Goal: Task Accomplishment & Management: Use online tool/utility

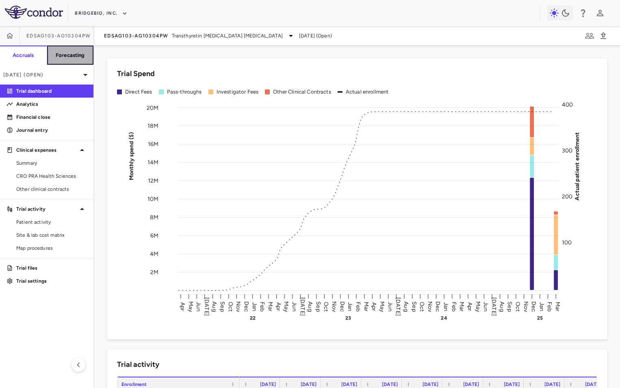
click at [68, 57] on h6 "Forecasting" at bounding box center [70, 55] width 29 height 7
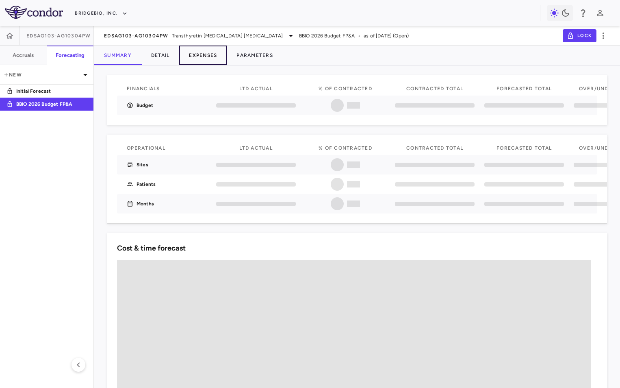
click at [205, 53] on button "Expenses" at bounding box center [203, 56] width 48 height 20
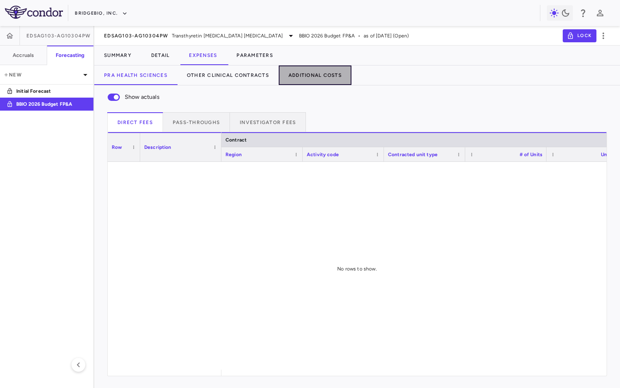
click at [318, 73] on button "Additional Costs" at bounding box center [315, 75] width 73 height 20
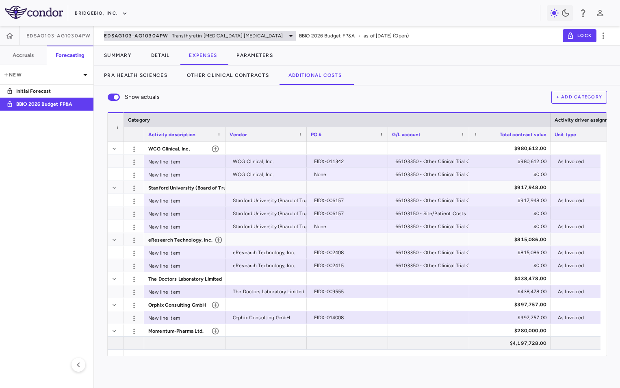
click at [141, 33] on span "EDSAG103-AG10304PW" at bounding box center [136, 36] width 65 height 7
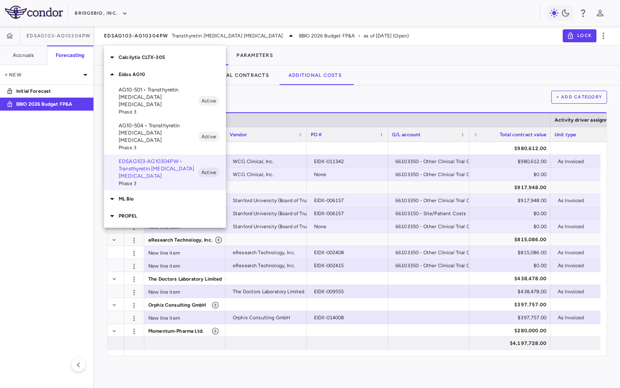
click at [155, 124] on p "AG10-504 • Transthyretin [MEDICAL_DATA] [MEDICAL_DATA]" at bounding box center [159, 133] width 80 height 22
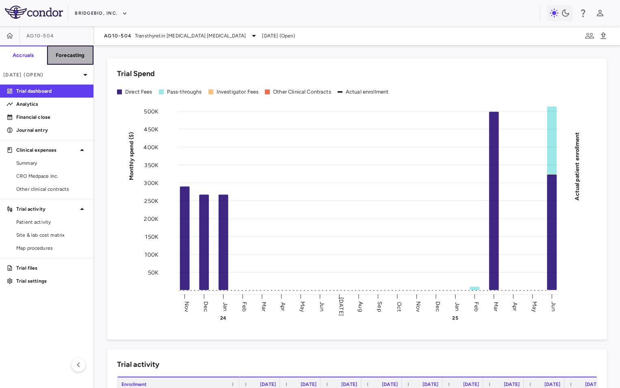
click at [72, 58] on h6 "Forecasting" at bounding box center [70, 55] width 29 height 7
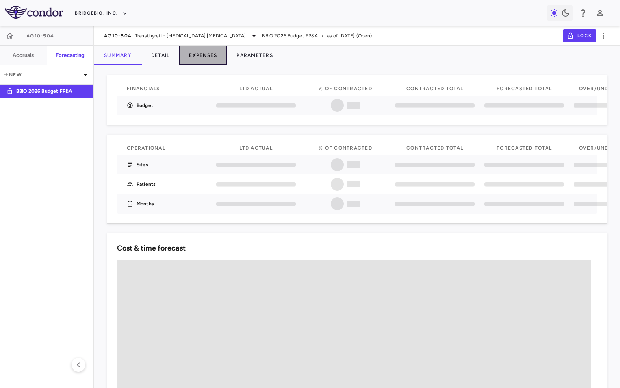
click at [209, 51] on button "Expenses" at bounding box center [203, 56] width 48 height 20
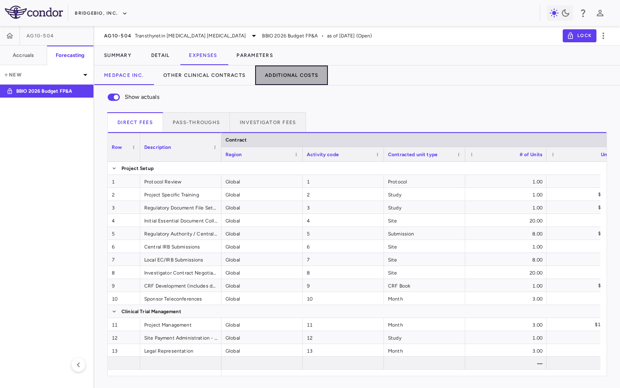
click at [289, 76] on button "Additional Costs" at bounding box center [291, 75] width 73 height 20
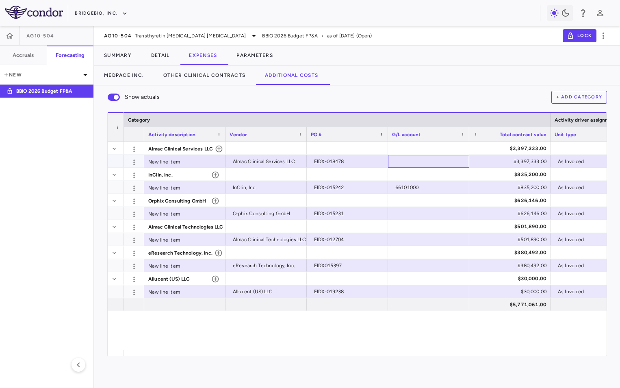
click at [411, 165] on div at bounding box center [428, 161] width 73 height 12
type input "**********"
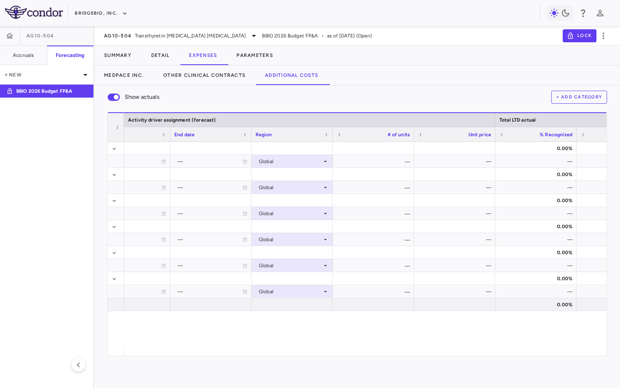
scroll to position [0, 757]
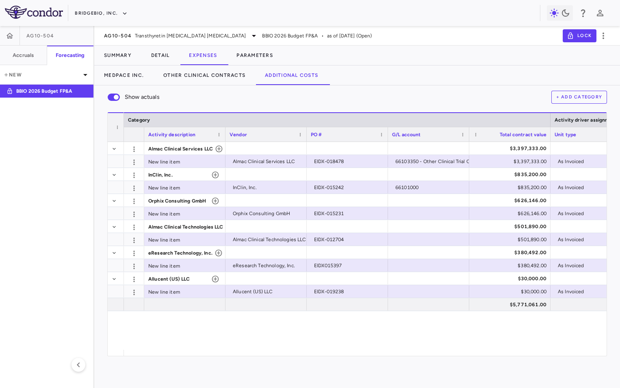
click at [250, 93] on div "Show actuals + Add Category" at bounding box center [357, 97] width 500 height 17
drag, startPoint x: 264, startPoint y: 356, endPoint x: 296, endPoint y: 356, distance: 31.7
click at [296, 356] on div "Show actuals + Add Category Drag here to set row groups Drag here to set column…" at bounding box center [357, 236] width 526 height 302
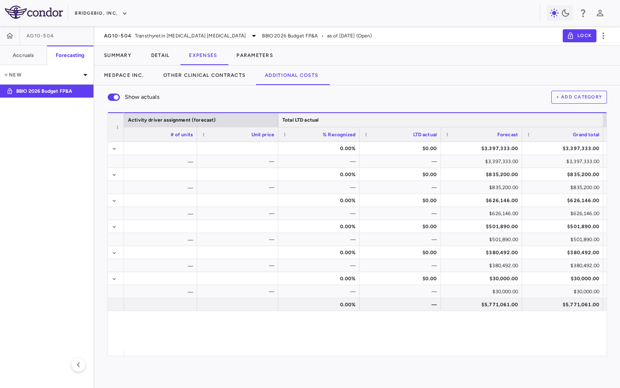
click at [337, 119] on div "Total LTD actual" at bounding box center [441, 120] width 317 height 10
click at [515, 114] on div "Total LTD actual" at bounding box center [440, 119] width 325 height 15
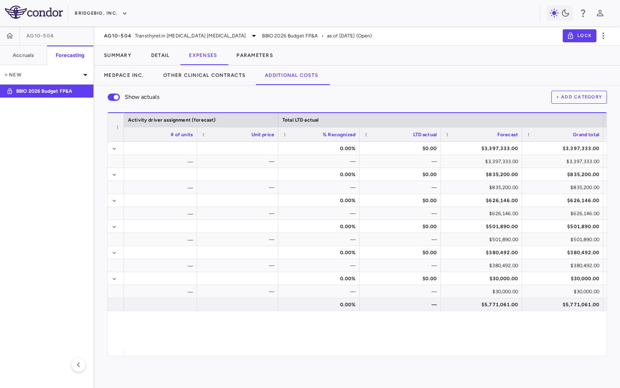
click at [380, 101] on div "Show actuals + Add Category" at bounding box center [357, 97] width 500 height 17
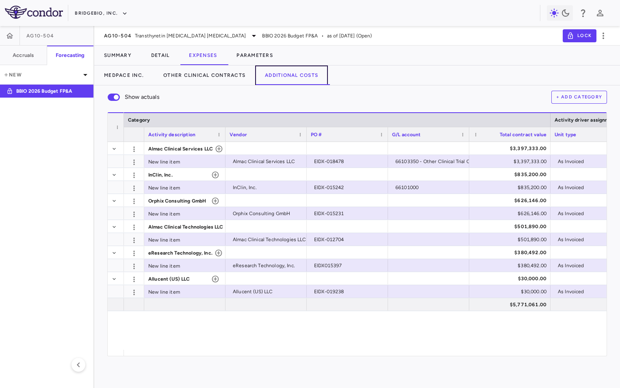
click at [282, 75] on button "Additional Costs" at bounding box center [291, 75] width 73 height 20
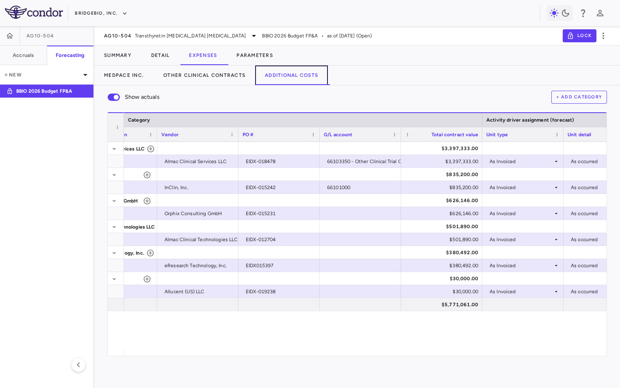
scroll to position [0, 0]
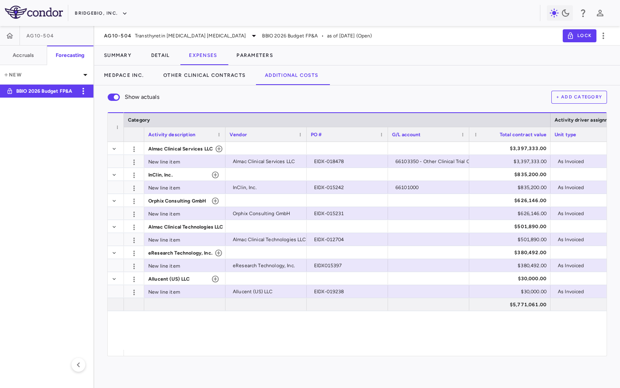
click at [46, 91] on p "BBIO 2026 Budget FP&A" at bounding box center [46, 90] width 60 height 7
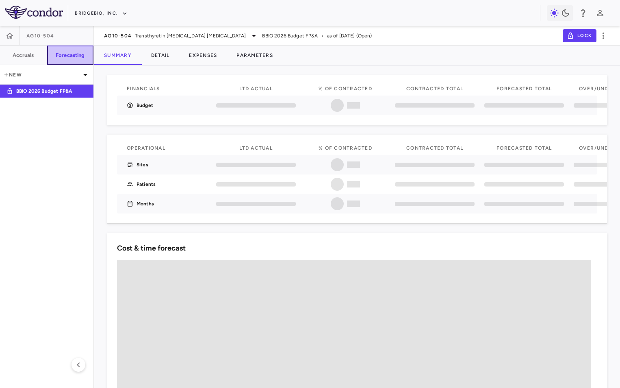
click at [85, 51] on button "Forecasting" at bounding box center [70, 56] width 47 height 20
click at [208, 50] on button "Expenses" at bounding box center [203, 56] width 48 height 20
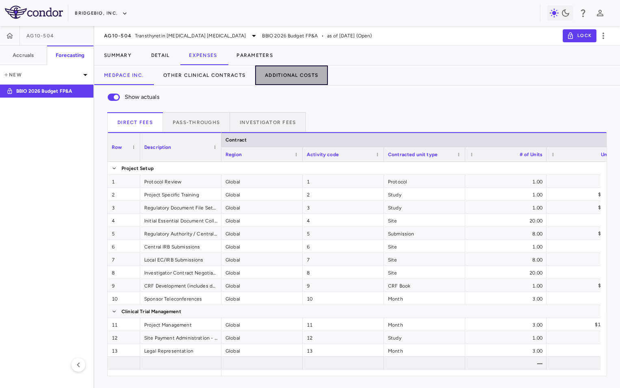
click at [295, 76] on button "Additional Costs" at bounding box center [291, 75] width 73 height 20
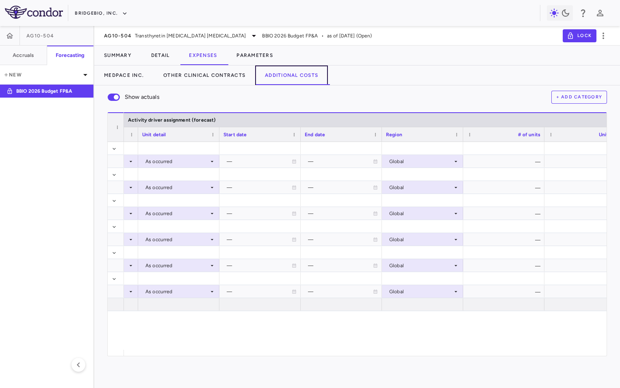
scroll to position [0, 522]
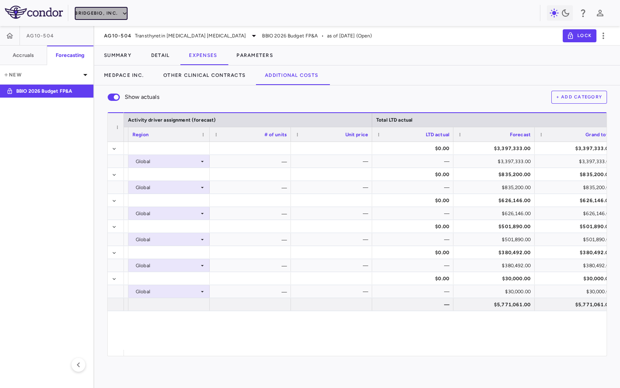
click at [124, 14] on icon "button" at bounding box center [125, 13] width 4 height 2
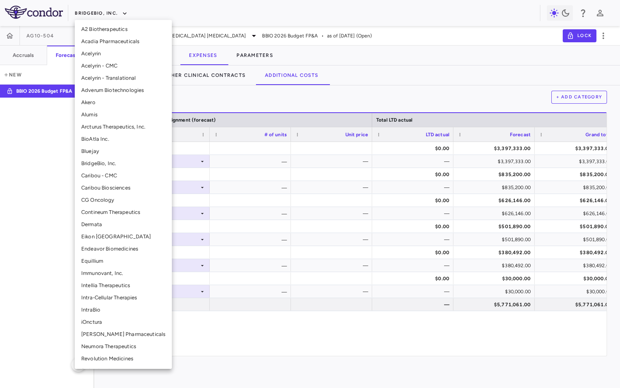
click at [124, 14] on div at bounding box center [310, 194] width 620 height 388
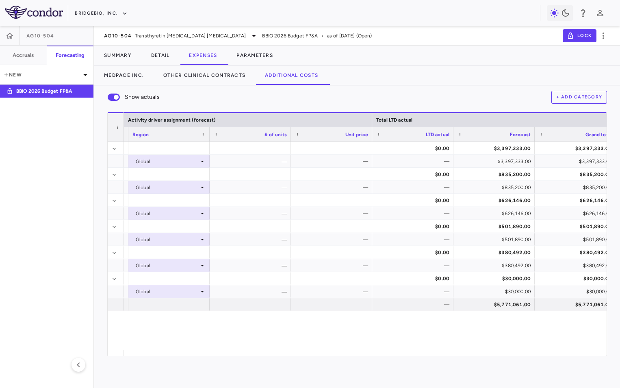
click at [249, 15] on div "BridgeBio, Inc." at bounding box center [307, 13] width 465 height 13
click at [205, 37] on span "Transthyretin [MEDICAL_DATA] [MEDICAL_DATA]" at bounding box center [190, 35] width 111 height 7
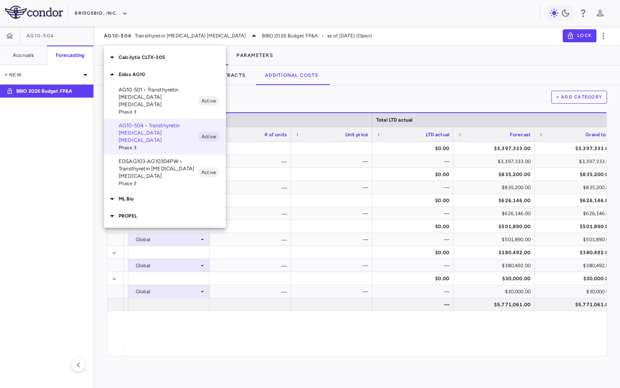
drag, startPoint x: 486, startPoint y: 351, endPoint x: 409, endPoint y: 359, distance: 77.2
click at [409, 359] on div at bounding box center [310, 194] width 620 height 388
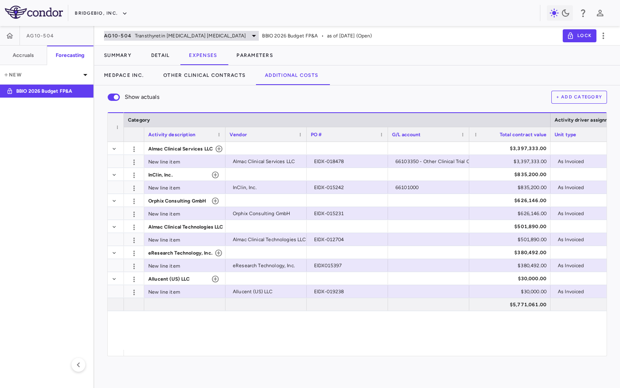
click at [199, 36] on span "Transthyretin [MEDICAL_DATA] [MEDICAL_DATA]" at bounding box center [190, 35] width 111 height 7
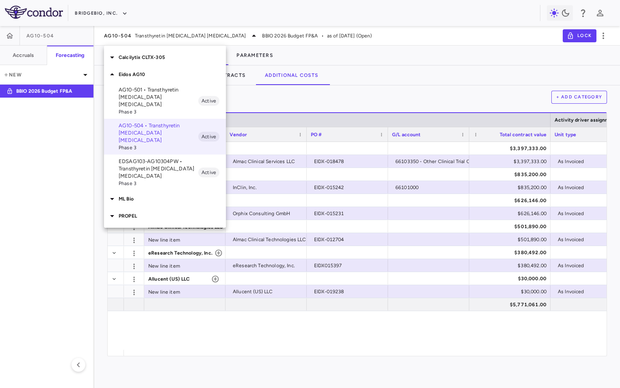
click at [194, 35] on div at bounding box center [310, 194] width 620 height 388
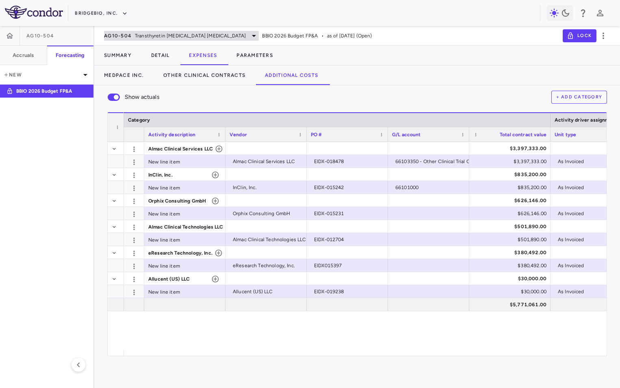
click at [189, 35] on span "Transthyretin [MEDICAL_DATA] [MEDICAL_DATA]" at bounding box center [190, 35] width 111 height 7
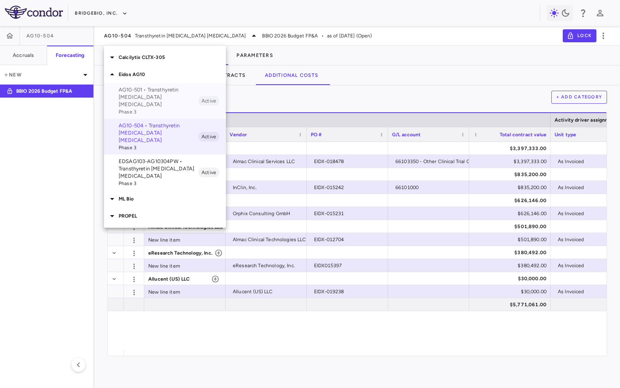
click at [161, 89] on p "AG10-501 • Transthyretin [MEDICAL_DATA] [MEDICAL_DATA]" at bounding box center [159, 97] width 80 height 22
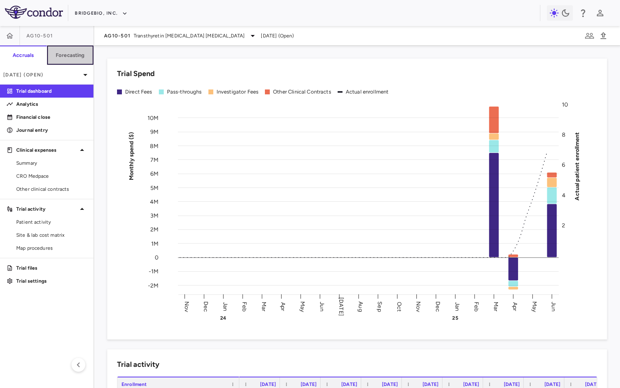
click at [70, 59] on button "Forecasting" at bounding box center [70, 56] width 47 height 20
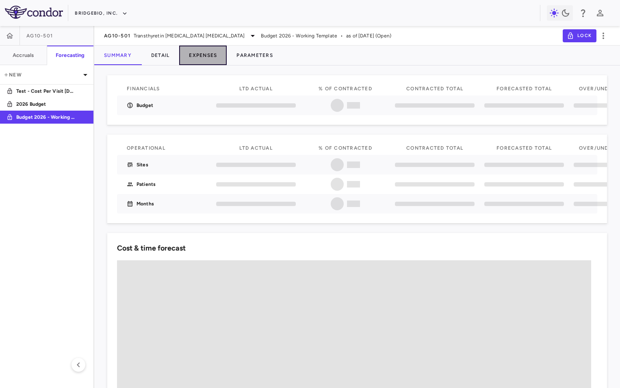
click at [206, 57] on button "Expenses" at bounding box center [203, 56] width 48 height 20
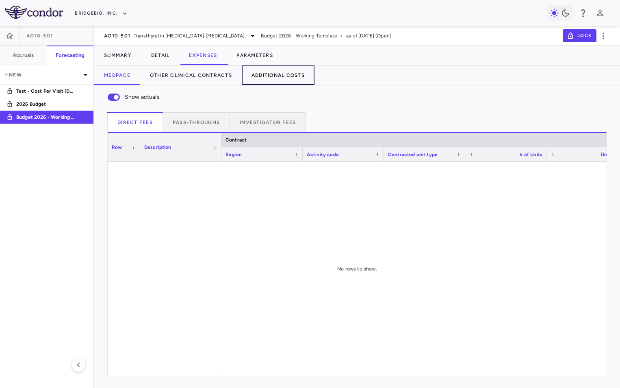
click at [282, 71] on button "Additional Costs" at bounding box center [278, 75] width 73 height 20
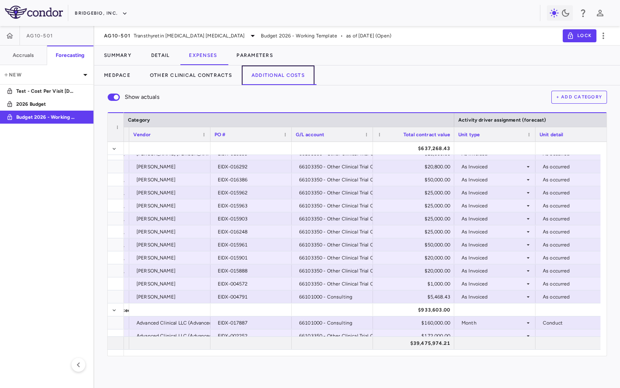
scroll to position [413, 0]
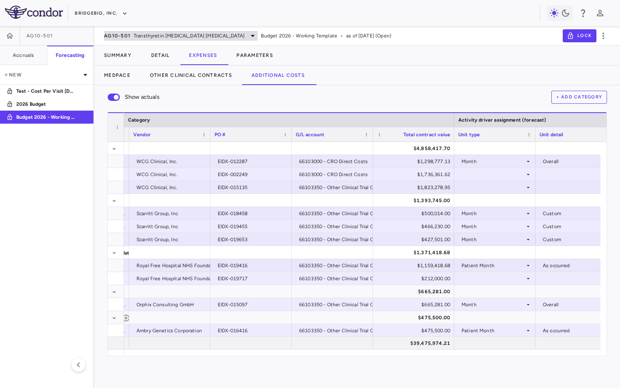
click at [150, 37] on span "Transthyretin [MEDICAL_DATA] [MEDICAL_DATA]" at bounding box center [189, 35] width 111 height 7
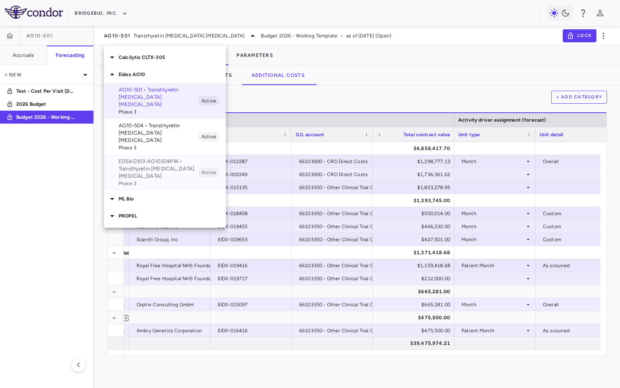
click at [146, 158] on p "EDSAG103-AG10304PW • Transthyretin [MEDICAL_DATA] [MEDICAL_DATA]" at bounding box center [159, 169] width 80 height 22
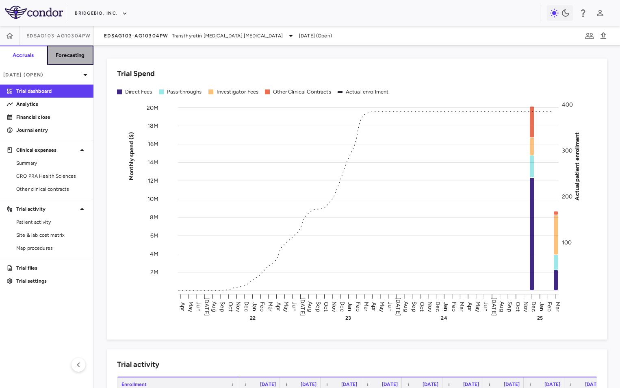
click at [66, 58] on h6 "Forecasting" at bounding box center [70, 55] width 29 height 7
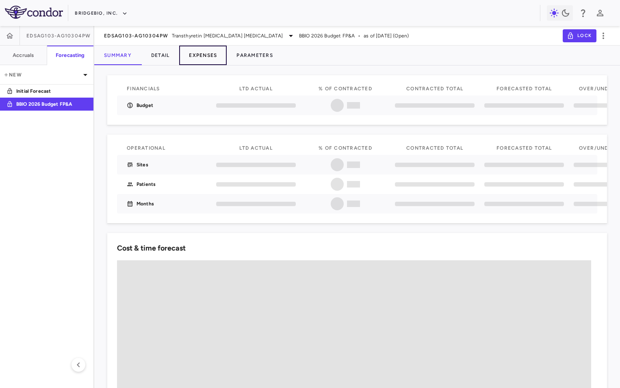
click at [203, 55] on button "Expenses" at bounding box center [203, 56] width 48 height 20
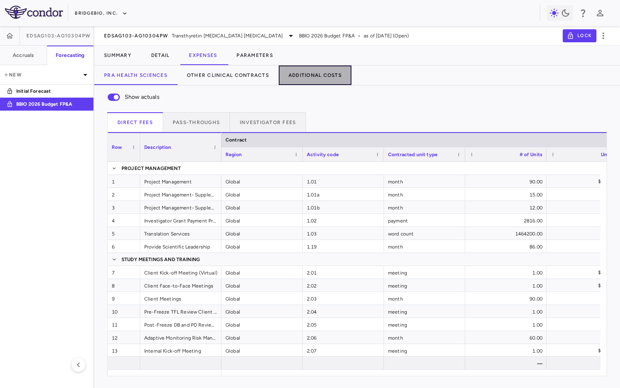
click at [312, 74] on button "Additional Costs" at bounding box center [315, 75] width 73 height 20
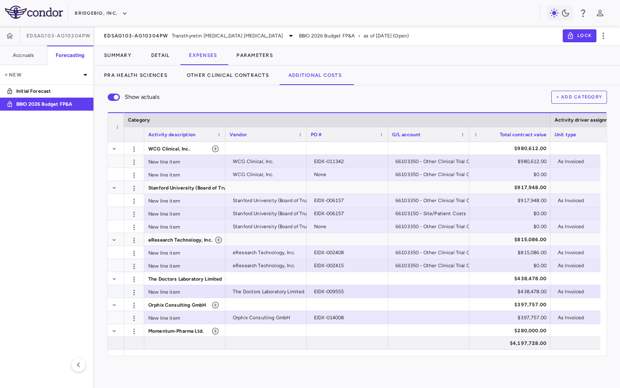
click at [411, 290] on div at bounding box center [428, 291] width 73 height 12
type input "**********"
click at [405, 319] on div at bounding box center [428, 317] width 73 height 12
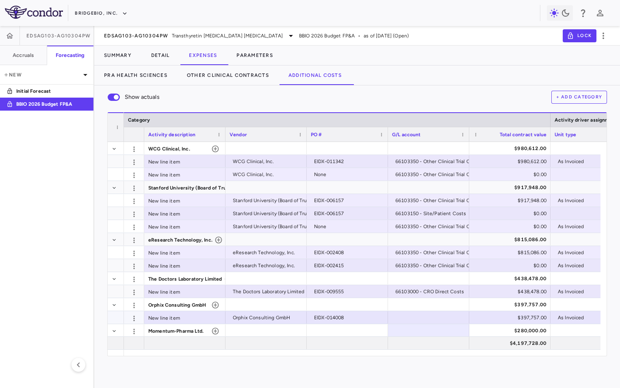
click at [428, 315] on div at bounding box center [428, 317] width 73 height 12
type input "**********"
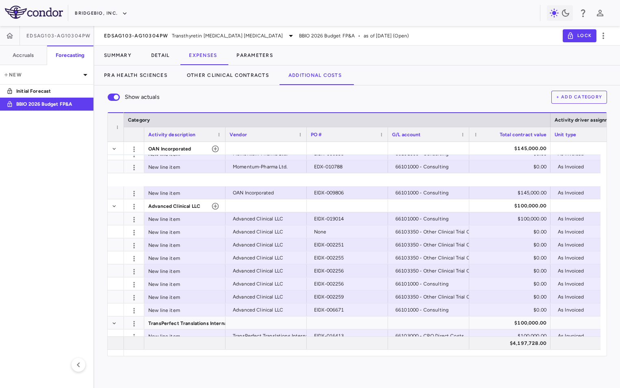
scroll to position [261, 0]
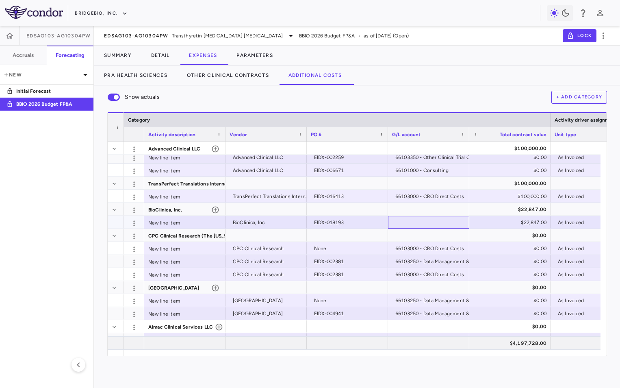
click at [423, 219] on div at bounding box center [428, 222] width 73 height 12
click at [415, 222] on input "text" at bounding box center [435, 222] width 68 height 13
paste input "**********"
type input "**********"
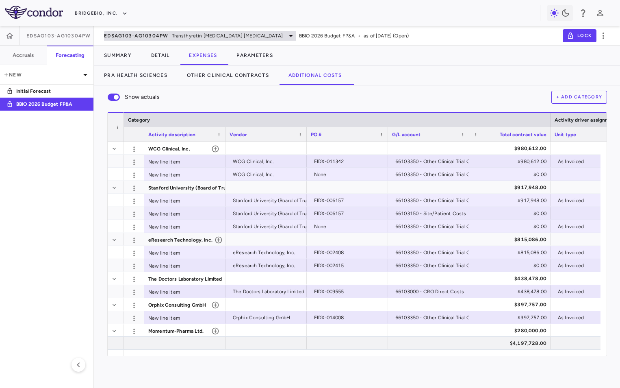
click at [148, 36] on span "EDSAG103-AG10304PW" at bounding box center [136, 36] width 65 height 7
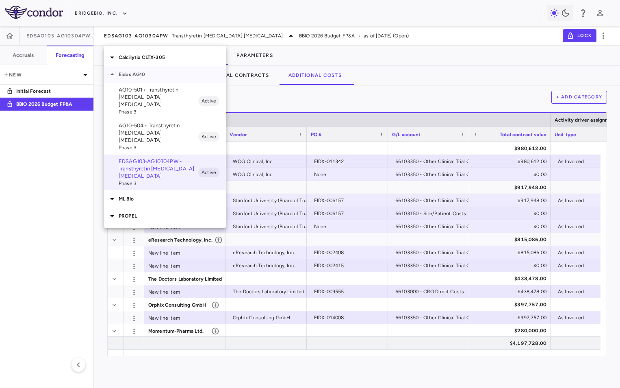
click at [111, 73] on icon at bounding box center [112, 75] width 10 height 10
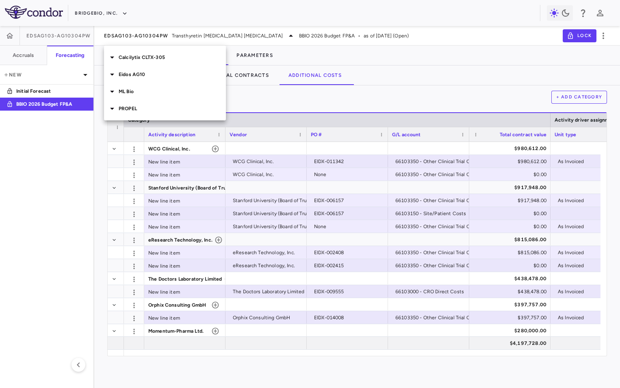
click at [113, 56] on icon at bounding box center [112, 57] width 10 height 10
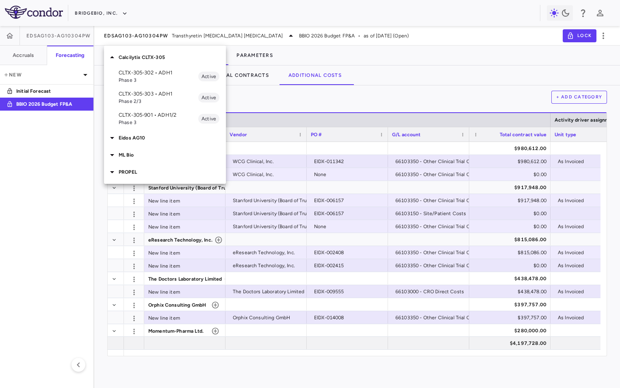
click at [140, 70] on p "CLTX-305-302 • ADH1" at bounding box center [159, 72] width 80 height 7
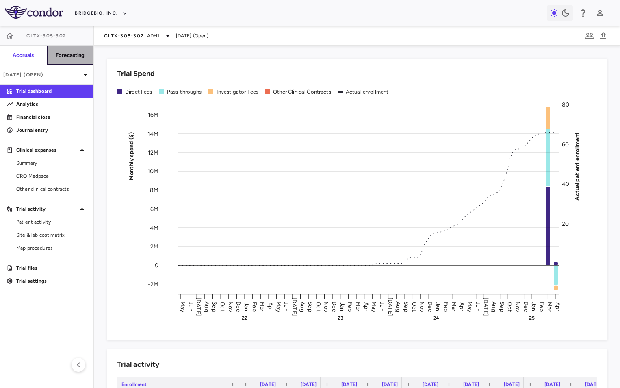
click at [70, 57] on h6 "Forecasting" at bounding box center [70, 55] width 29 height 7
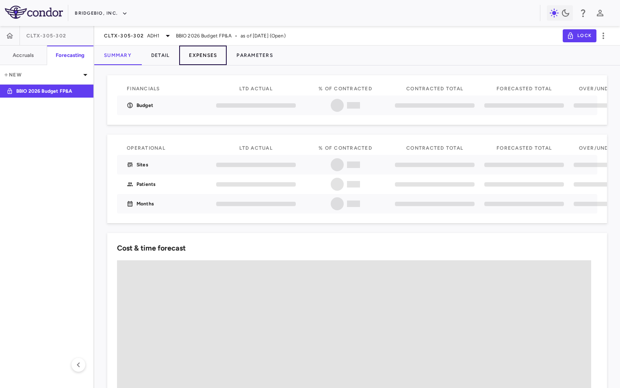
click at [205, 55] on button "Expenses" at bounding box center [203, 56] width 48 height 20
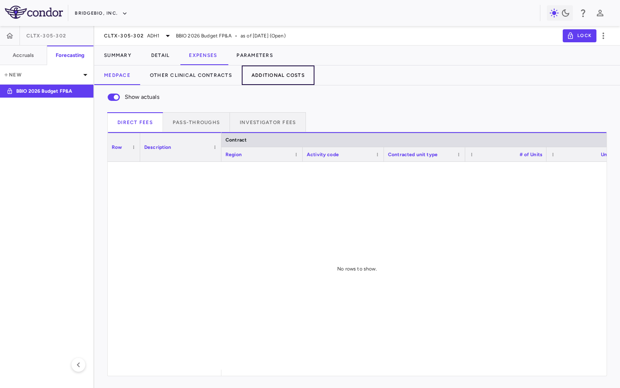
click at [278, 75] on button "Additional Costs" at bounding box center [278, 75] width 73 height 20
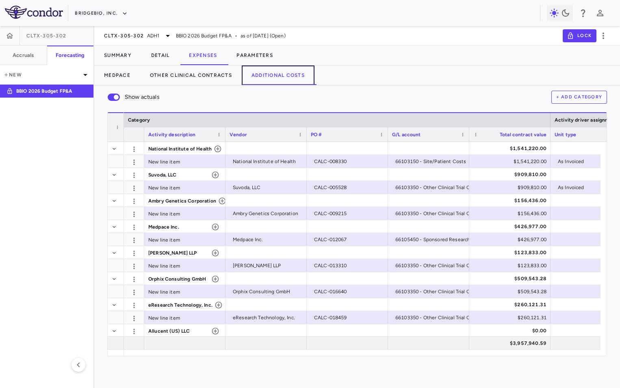
scroll to position [39, 0]
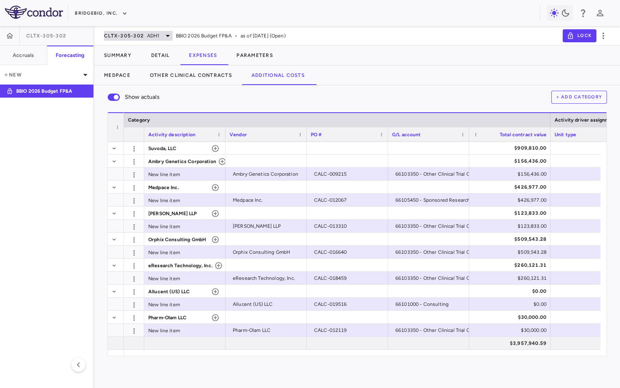
click at [163, 34] on icon at bounding box center [168, 36] width 10 height 10
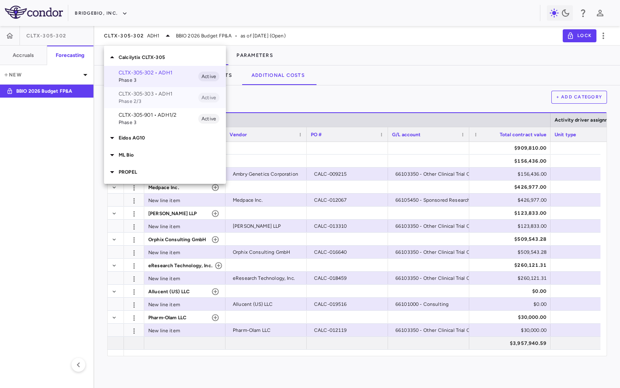
click at [150, 94] on p "CLTX-305-303 • ADH1" at bounding box center [159, 93] width 80 height 7
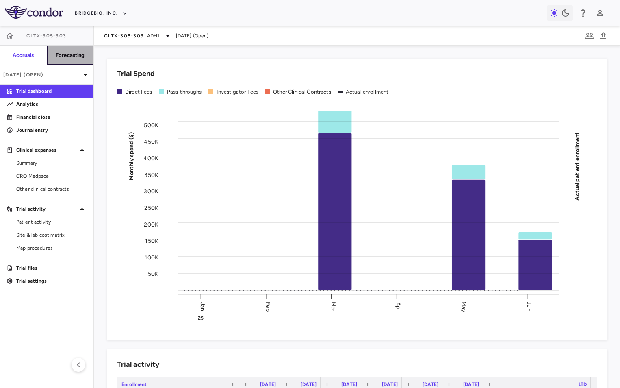
click at [73, 54] on h6 "Forecasting" at bounding box center [70, 55] width 29 height 7
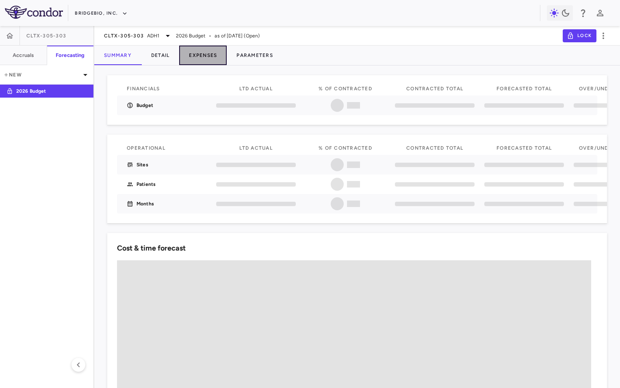
click at [209, 54] on button "Expenses" at bounding box center [203, 56] width 48 height 20
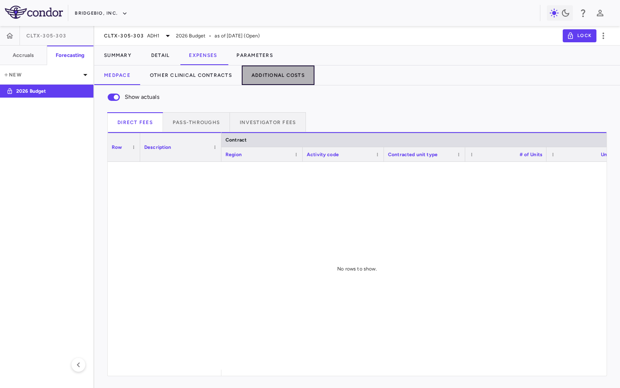
click at [278, 76] on button "Additional Costs" at bounding box center [278, 75] width 73 height 20
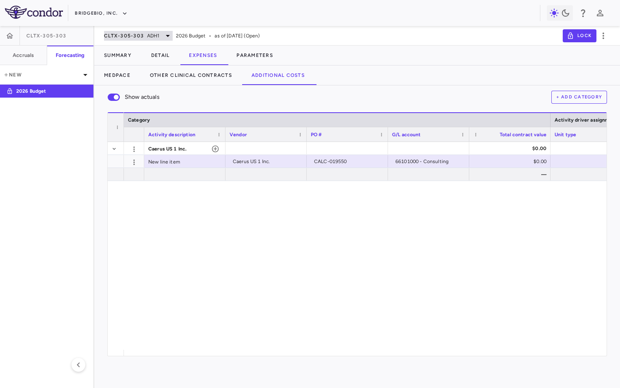
click at [152, 35] on span "ADH1" at bounding box center [153, 35] width 13 height 7
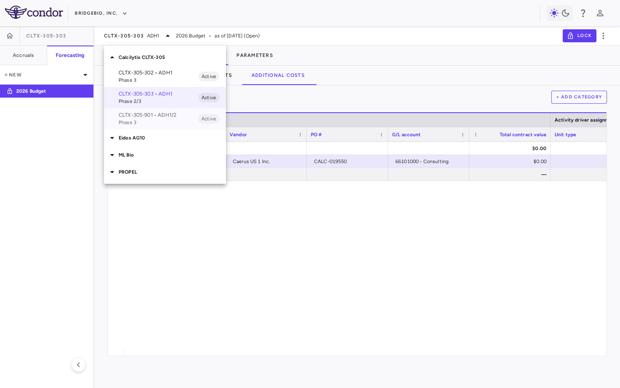
click at [152, 115] on p "CLTX-305-901 • ADH1/2" at bounding box center [159, 114] width 80 height 7
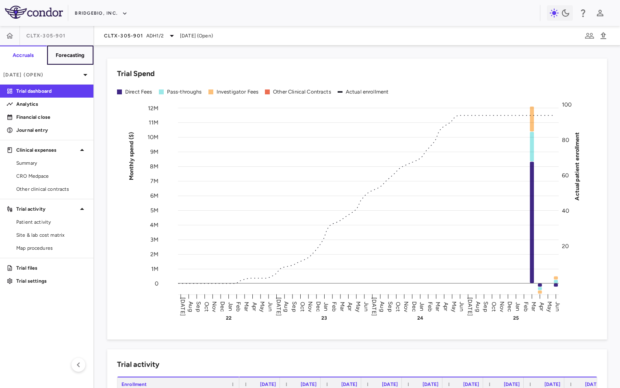
click at [74, 54] on h6 "Forecasting" at bounding box center [70, 55] width 29 height 7
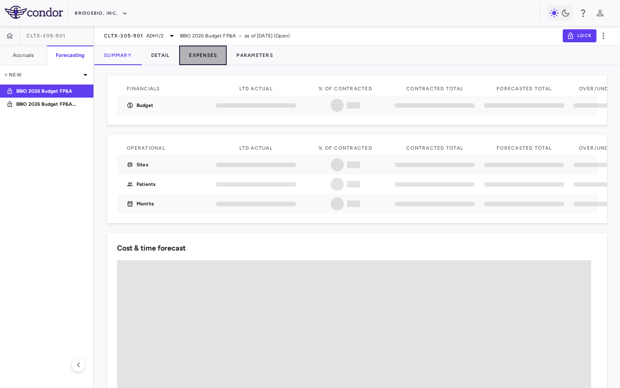
click at [207, 54] on button "Expenses" at bounding box center [203, 56] width 48 height 20
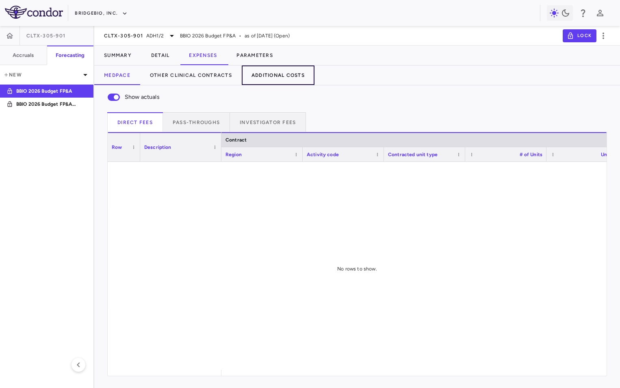
click at [278, 72] on button "Additional Costs" at bounding box center [278, 75] width 73 height 20
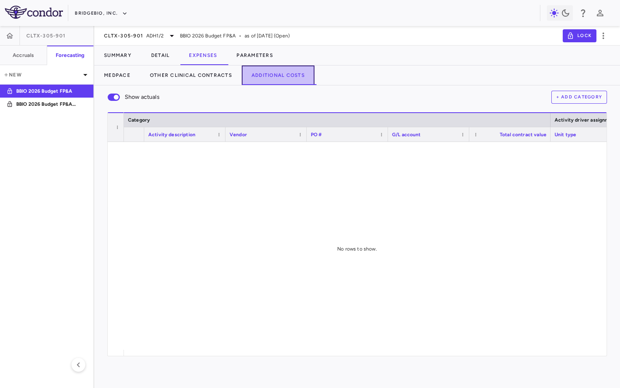
click at [276, 77] on button "Additional Costs" at bounding box center [278, 75] width 73 height 20
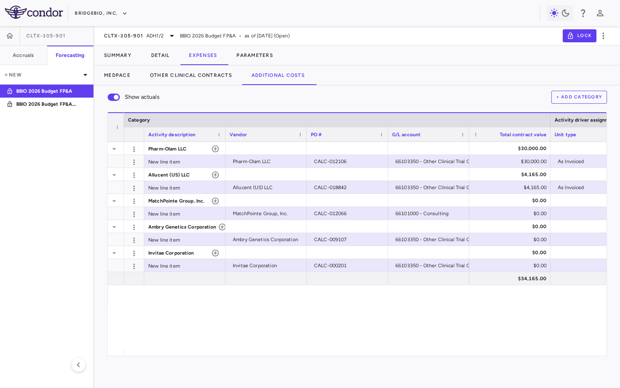
click at [430, 324] on div "Pharm-Olam LLC $30,000.00 New line item Pharm-Olam LLC CALC-012106 66103350 - O…" at bounding box center [365, 246] width 483 height 208
click at [574, 211] on div at bounding box center [591, 213] width 73 height 12
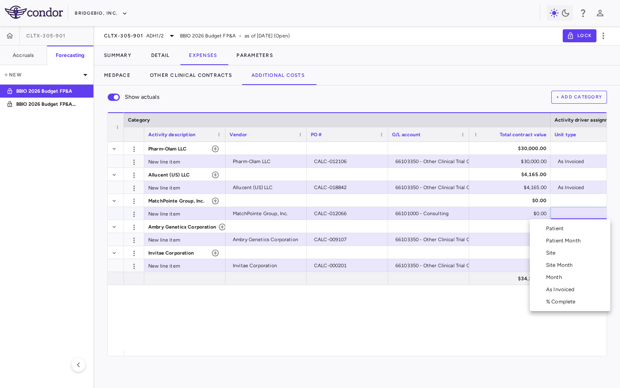
scroll to position [0, 21]
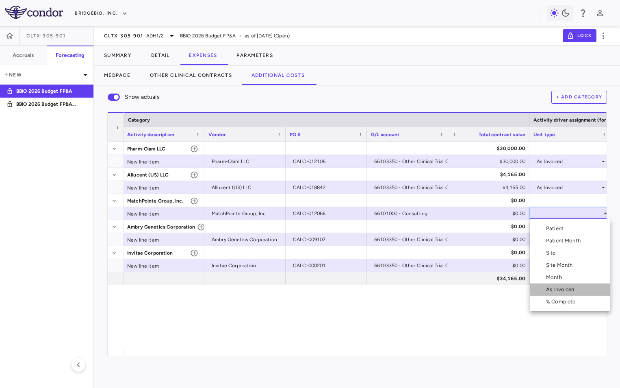
click at [562, 289] on div "As Invoiced" at bounding box center [562, 289] width 32 height 7
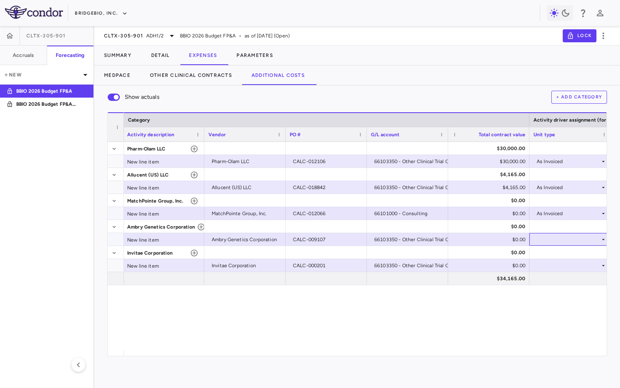
click at [559, 238] on div at bounding box center [570, 239] width 73 height 12
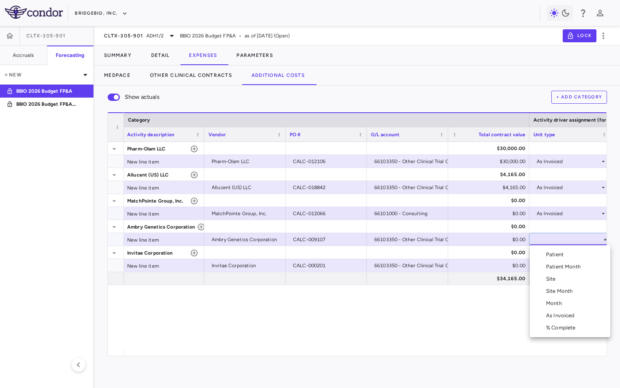
click at [561, 315] on div "As Invoiced" at bounding box center [562, 315] width 32 height 7
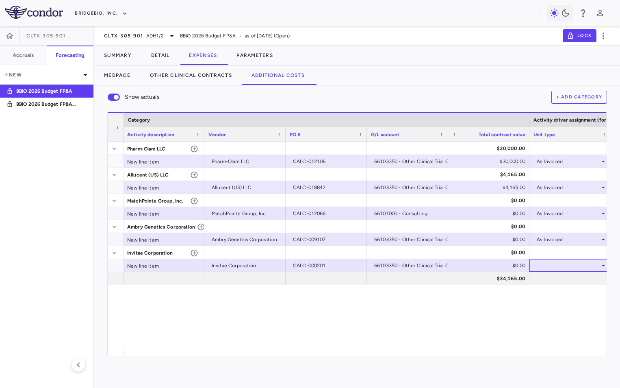
click at [556, 261] on div at bounding box center [570, 265] width 73 height 12
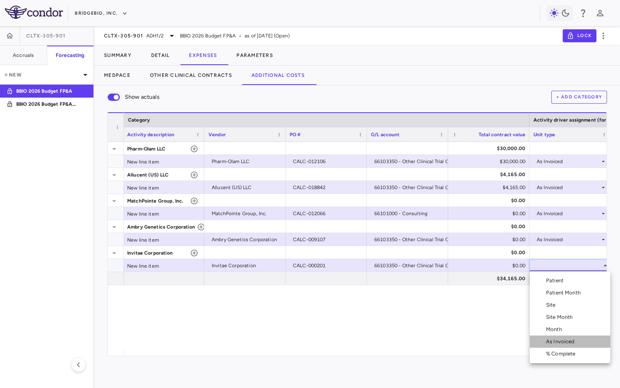
click at [557, 340] on div "As Invoiced" at bounding box center [562, 341] width 32 height 7
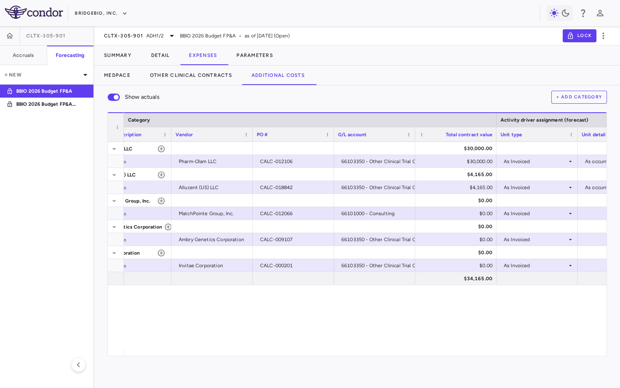
scroll to position [0, 73]
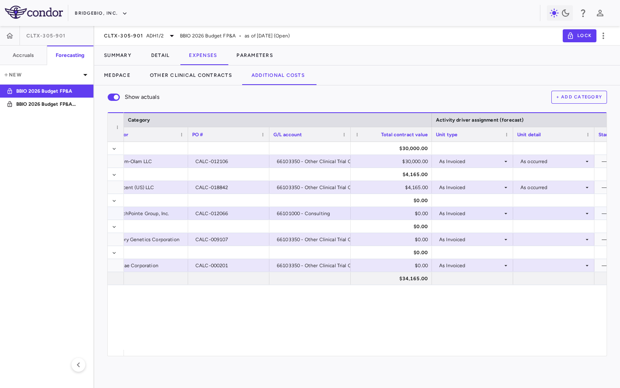
click at [548, 213] on div at bounding box center [554, 213] width 73 height 12
click at [550, 231] on div "As occurred" at bounding box center [546, 228] width 33 height 7
click at [544, 239] on div at bounding box center [554, 239] width 73 height 12
click at [553, 259] on li "As occurred" at bounding box center [554, 254] width 80 height 12
click at [553, 264] on div at bounding box center [554, 265] width 73 height 12
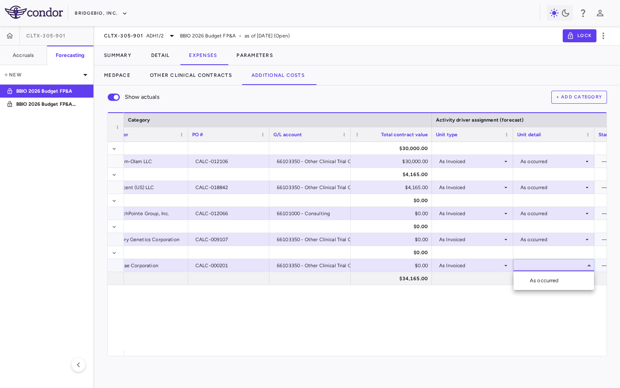
click at [553, 281] on div "As occurred" at bounding box center [546, 280] width 33 height 7
click at [473, 347] on div "Pharm-Olam LLC $30,000.00 New line item Pharm-Olam LLC CALC-012106 66103350 - O…" at bounding box center [365, 246] width 483 height 208
click at [454, 346] on div "Pharm-Olam LLC $30,000.00 New line item Pharm-Olam LLC CALC-012106 66103350 - O…" at bounding box center [365, 246] width 483 height 208
click at [400, 13] on div "BridgeBio, Inc." at bounding box center [307, 13] width 465 height 13
click at [393, 20] on div "BridgeBio, Inc." at bounding box center [307, 13] width 465 height 13
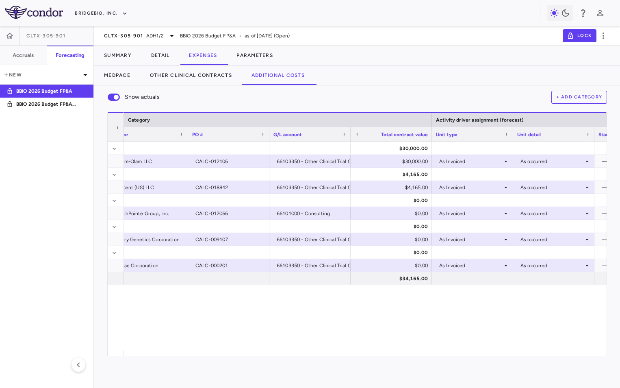
click at [459, 337] on div "Pharm-Olam LLC $30,000.00 New line item Pharm-Olam LLC CALC-012106 66103350 - O…" at bounding box center [365, 246] width 483 height 208
click at [150, 35] on span "ADH1/2" at bounding box center [154, 35] width 17 height 7
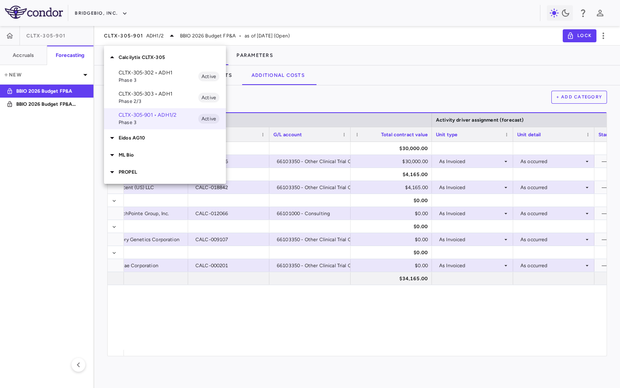
click at [133, 155] on p "ML Bio" at bounding box center [172, 154] width 107 height 7
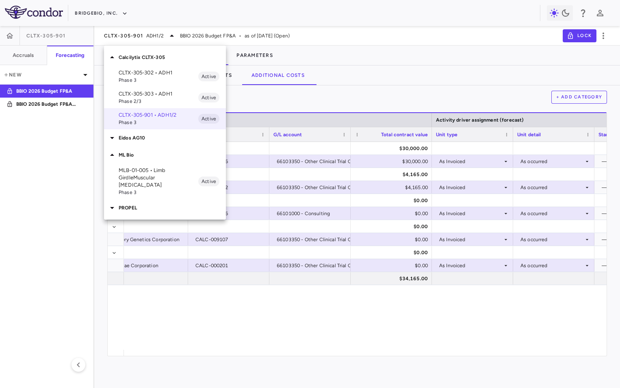
drag, startPoint x: 159, startPoint y: 178, endPoint x: 161, endPoint y: 174, distance: 4.5
click at [161, 174] on p "MLB-01-005 • Limb GirdleMuscular [MEDICAL_DATA]" at bounding box center [159, 178] width 80 height 22
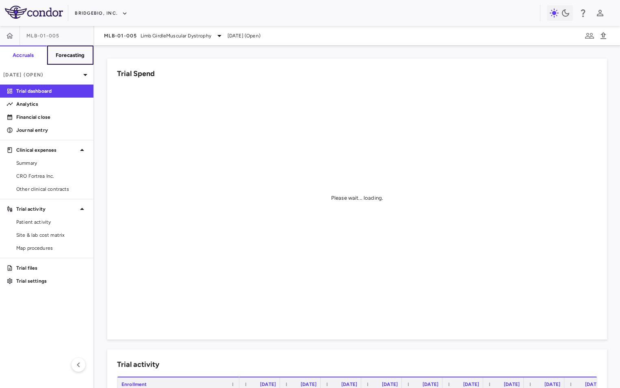
click at [67, 48] on button "Forecasting" at bounding box center [70, 56] width 47 height 20
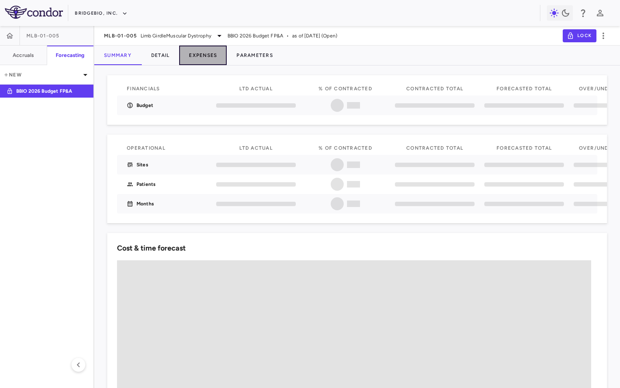
click at [208, 54] on button "Expenses" at bounding box center [203, 56] width 48 height 20
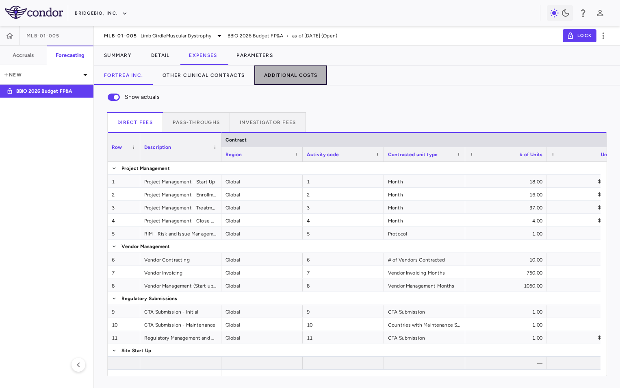
click at [281, 78] on button "Additional Costs" at bounding box center [290, 75] width 73 height 20
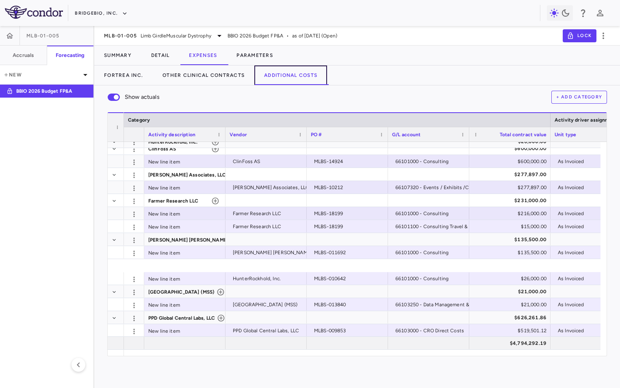
scroll to position [269, 0]
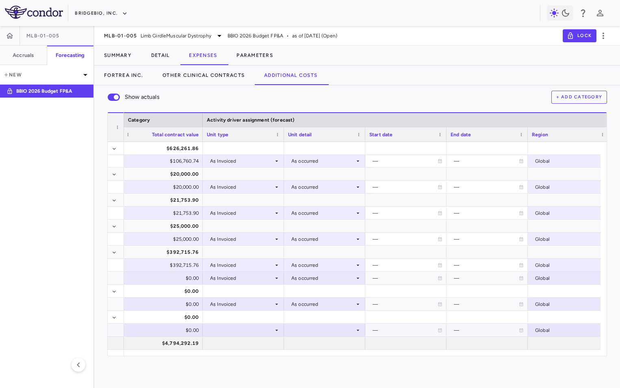
click at [256, 331] on div at bounding box center [243, 330] width 73 height 12
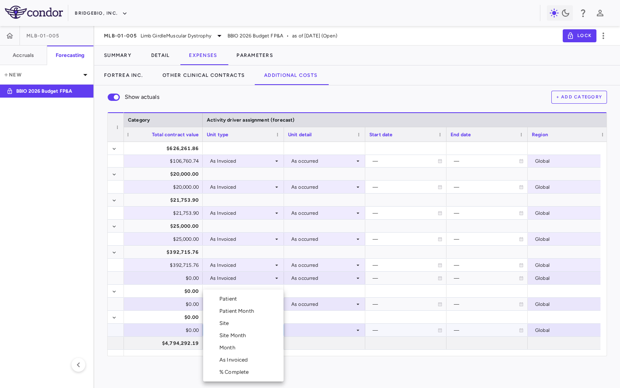
click at [238, 358] on div "As Invoiced" at bounding box center [236, 359] width 32 height 7
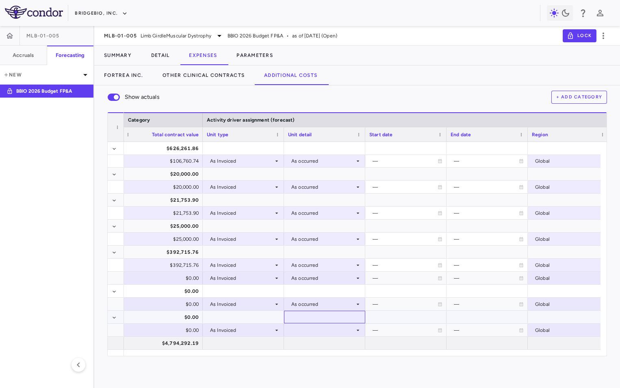
click at [314, 321] on div at bounding box center [324, 317] width 73 height 12
click at [312, 331] on div at bounding box center [324, 330] width 73 height 12
click at [314, 340] on li "As occurred" at bounding box center [325, 345] width 80 height 12
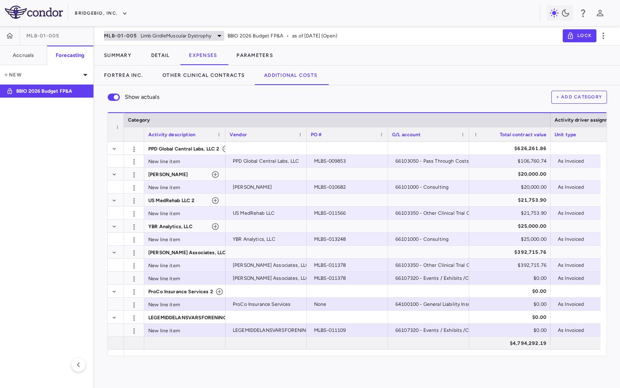
click at [170, 39] on span "Limb GirdleMuscular Dystrophy" at bounding box center [176, 35] width 71 height 7
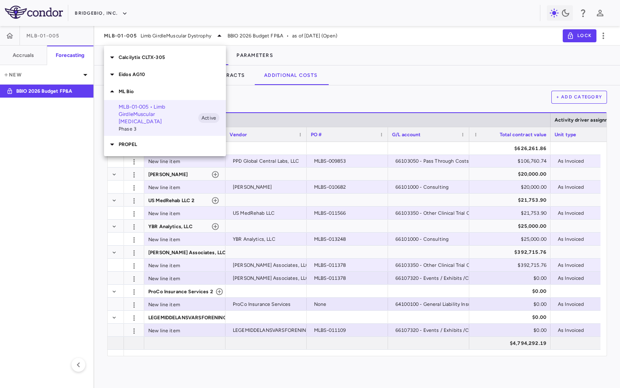
click at [117, 93] on div at bounding box center [112, 92] width 11 height 10
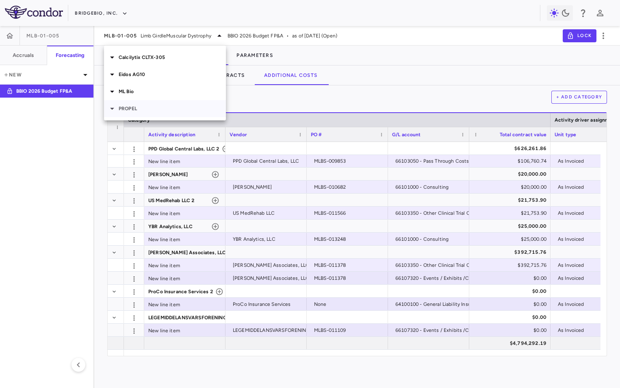
click at [109, 105] on icon at bounding box center [112, 109] width 10 height 10
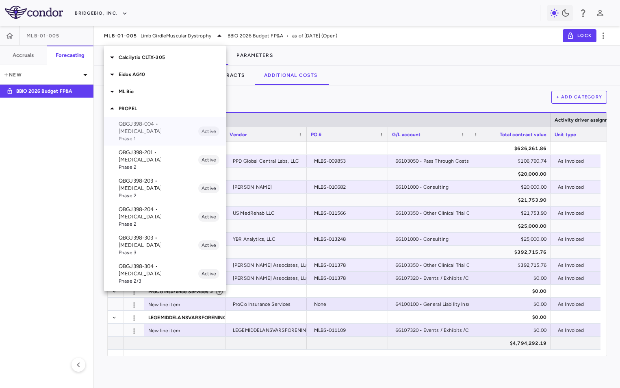
click at [145, 124] on p "QBGJ398-004 • [MEDICAL_DATA]" at bounding box center [159, 127] width 80 height 15
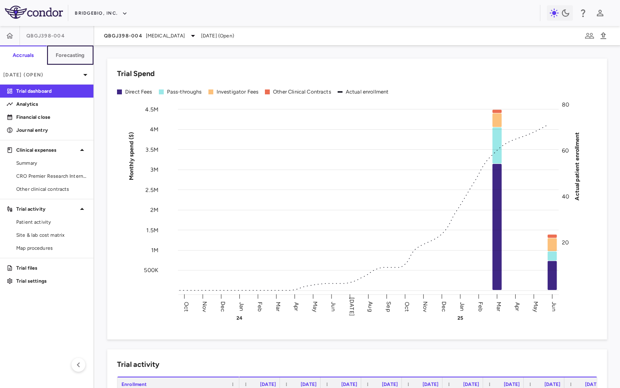
click at [67, 55] on h6 "Forecasting" at bounding box center [70, 55] width 29 height 7
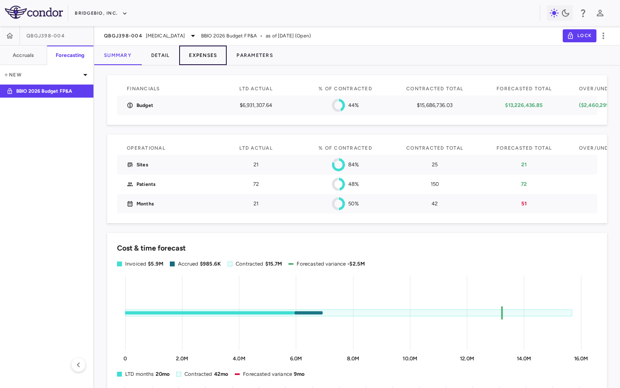
click at [207, 55] on button "Expenses" at bounding box center [203, 56] width 48 height 20
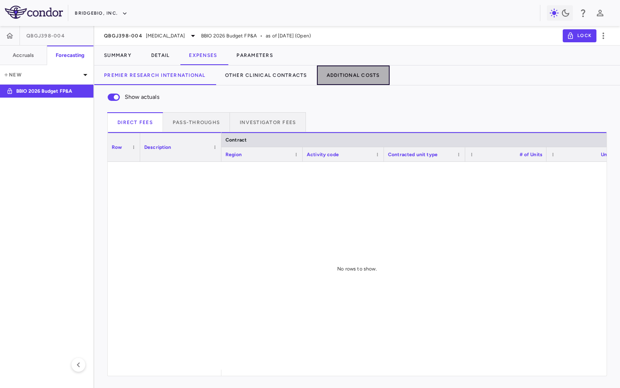
click at [343, 76] on button "Additional Costs" at bounding box center [353, 75] width 73 height 20
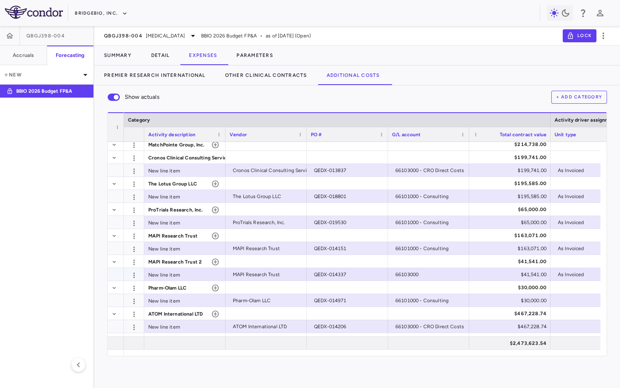
click at [433, 269] on div "66103000" at bounding box center [431, 274] width 70 height 13
drag, startPoint x: 464, startPoint y: 274, endPoint x: 399, endPoint y: 274, distance: 65.5
click at [399, 274] on div "​ ********" at bounding box center [429, 274] width 80 height 13
click at [438, 277] on input "text" at bounding box center [435, 274] width 68 height 13
paste input "**********"
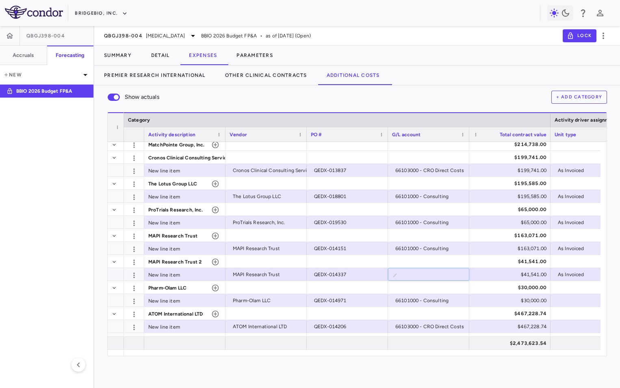
type input "**********"
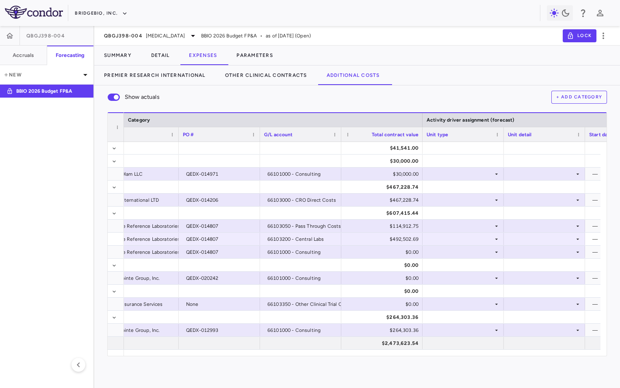
scroll to position [0, 133]
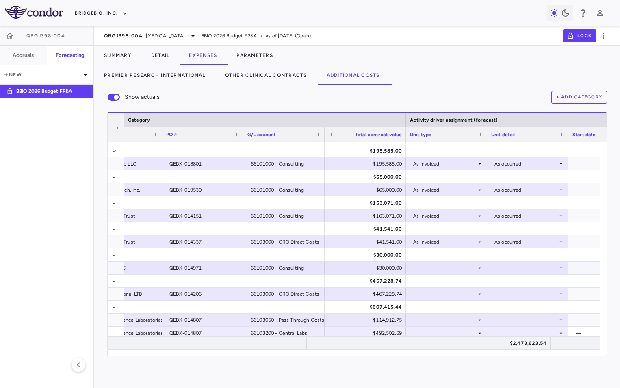
click at [417, 267] on div at bounding box center [446, 268] width 73 height 12
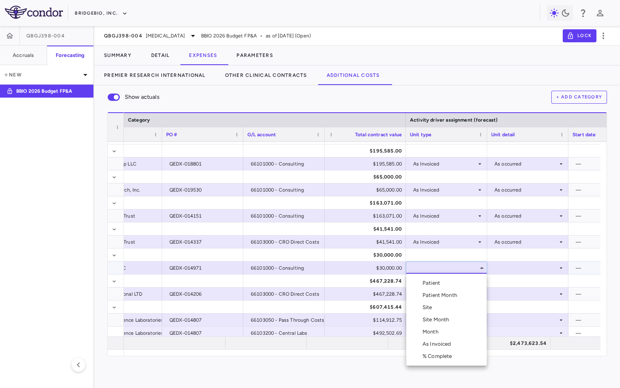
click at [444, 342] on div "As Invoiced" at bounding box center [439, 343] width 32 height 7
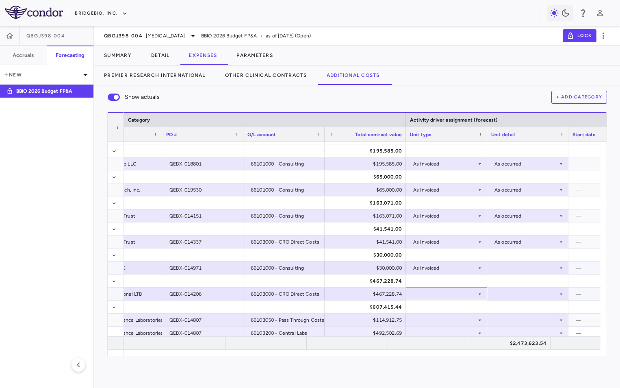
click at [444, 291] on div at bounding box center [446, 294] width 73 height 12
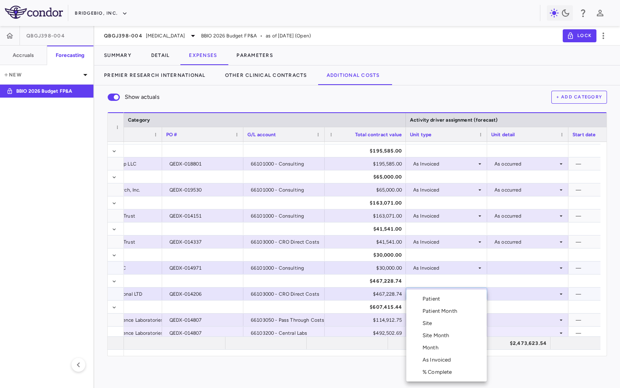
click at [442, 360] on div "As Invoiced" at bounding box center [439, 359] width 32 height 7
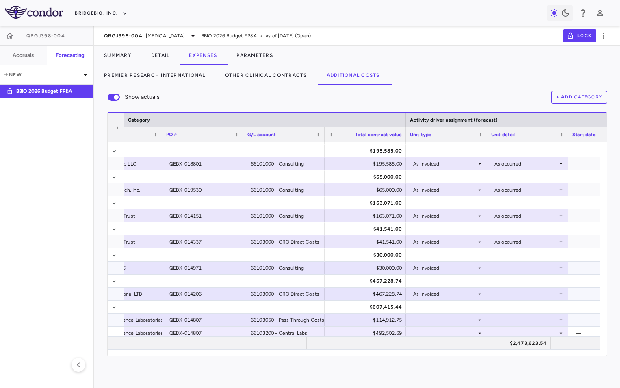
click at [433, 318] on div at bounding box center [446, 320] width 73 height 12
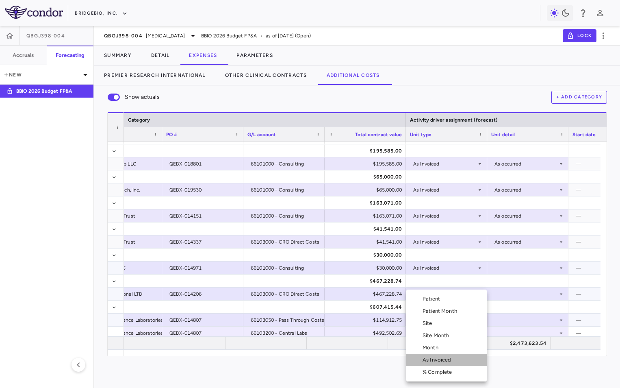
click at [440, 358] on div "As Invoiced" at bounding box center [439, 359] width 32 height 7
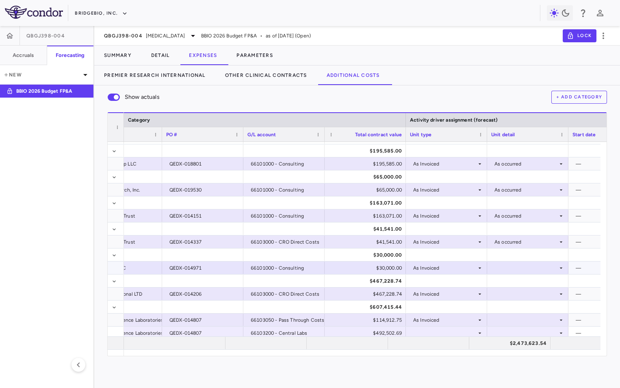
click at [525, 265] on div at bounding box center [528, 268] width 73 height 12
click at [531, 283] on div "As occurred" at bounding box center [520, 282] width 33 height 7
click at [524, 296] on div at bounding box center [528, 294] width 73 height 12
click at [525, 313] on li "As occurred" at bounding box center [528, 309] width 80 height 12
click at [522, 320] on div at bounding box center [528, 320] width 73 height 12
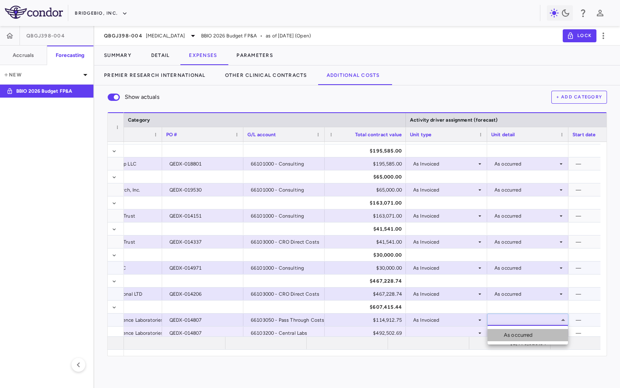
click at [521, 333] on div "As occurred" at bounding box center [520, 334] width 33 height 7
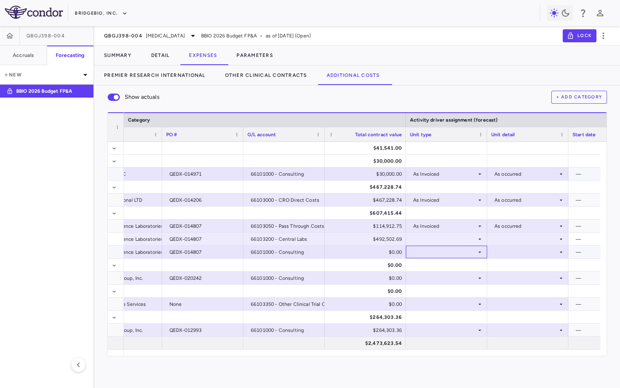
click at [435, 250] on div at bounding box center [446, 252] width 73 height 12
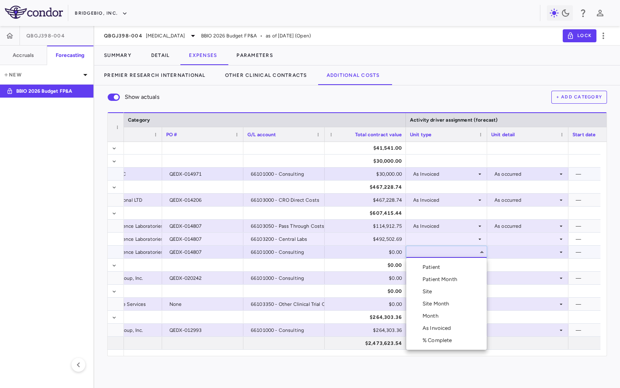
click at [439, 325] on div "As Invoiced" at bounding box center [439, 327] width 32 height 7
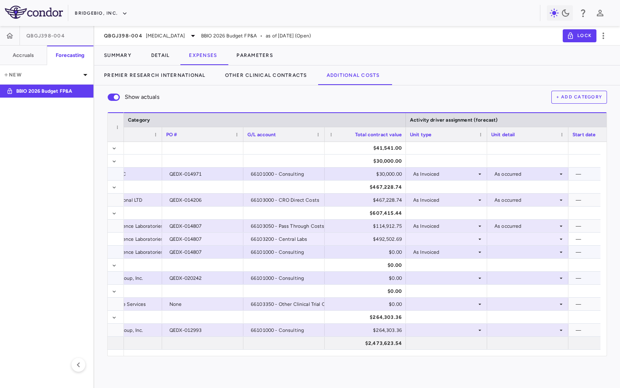
click at [430, 280] on div at bounding box center [446, 278] width 73 height 12
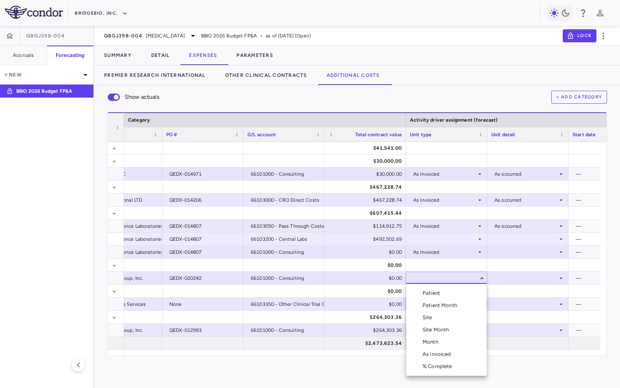
click at [441, 355] on div "As Invoiced" at bounding box center [439, 353] width 32 height 7
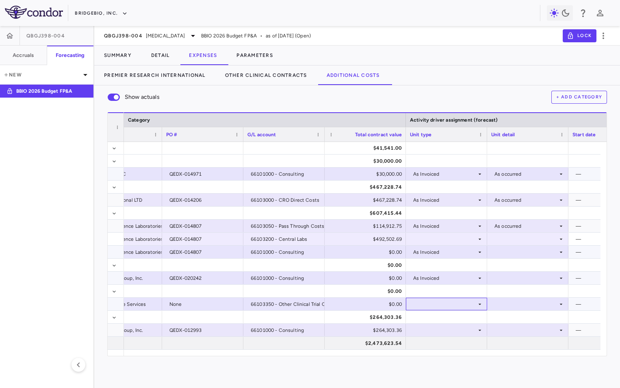
click at [429, 307] on div at bounding box center [446, 304] width 73 height 12
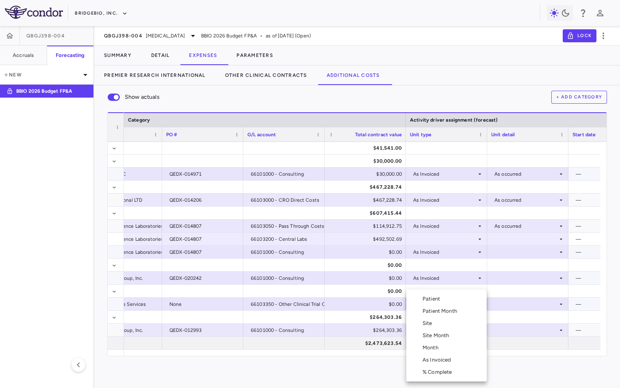
click at [441, 359] on div "As Invoiced" at bounding box center [439, 359] width 32 height 7
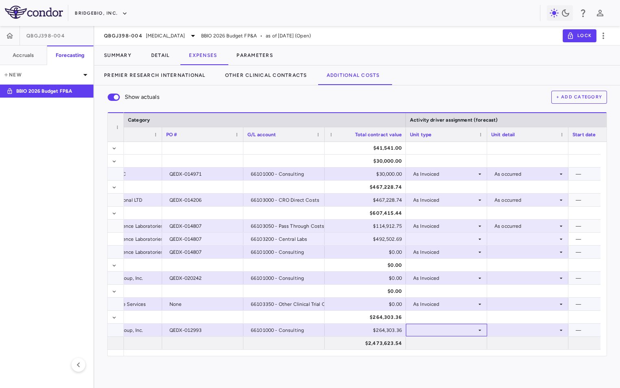
click at [427, 333] on div at bounding box center [446, 330] width 73 height 12
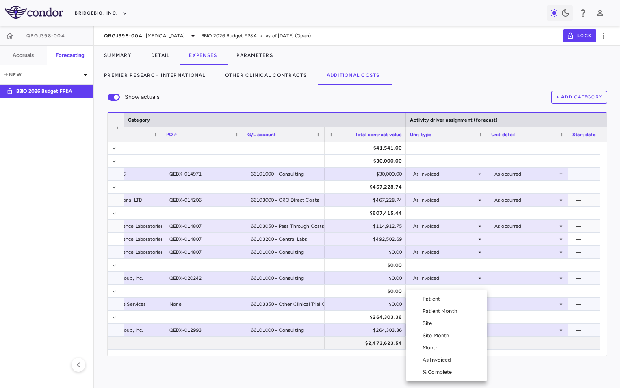
click at [433, 361] on div "As Invoiced" at bounding box center [439, 359] width 32 height 7
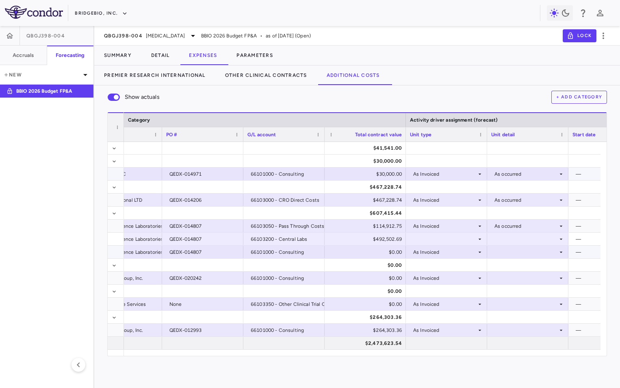
click at [522, 251] on div at bounding box center [528, 252] width 73 height 12
click at [525, 269] on div "As occurred" at bounding box center [520, 266] width 33 height 7
click at [508, 275] on div at bounding box center [528, 278] width 73 height 12
click at [518, 296] on div "As occurred" at bounding box center [520, 292] width 33 height 7
click at [519, 304] on div at bounding box center [528, 304] width 73 height 12
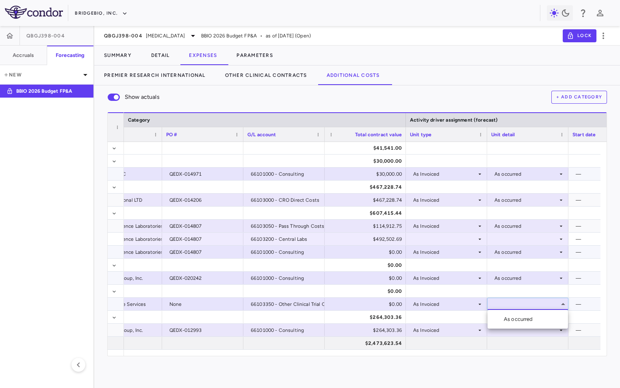
click at [526, 317] on div "As occurred" at bounding box center [520, 318] width 33 height 7
click at [520, 330] on div at bounding box center [528, 330] width 73 height 12
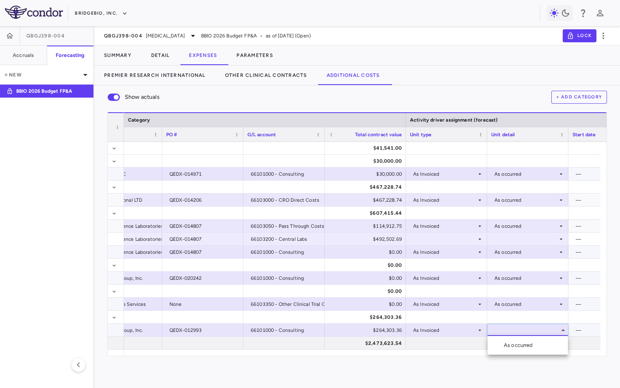
click at [519, 344] on div "As occurred" at bounding box center [520, 345] width 33 height 7
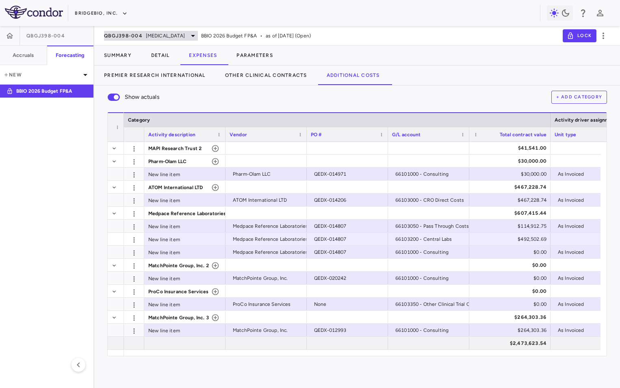
click at [148, 35] on span "Hypochondroplasia" at bounding box center [165, 35] width 39 height 7
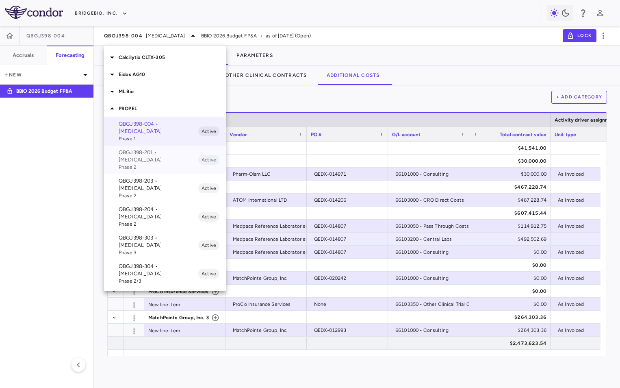
click at [153, 154] on p "QBGJ398-201 • [MEDICAL_DATA]" at bounding box center [159, 156] width 80 height 15
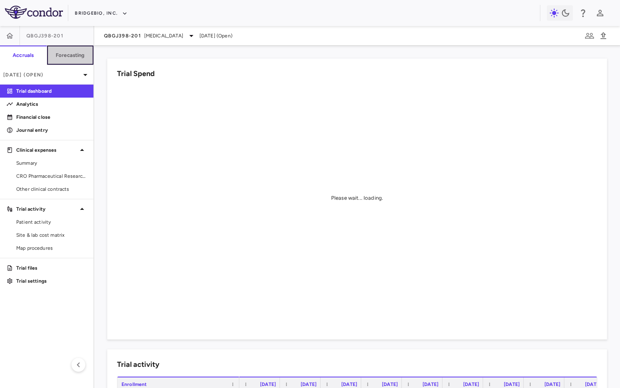
click at [69, 53] on h6 "Forecasting" at bounding box center [70, 55] width 29 height 7
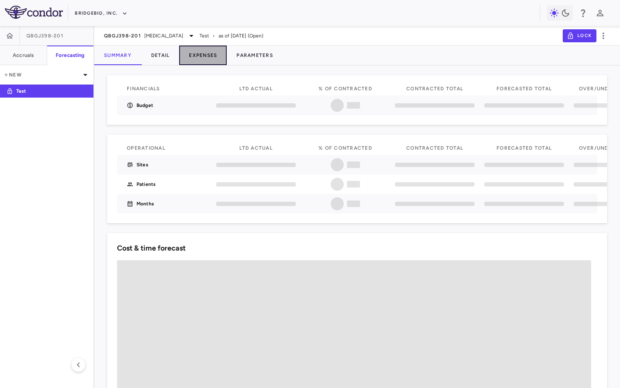
click at [209, 54] on button "Expenses" at bounding box center [203, 56] width 48 height 20
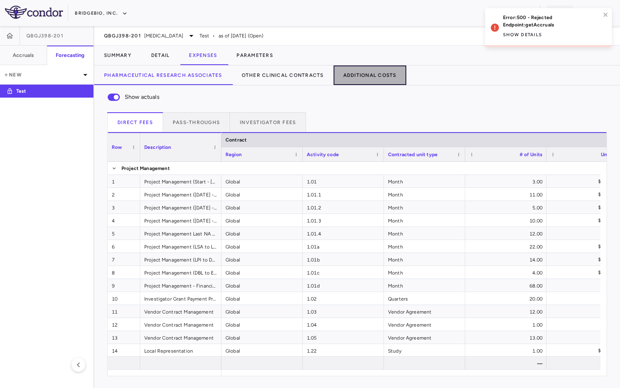
click at [371, 75] on button "Additional Costs" at bounding box center [370, 75] width 73 height 20
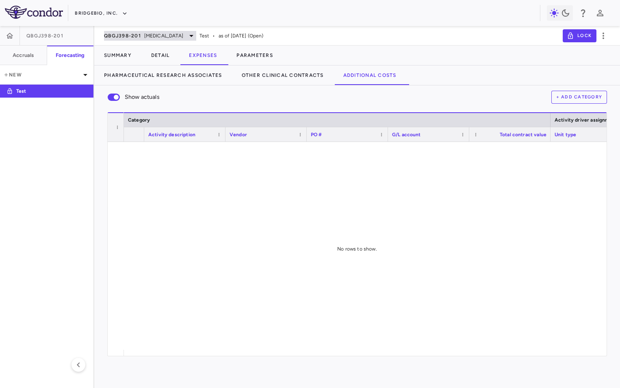
click at [157, 34] on span "[MEDICAL_DATA]" at bounding box center [163, 35] width 39 height 7
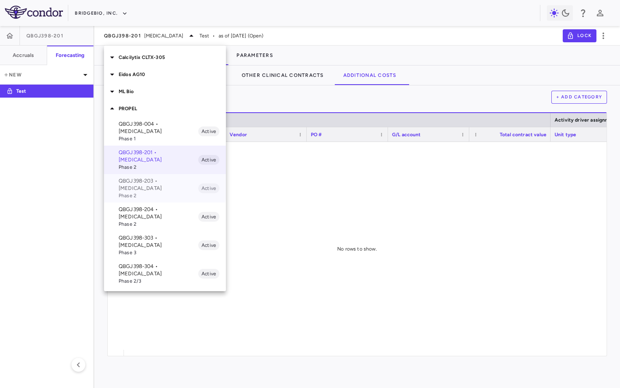
click at [147, 192] on span "Phase 2" at bounding box center [159, 195] width 80 height 7
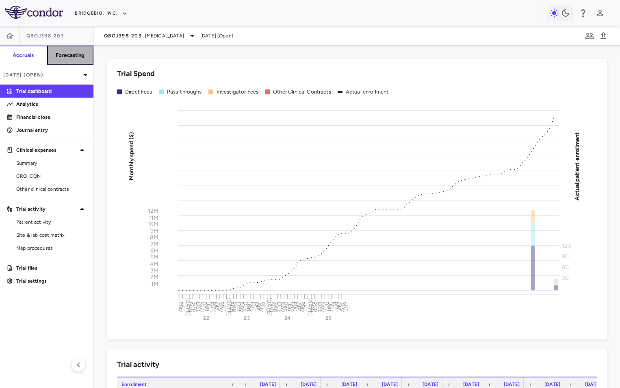
click at [65, 57] on h6 "Forecasting" at bounding box center [70, 55] width 29 height 7
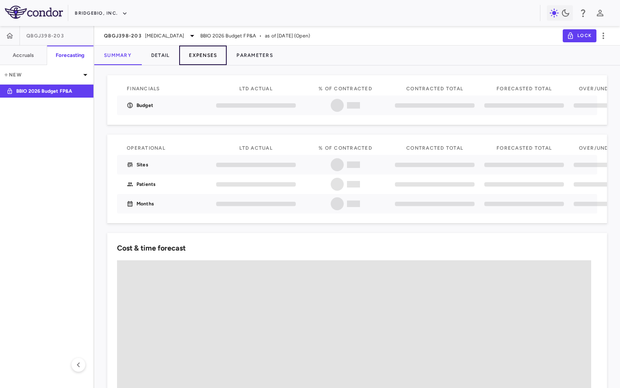
click at [211, 53] on button "Expenses" at bounding box center [203, 56] width 48 height 20
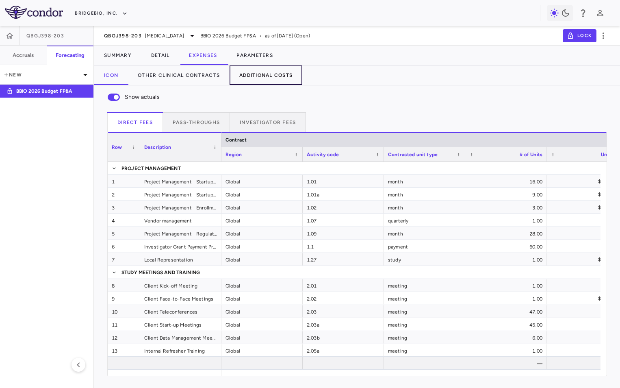
click at [270, 74] on button "Additional Costs" at bounding box center [266, 75] width 73 height 20
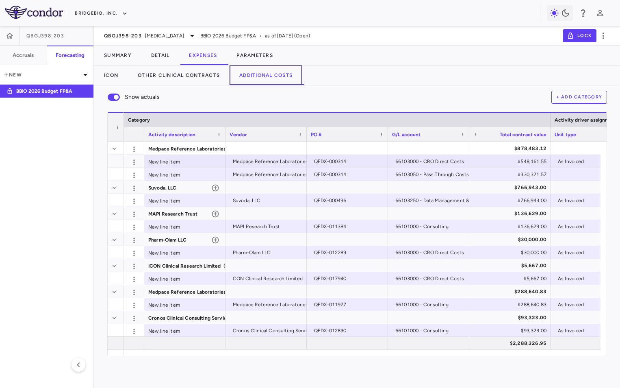
scroll to position [52, 0]
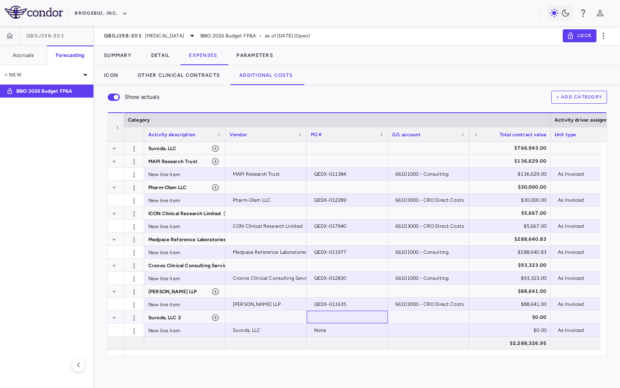
click at [337, 315] on div at bounding box center [347, 317] width 73 height 12
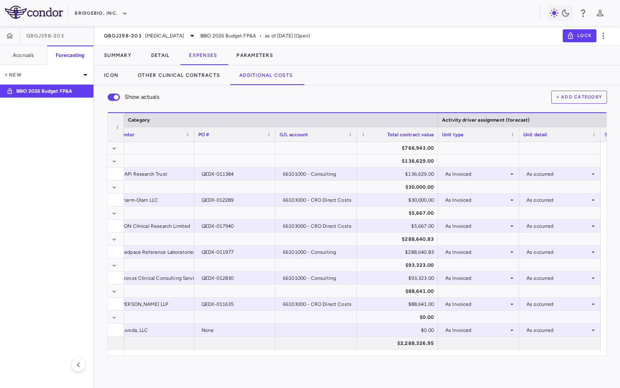
scroll to position [0, 194]
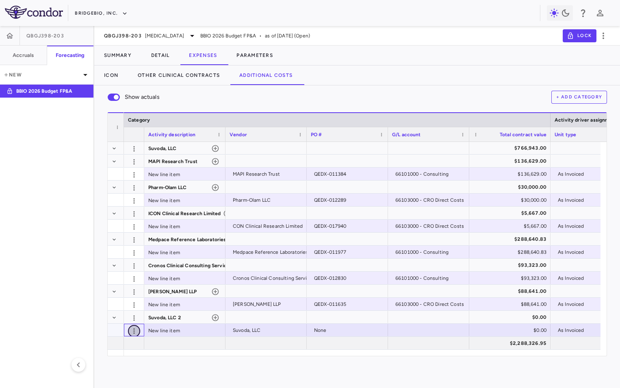
click at [136, 332] on icon "button" at bounding box center [134, 331] width 8 height 8
click at [124, 349] on div "Delete" at bounding box center [119, 347] width 41 height 15
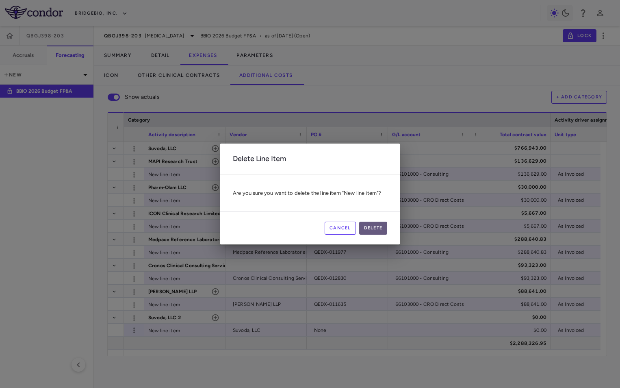
click at [374, 228] on button "Delete" at bounding box center [373, 228] width 28 height 13
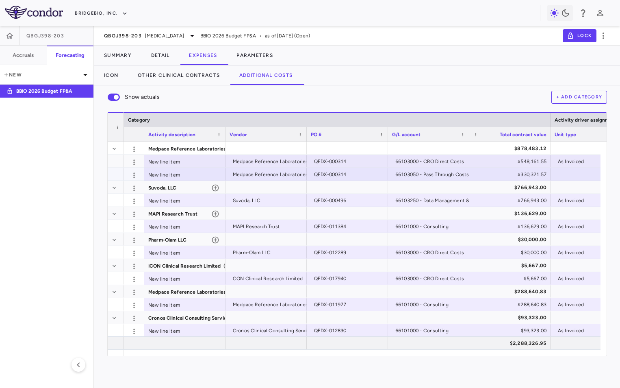
click at [580, 173] on div at bounding box center [591, 174] width 73 height 12
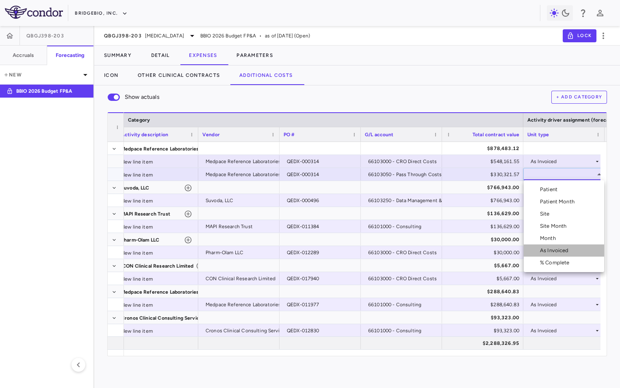
click at [559, 252] on div "As Invoiced" at bounding box center [556, 250] width 32 height 7
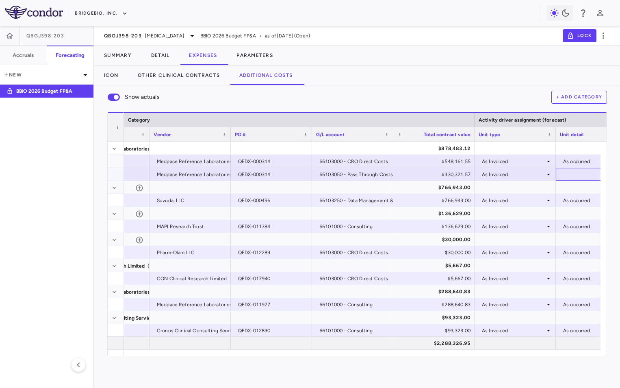
click at [581, 179] on div at bounding box center [596, 174] width 73 height 12
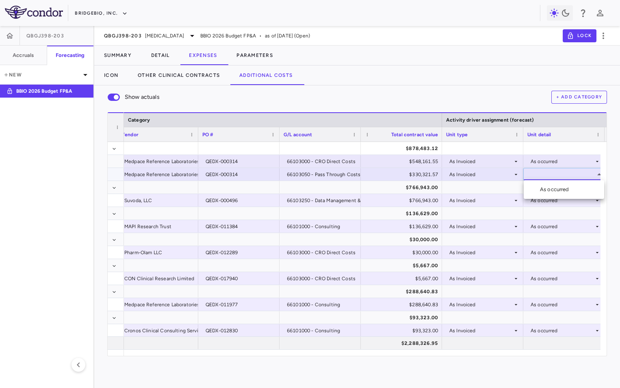
click at [566, 191] on div "As occurred" at bounding box center [556, 189] width 33 height 7
click at [145, 34] on span "[MEDICAL_DATA]" at bounding box center [164, 35] width 39 height 7
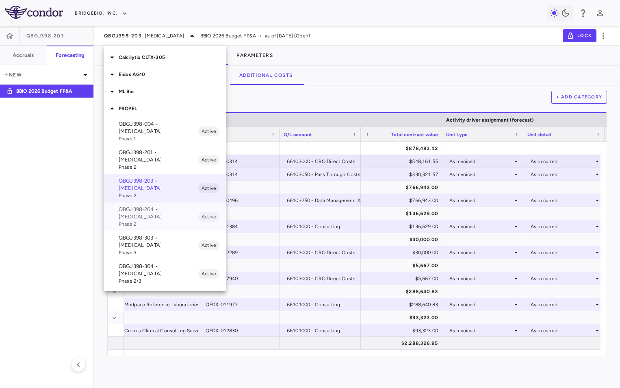
click at [143, 206] on p "QBGJ398-204 • [MEDICAL_DATA]" at bounding box center [159, 213] width 80 height 15
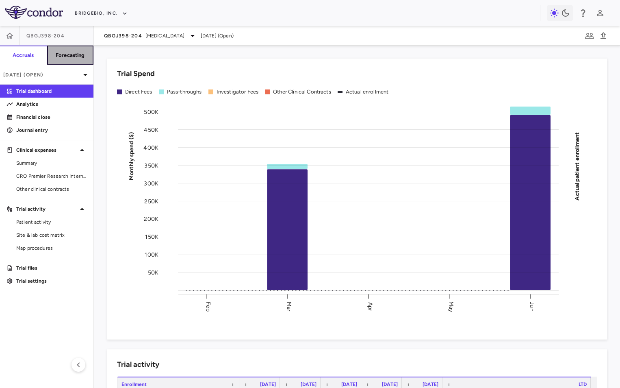
click at [68, 52] on h6 "Forecasting" at bounding box center [70, 55] width 29 height 7
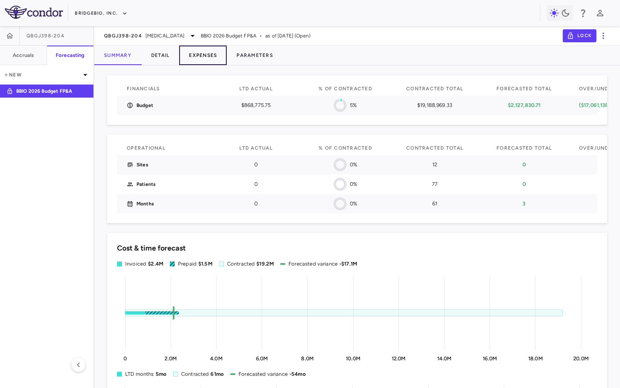
click at [204, 51] on button "Expenses" at bounding box center [203, 56] width 48 height 20
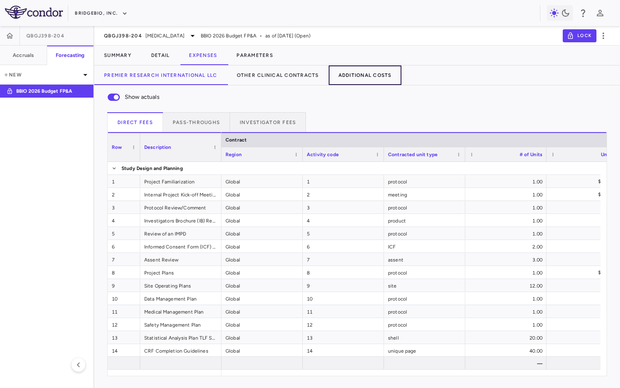
click at [366, 76] on button "Additional Costs" at bounding box center [365, 75] width 73 height 20
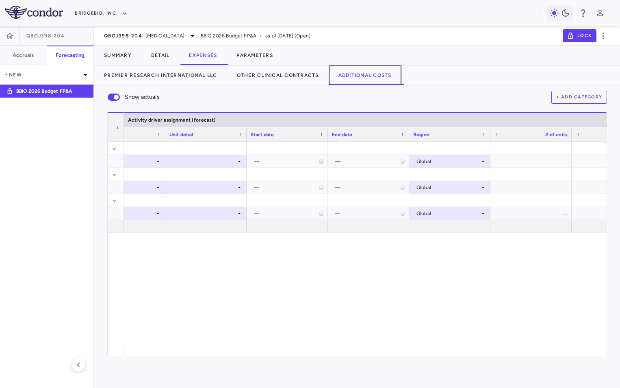
scroll to position [0, 517]
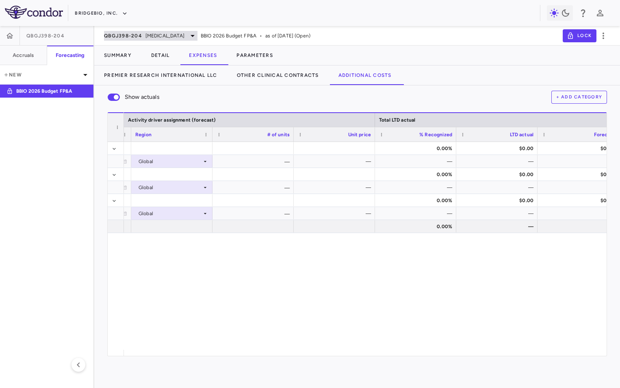
click at [170, 36] on span "[MEDICAL_DATA]" at bounding box center [165, 35] width 39 height 7
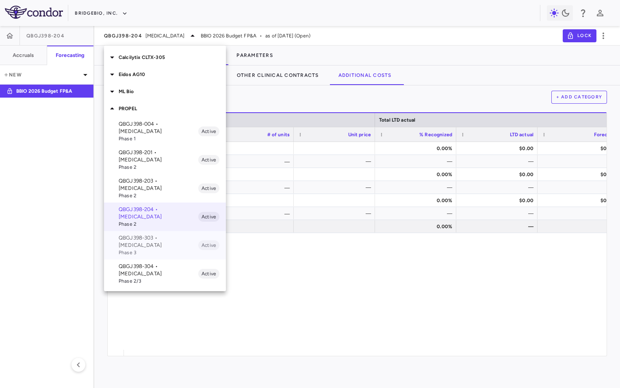
click at [155, 249] on span "Phase 3" at bounding box center [159, 252] width 80 height 7
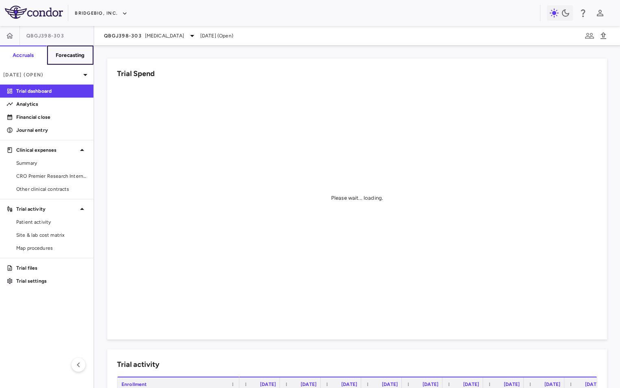
click at [66, 56] on h6 "Forecasting" at bounding box center [70, 55] width 29 height 7
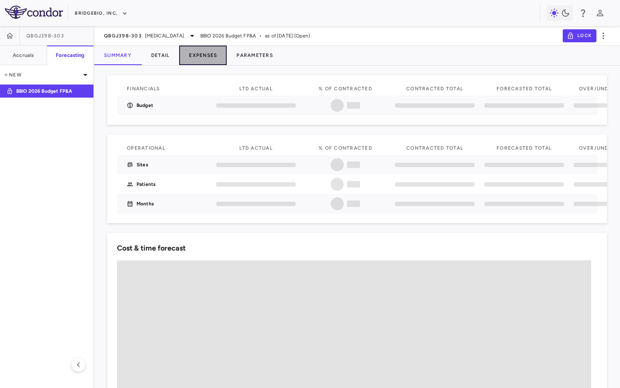
click at [210, 57] on button "Expenses" at bounding box center [203, 56] width 48 height 20
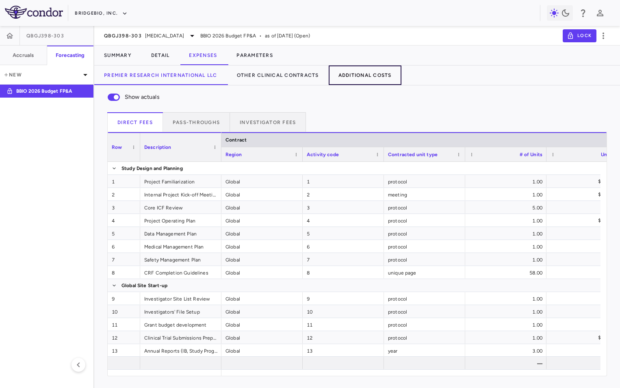
click at [372, 76] on button "Additional Costs" at bounding box center [365, 75] width 73 height 20
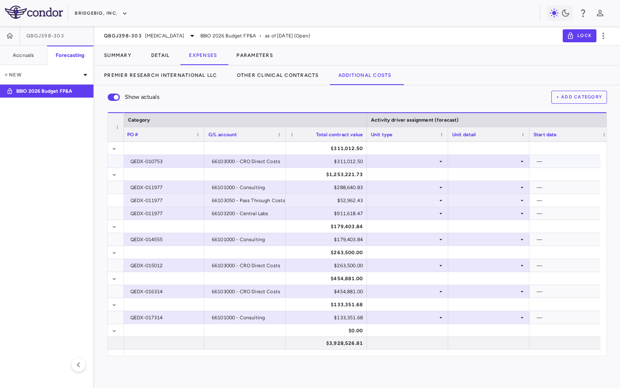
click at [418, 163] on div at bounding box center [407, 161] width 73 height 12
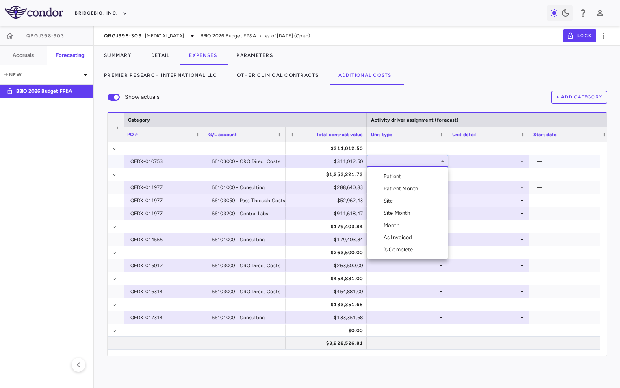
click at [405, 235] on div "As Invoiced" at bounding box center [400, 237] width 32 height 7
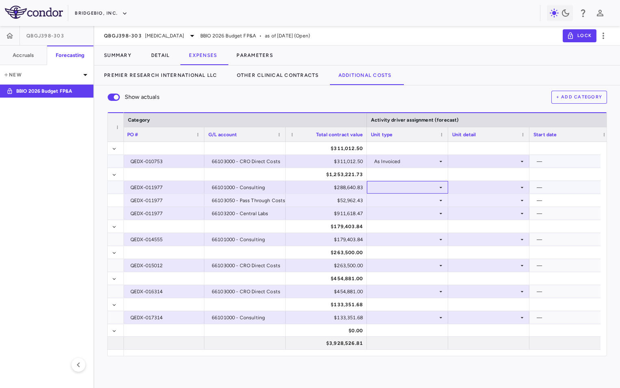
click at [407, 181] on div at bounding box center [407, 187] width 73 height 12
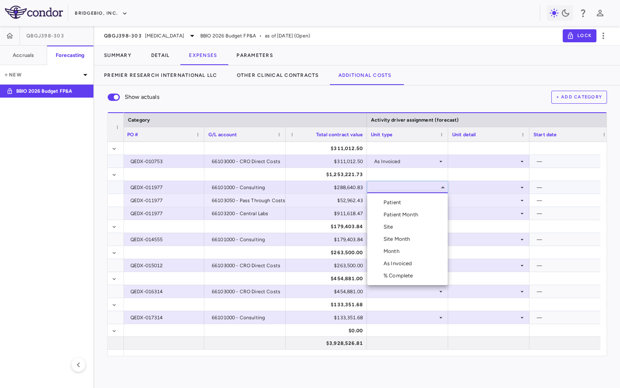
click at [405, 263] on div "As Invoiced" at bounding box center [400, 263] width 32 height 7
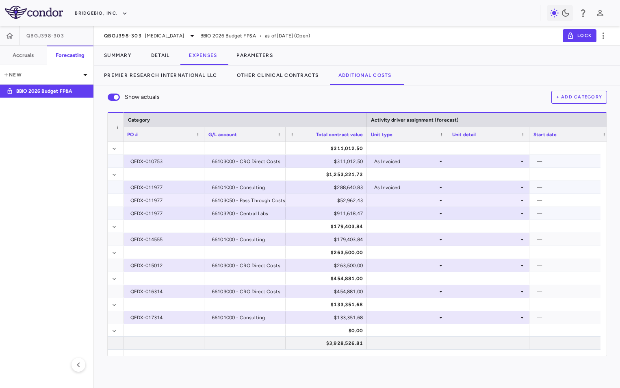
click at [400, 217] on div at bounding box center [407, 213] width 73 height 12
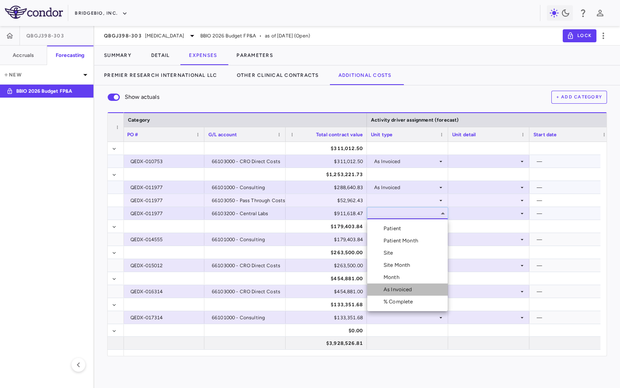
click at [399, 292] on div "As Invoiced" at bounding box center [400, 289] width 32 height 7
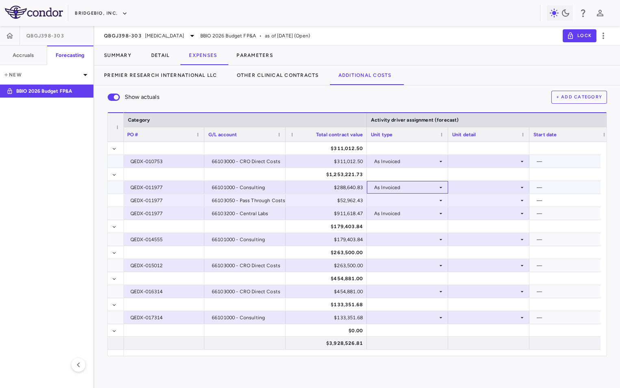
click at [395, 192] on div "As Invoiced" at bounding box center [405, 187] width 63 height 13
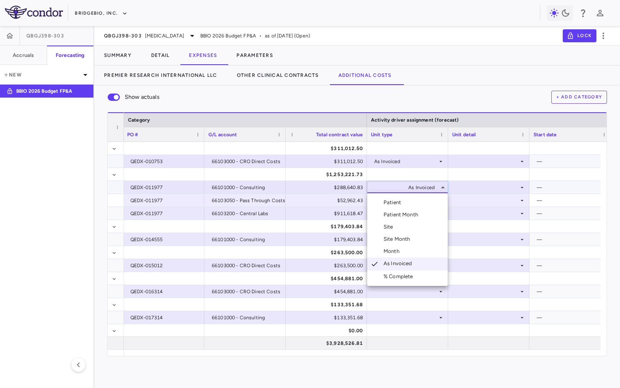
click at [489, 188] on div at bounding box center [310, 194] width 620 height 388
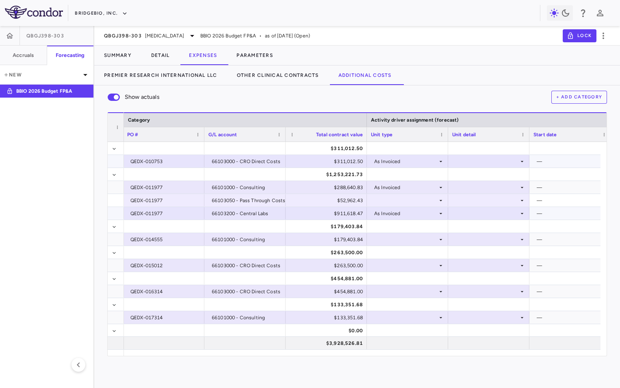
click at [401, 202] on div at bounding box center [407, 200] width 73 height 12
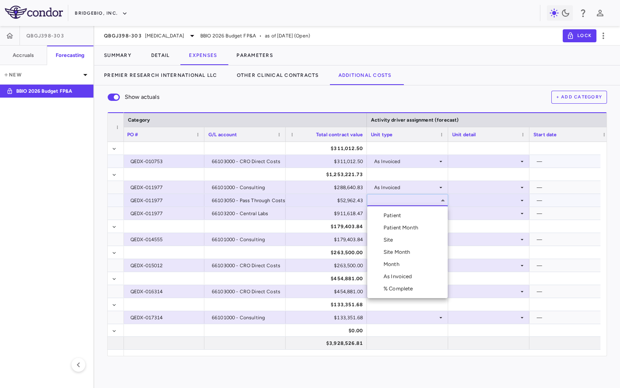
click at [403, 275] on div "As Invoiced" at bounding box center [400, 276] width 32 height 7
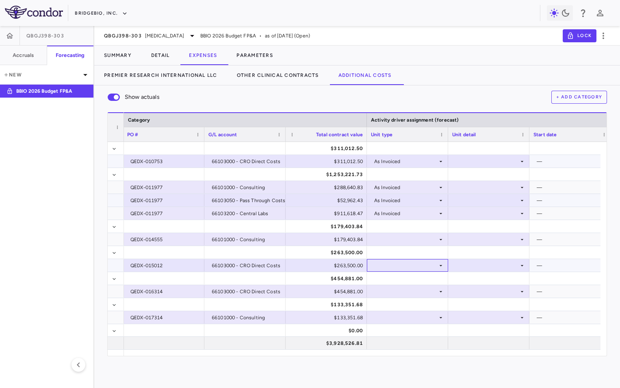
click at [400, 261] on div at bounding box center [407, 265] width 73 height 12
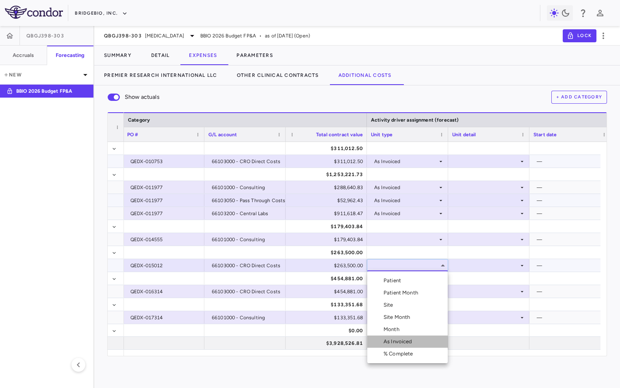
click at [394, 339] on div "As Invoiced" at bounding box center [400, 341] width 32 height 7
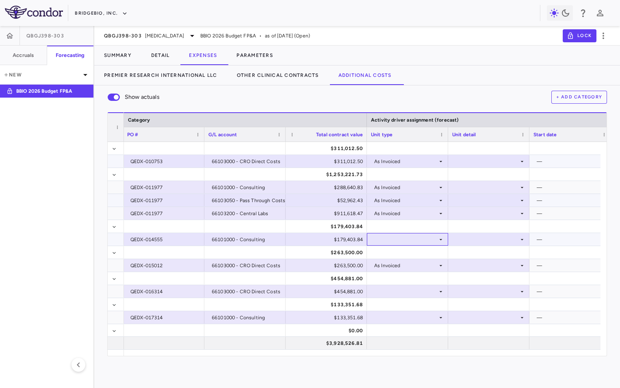
click at [396, 245] on div at bounding box center [407, 239] width 81 height 13
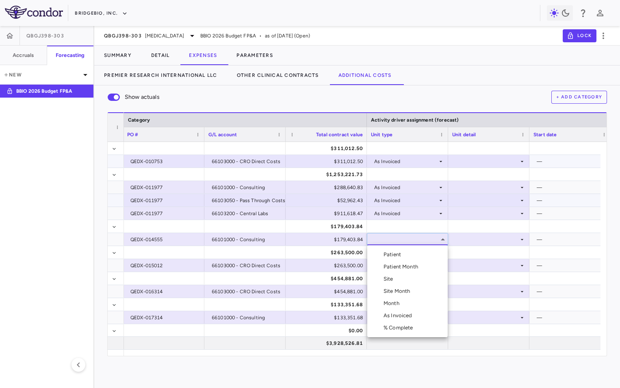
click at [405, 314] on div "As Invoiced" at bounding box center [400, 315] width 32 height 7
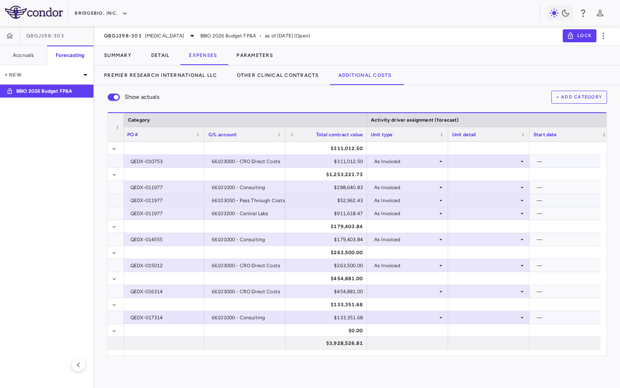
click at [401, 317] on div at bounding box center [407, 317] width 73 height 12
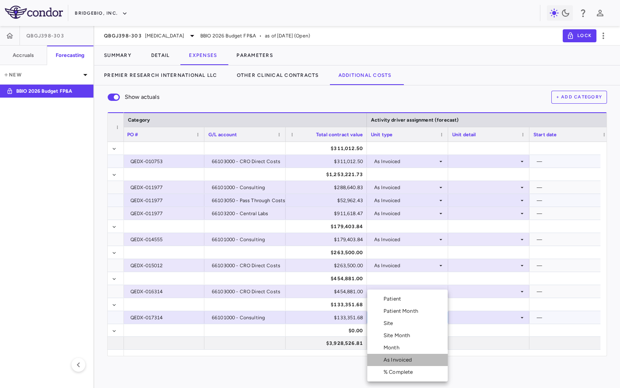
drag, startPoint x: 405, startPoint y: 357, endPoint x: 405, endPoint y: 324, distance: 32.9
click at [405, 357] on div "As Invoiced" at bounding box center [400, 359] width 32 height 7
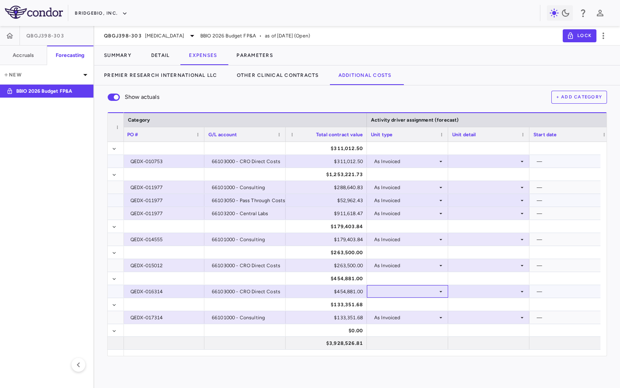
click at [401, 291] on div at bounding box center [407, 291] width 73 height 12
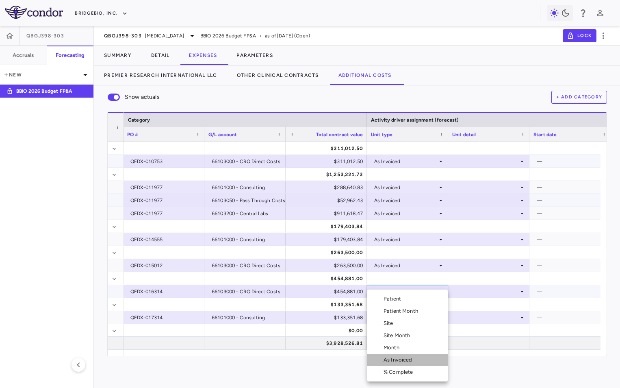
click at [401, 359] on div "As Invoiced" at bounding box center [400, 359] width 32 height 7
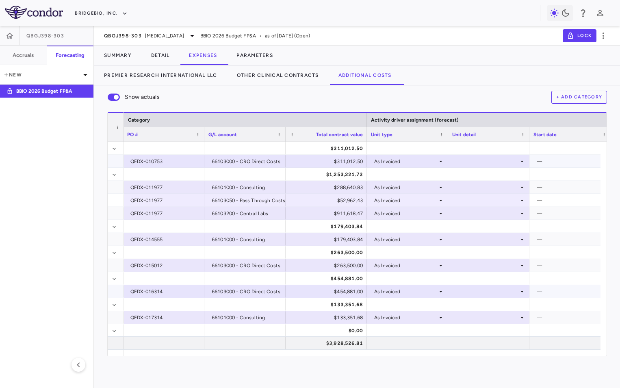
click at [484, 160] on div at bounding box center [488, 161] width 73 height 12
click at [489, 178] on div "As occurred" at bounding box center [481, 176] width 33 height 7
click at [484, 181] on div at bounding box center [488, 187] width 81 height 13
click at [488, 202] on div "As occurred" at bounding box center [481, 202] width 33 height 7
click at [483, 201] on div at bounding box center [488, 200] width 73 height 12
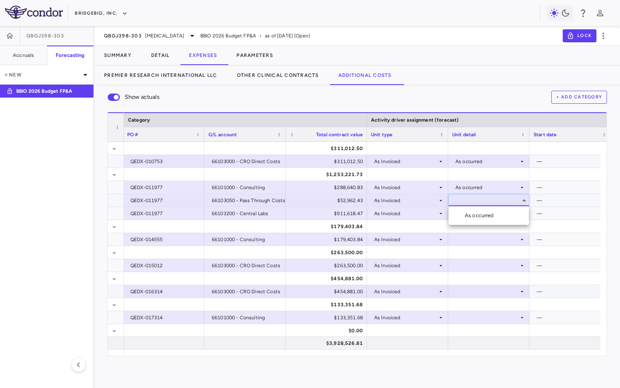
click at [485, 217] on div "As occurred" at bounding box center [481, 215] width 33 height 7
click at [481, 216] on div at bounding box center [488, 213] width 73 height 12
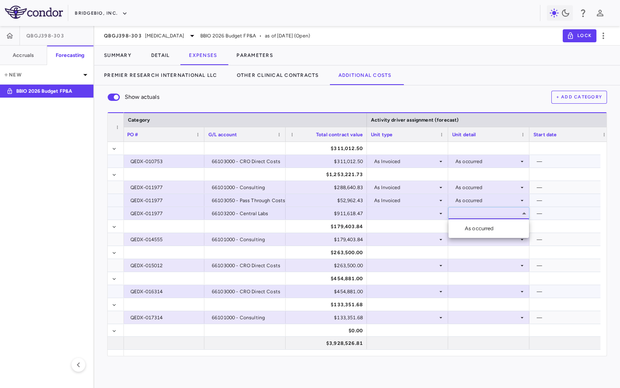
click at [478, 226] on div "As occurred" at bounding box center [481, 228] width 33 height 7
click at [483, 240] on div at bounding box center [488, 239] width 73 height 12
click at [413, 237] on div at bounding box center [310, 194] width 620 height 388
click at [413, 237] on div at bounding box center [407, 239] width 73 height 12
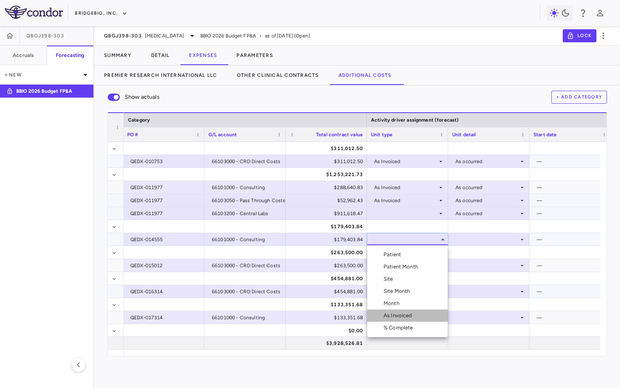
click at [405, 311] on li "As Invoiced" at bounding box center [408, 315] width 80 height 12
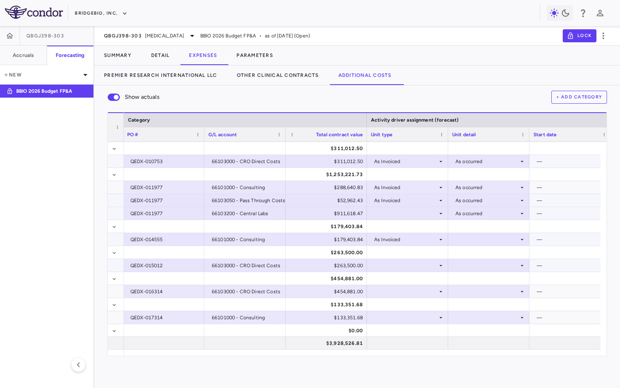
click at [393, 268] on div at bounding box center [407, 265] width 73 height 12
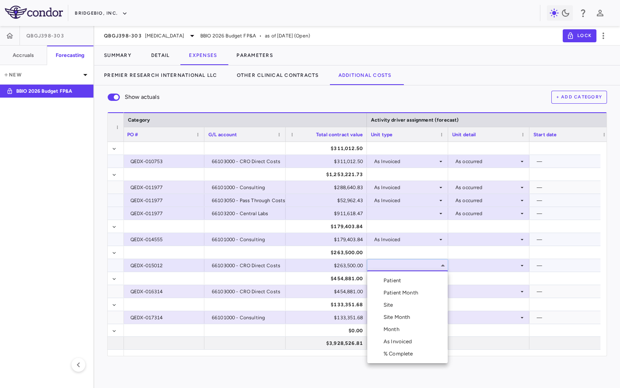
click at [395, 344] on div "As Invoiced" at bounding box center [400, 341] width 32 height 7
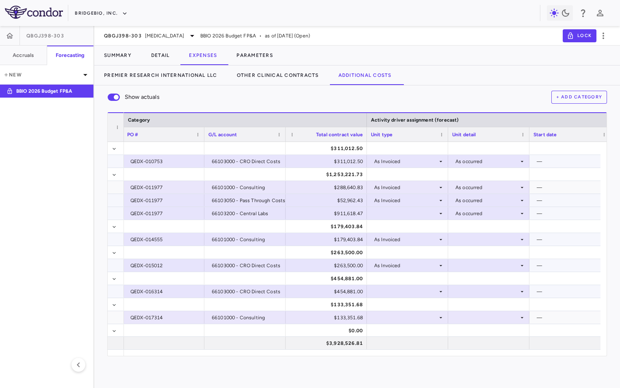
click at [393, 295] on div at bounding box center [407, 291] width 73 height 12
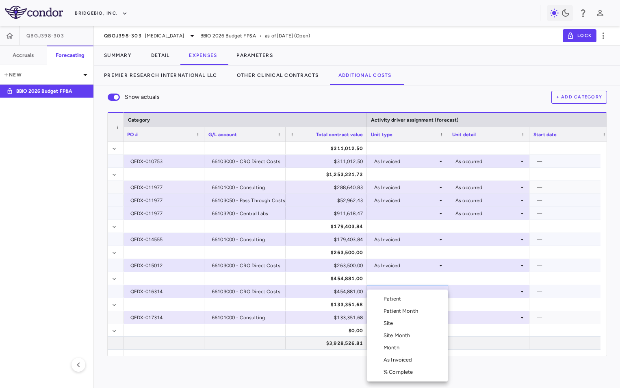
click at [397, 359] on div "As Invoiced" at bounding box center [400, 359] width 32 height 7
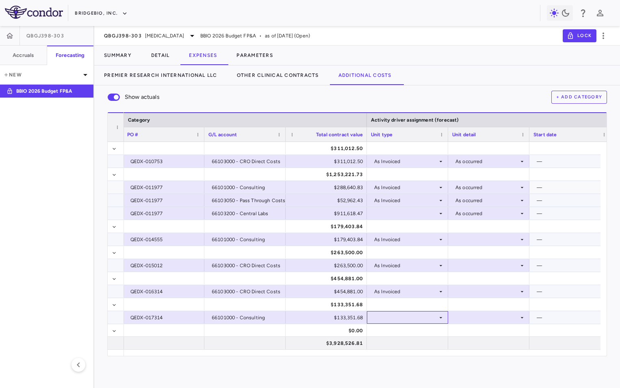
click at [396, 315] on div at bounding box center [407, 317] width 73 height 12
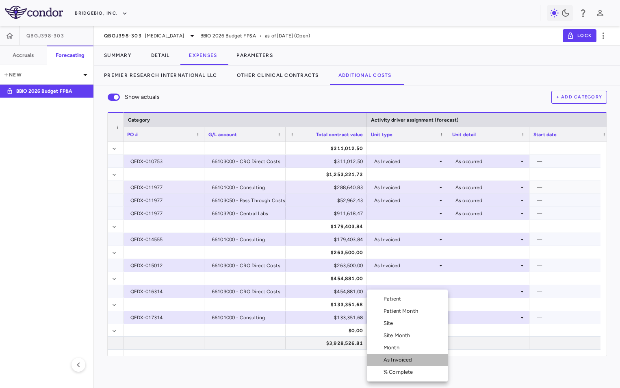
click at [404, 360] on div "As Invoiced" at bounding box center [400, 359] width 32 height 7
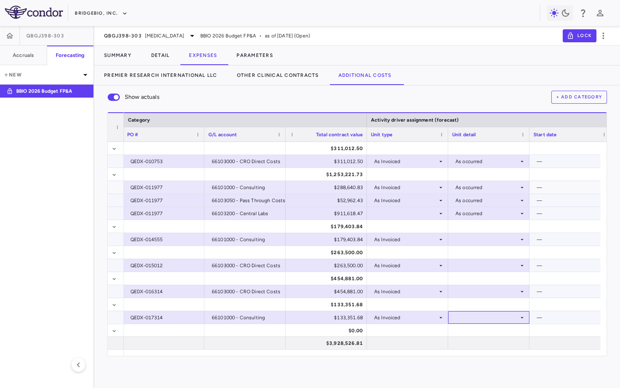
click at [465, 315] on div at bounding box center [488, 317] width 73 height 12
click at [480, 327] on ul "Select As occurred" at bounding box center [489, 332] width 80 height 19
click at [481, 329] on div "As occurred" at bounding box center [481, 332] width 33 height 7
click at [487, 290] on div at bounding box center [488, 291] width 73 height 12
click at [491, 307] on div "As occurred" at bounding box center [481, 306] width 33 height 7
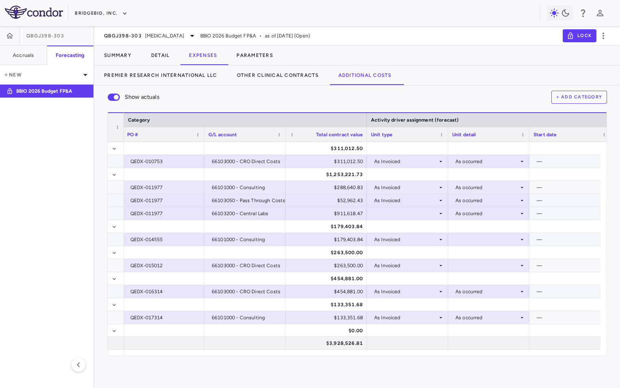
click at [476, 239] on div at bounding box center [488, 239] width 73 height 12
click at [482, 250] on li "As occurred" at bounding box center [489, 254] width 80 height 12
click at [477, 261] on div at bounding box center [488, 265] width 73 height 12
click at [481, 283] on div "As occurred" at bounding box center [481, 280] width 33 height 7
click at [400, 267] on div at bounding box center [407, 265] width 73 height 12
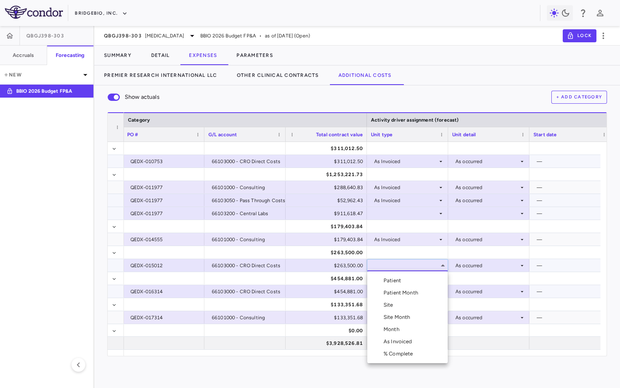
click at [403, 340] on div "As Invoiced" at bounding box center [400, 341] width 32 height 7
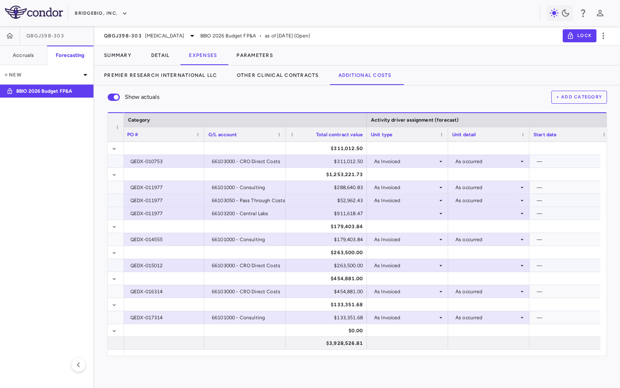
click at [473, 261] on div at bounding box center [488, 265] width 73 height 12
click at [482, 279] on div "As occurred" at bounding box center [481, 280] width 33 height 7
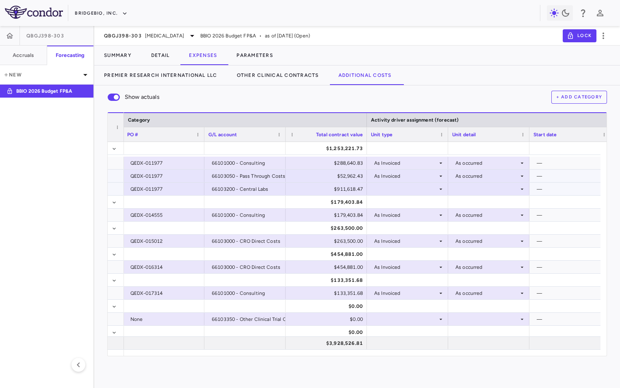
scroll to position [66, 0]
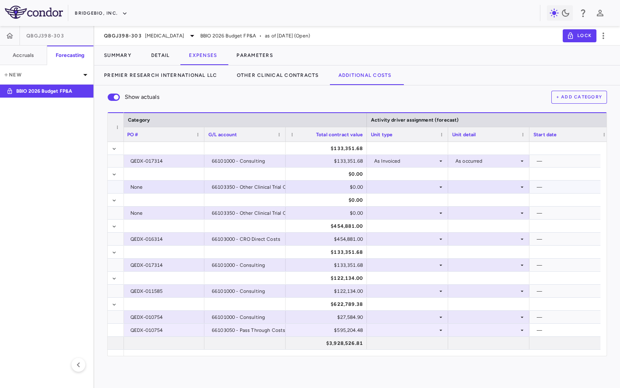
click at [372, 184] on div at bounding box center [407, 187] width 73 height 12
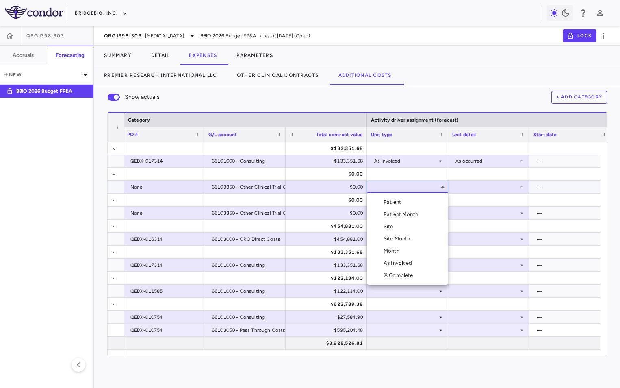
click at [389, 263] on div "As Invoiced" at bounding box center [400, 262] width 32 height 7
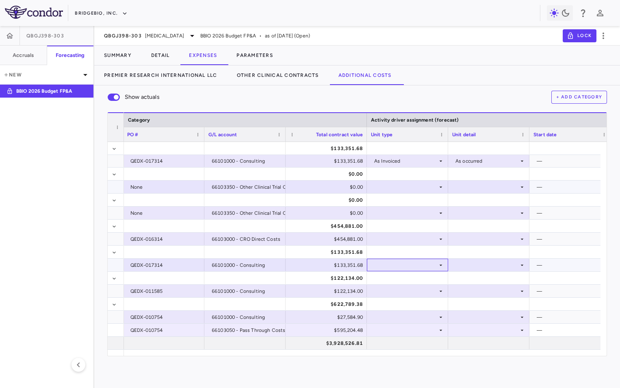
click at [397, 260] on div at bounding box center [407, 265] width 73 height 12
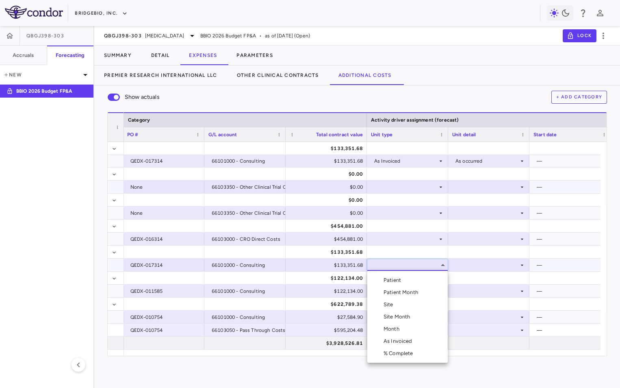
click at [397, 337] on div "As Invoiced" at bounding box center [400, 340] width 32 height 7
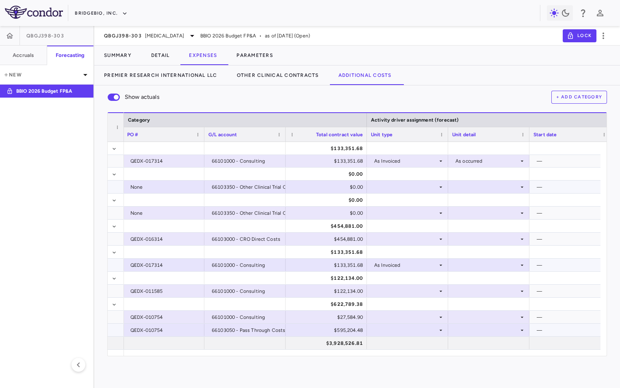
click at [407, 328] on div at bounding box center [407, 330] width 73 height 12
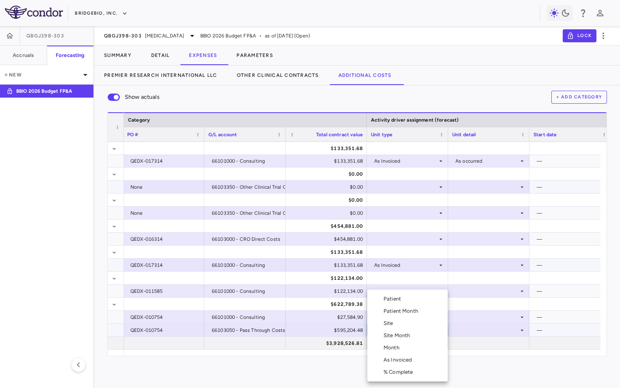
click at [399, 357] on div "As Invoiced" at bounding box center [400, 359] width 32 height 7
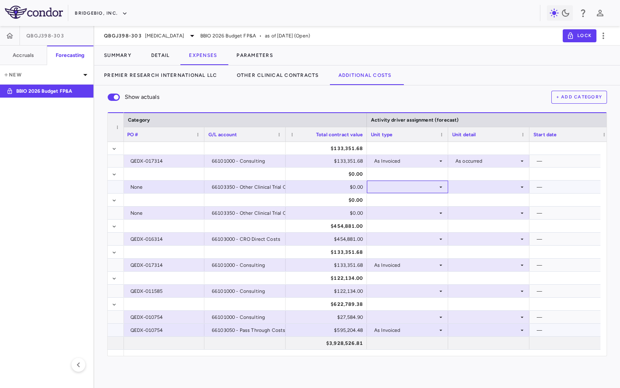
click at [402, 187] on div at bounding box center [407, 187] width 73 height 12
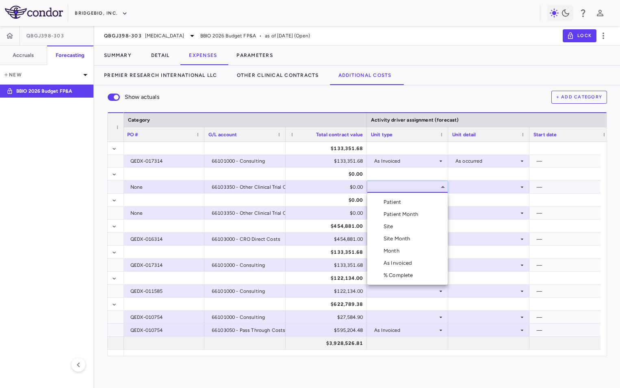
click at [405, 262] on div "As Invoiced" at bounding box center [400, 262] width 32 height 7
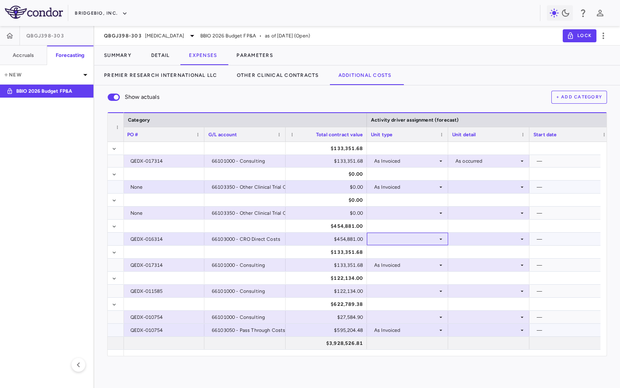
click at [407, 237] on div at bounding box center [407, 239] width 73 height 12
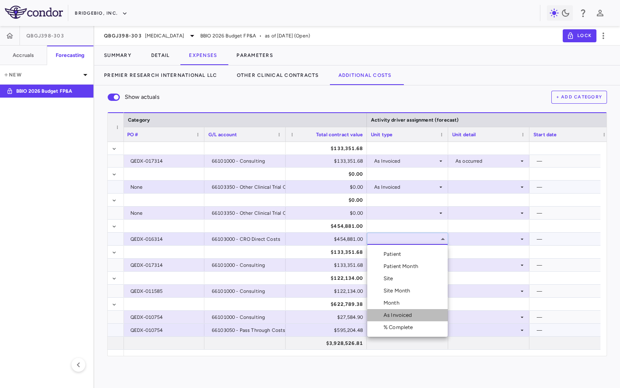
click at [405, 311] on li "As Invoiced" at bounding box center [408, 315] width 80 height 12
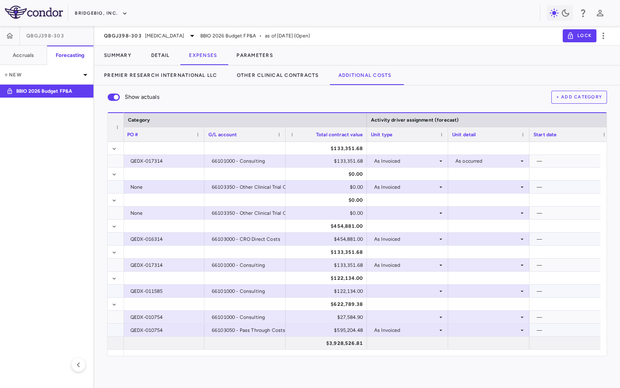
click at [402, 294] on div at bounding box center [407, 291] width 73 height 12
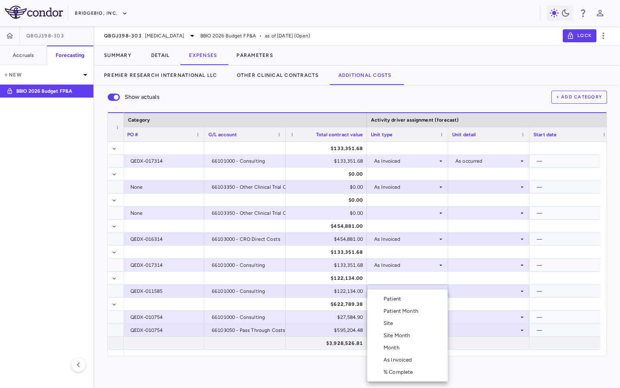
click at [403, 361] on div "As Invoiced" at bounding box center [400, 359] width 32 height 7
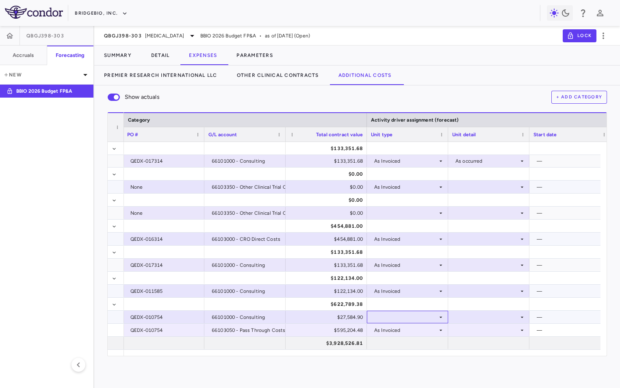
click at [394, 315] on div at bounding box center [407, 317] width 73 height 12
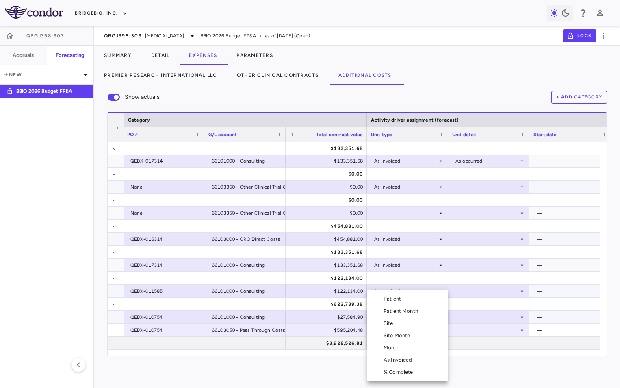
click at [396, 357] on div "As Invoiced" at bounding box center [400, 359] width 32 height 7
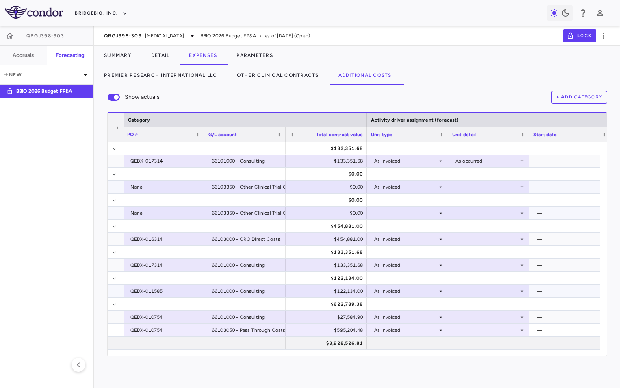
click at [394, 216] on div at bounding box center [407, 213] width 73 height 12
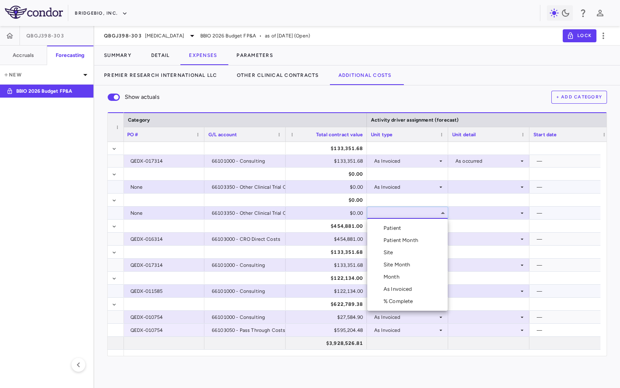
click at [398, 285] on div "As Invoiced" at bounding box center [400, 288] width 32 height 7
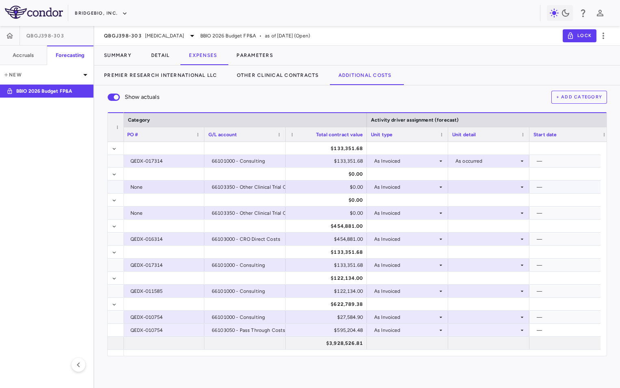
click at [505, 184] on div at bounding box center [488, 187] width 73 height 12
click at [494, 199] on div "As occurred" at bounding box center [481, 201] width 33 height 7
click at [483, 316] on div at bounding box center [488, 317] width 73 height 12
click at [484, 324] on ul "Select As occurred" at bounding box center [489, 332] width 80 height 19
click at [483, 329] on div "As occurred" at bounding box center [481, 331] width 33 height 7
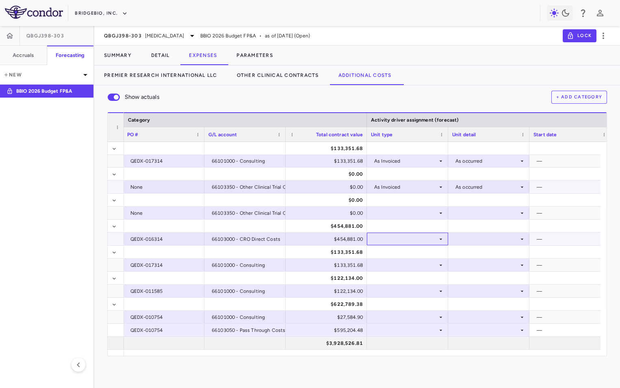
click at [401, 228] on div at bounding box center [407, 226] width 73 height 12
click at [401, 211] on div at bounding box center [407, 213] width 73 height 12
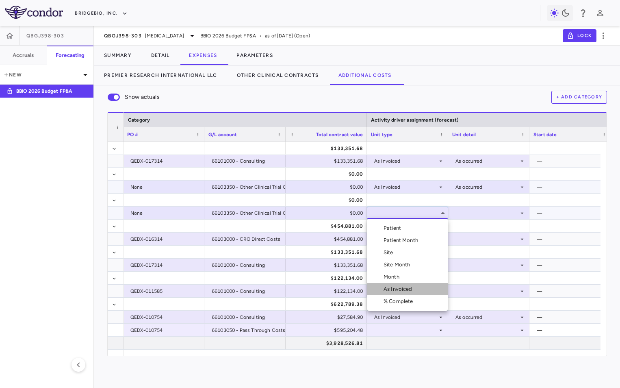
click at [406, 289] on div "As Invoiced" at bounding box center [400, 288] width 32 height 7
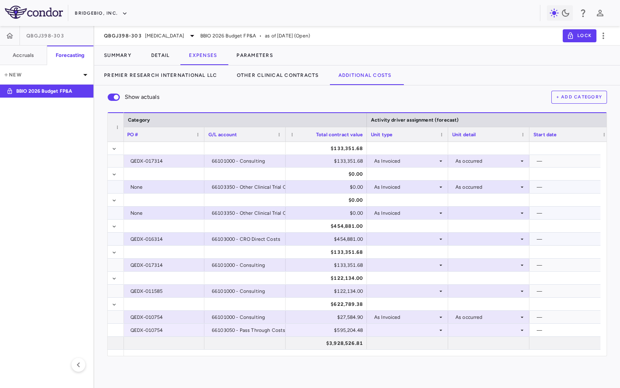
click at [400, 236] on div at bounding box center [407, 239] width 73 height 12
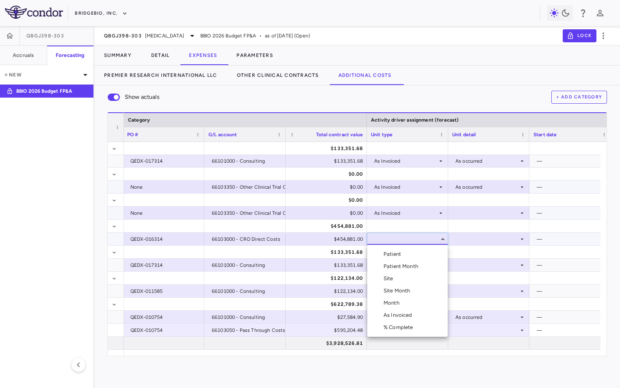
click at [402, 315] on div "As Invoiced" at bounding box center [400, 314] width 32 height 7
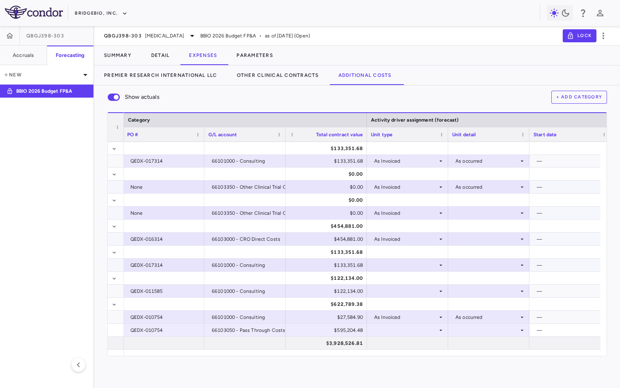
click at [408, 264] on div at bounding box center [407, 265] width 73 height 12
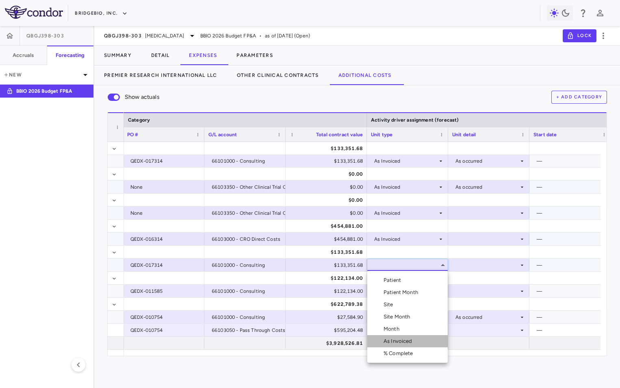
click at [410, 340] on div "As Invoiced" at bounding box center [400, 340] width 32 height 7
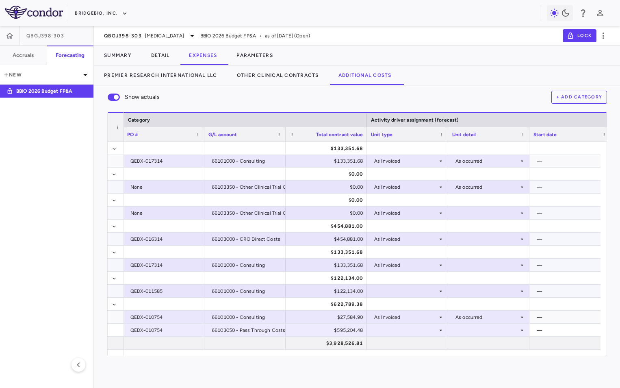
click at [400, 289] on div at bounding box center [407, 291] width 73 height 12
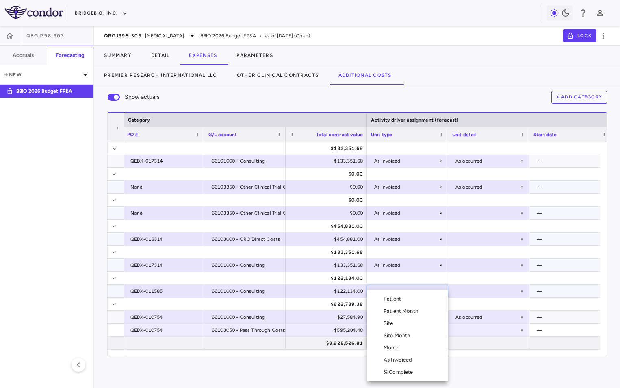
click at [405, 359] on div "As Invoiced" at bounding box center [400, 359] width 32 height 7
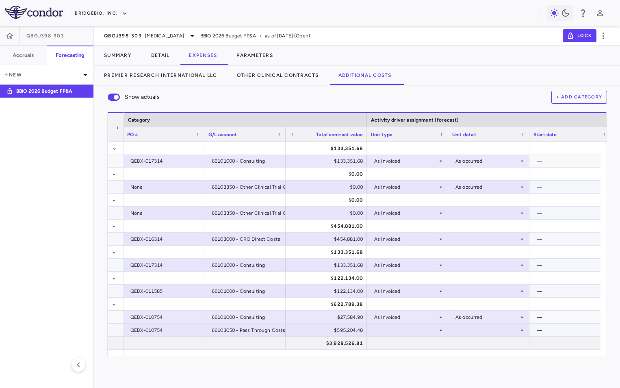
click at [405, 335] on div at bounding box center [407, 330] width 73 height 12
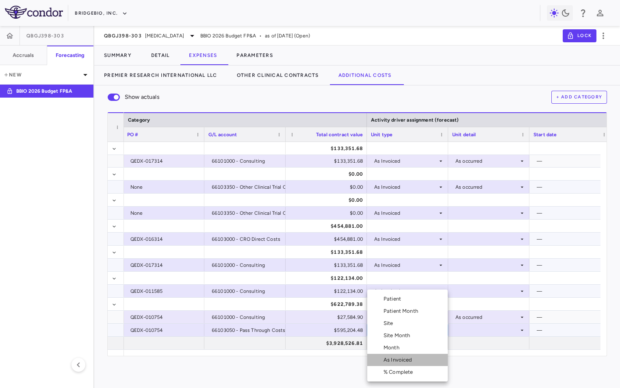
click at [407, 359] on div "As Invoiced" at bounding box center [400, 359] width 32 height 7
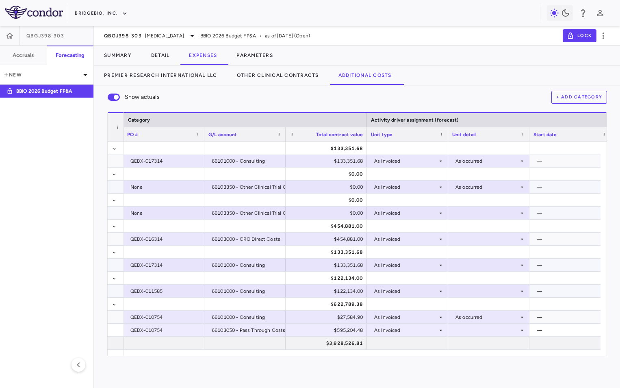
click at [487, 213] on div at bounding box center [488, 213] width 73 height 12
click at [490, 223] on li "As occurred" at bounding box center [489, 228] width 80 height 12
click at [483, 235] on div at bounding box center [488, 239] width 73 height 12
click at [483, 259] on li "As occurred" at bounding box center [489, 254] width 80 height 12
click at [481, 263] on div at bounding box center [488, 265] width 73 height 12
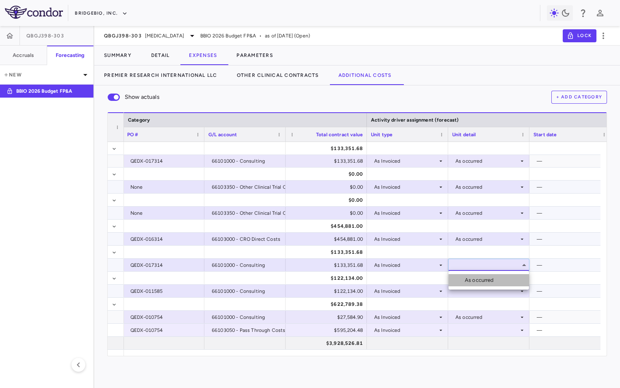
click at [481, 281] on div "As occurred" at bounding box center [481, 279] width 33 height 7
click at [480, 292] on div at bounding box center [488, 291] width 73 height 12
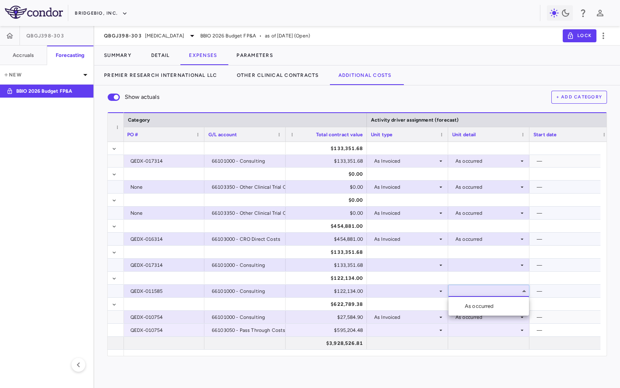
click at [487, 310] on li "As occurred" at bounding box center [489, 306] width 80 height 12
click at [478, 336] on div at bounding box center [488, 330] width 81 height 13
click at [396, 326] on div at bounding box center [310, 194] width 620 height 388
click at [403, 329] on div at bounding box center [407, 330] width 73 height 12
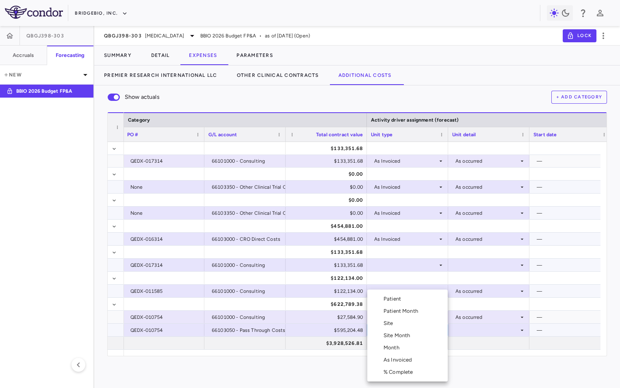
click at [403, 361] on div "As Invoiced" at bounding box center [400, 359] width 32 height 7
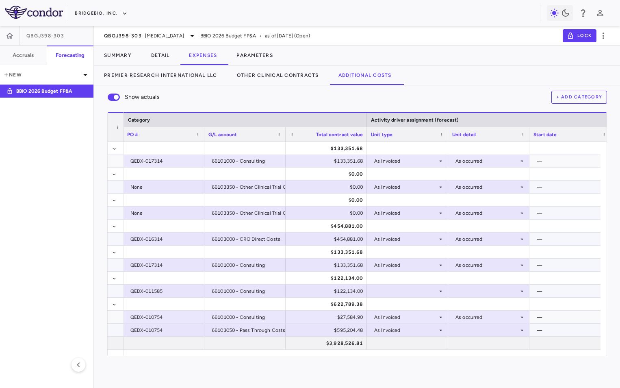
click at [466, 329] on div at bounding box center [488, 330] width 73 height 12
click at [474, 342] on li "As occurred" at bounding box center [489, 345] width 80 height 12
click at [396, 295] on div at bounding box center [407, 291] width 73 height 12
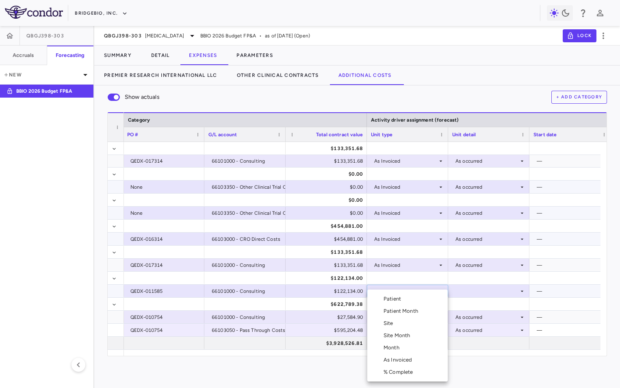
click at [409, 361] on div "As Invoiced" at bounding box center [400, 359] width 32 height 7
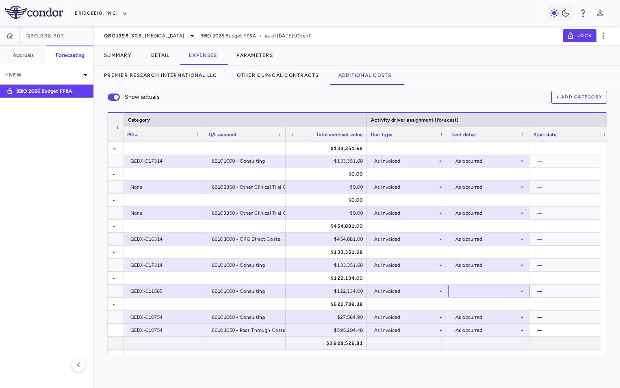
click at [472, 285] on div at bounding box center [488, 291] width 81 height 13
click at [475, 306] on div "As occurred" at bounding box center [481, 305] width 33 height 7
click at [401, 289] on div at bounding box center [407, 291] width 73 height 12
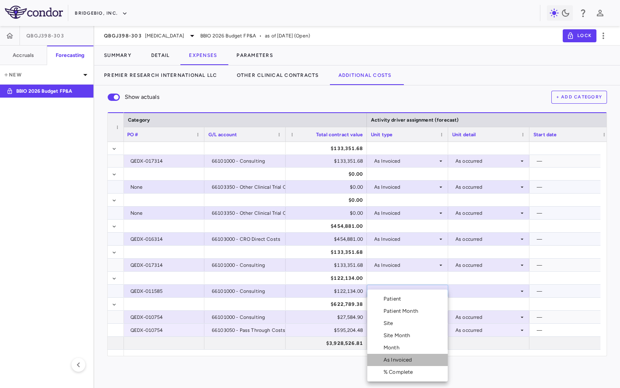
click at [409, 357] on div "As Invoiced" at bounding box center [400, 359] width 32 height 7
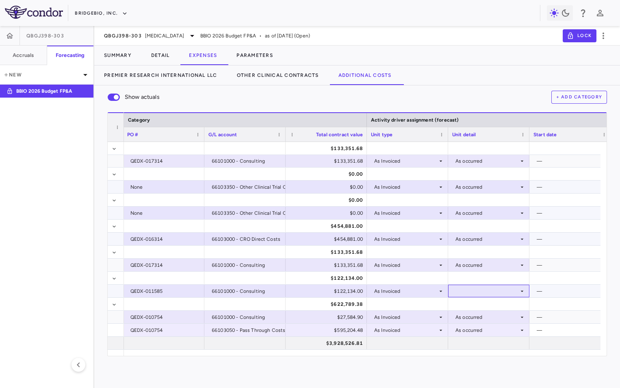
click at [475, 290] on div at bounding box center [488, 291] width 73 height 12
click at [477, 309] on div "As occurred" at bounding box center [481, 305] width 33 height 7
drag, startPoint x: 600, startPoint y: 294, endPoint x: 602, endPoint y: 238, distance: 55.7
click at [602, 238] on div "Medpace Reference Laboratories, LLC QEDX-011977 66101000 - Consulting $288,640.…" at bounding box center [357, 246] width 499 height 208
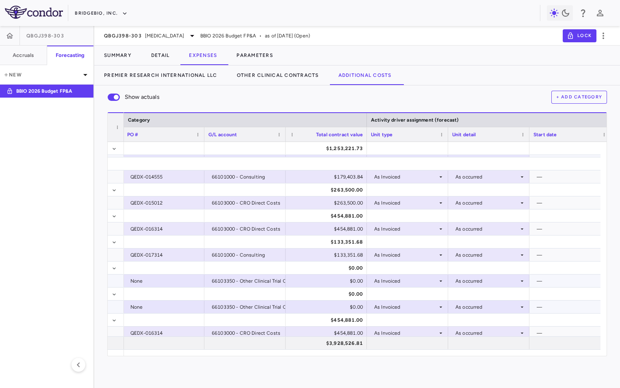
scroll to position [0, 0]
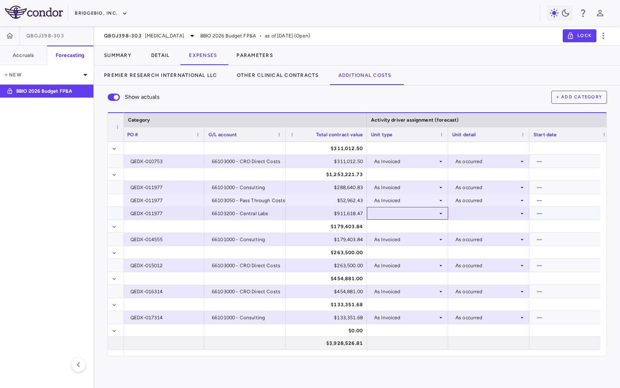
click at [401, 213] on div at bounding box center [407, 213] width 73 height 12
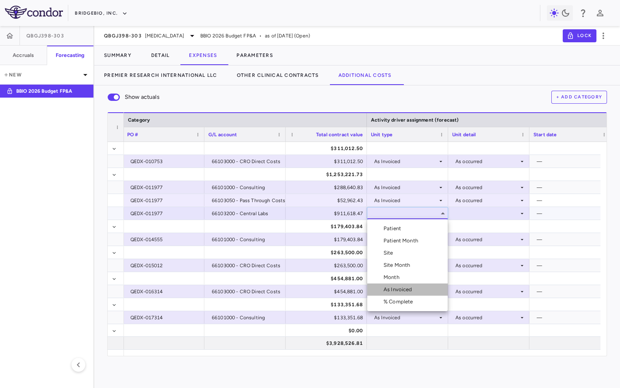
click at [413, 287] on div "As Invoiced" at bounding box center [400, 289] width 32 height 7
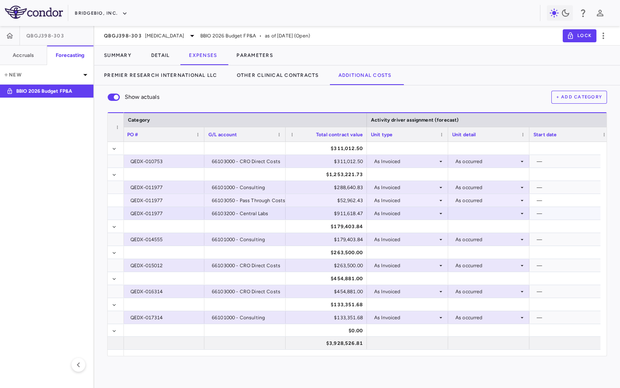
click at [473, 213] on div at bounding box center [488, 213] width 73 height 12
click at [475, 226] on div "As occurred" at bounding box center [481, 228] width 33 height 7
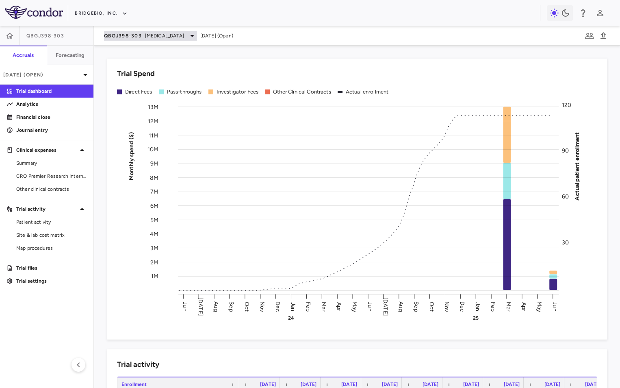
click at [178, 40] on div "QBGJ398-303 [MEDICAL_DATA]" at bounding box center [150, 36] width 93 height 10
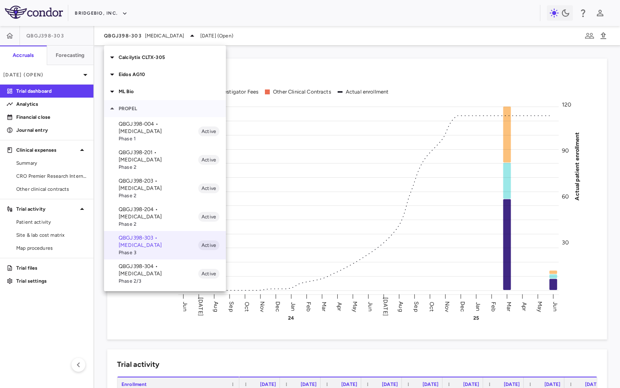
click at [111, 110] on icon at bounding box center [112, 109] width 10 height 10
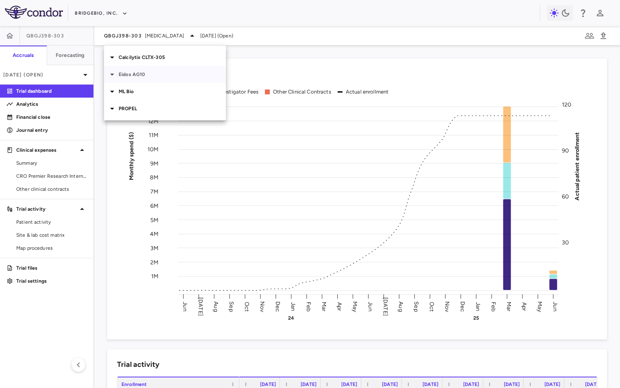
click at [115, 75] on icon at bounding box center [112, 75] width 10 height 10
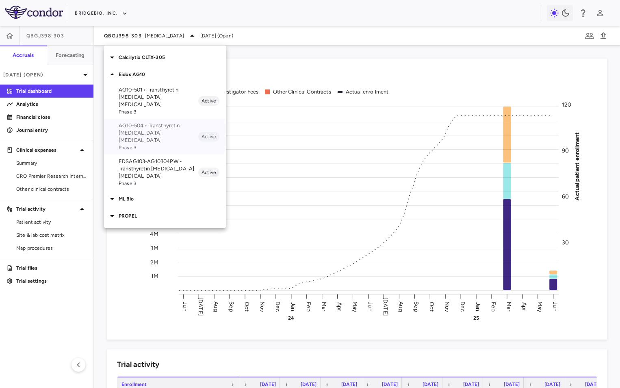
click at [156, 122] on p "AG10-504 • Transthyretin [MEDICAL_DATA] [MEDICAL_DATA]" at bounding box center [159, 133] width 80 height 22
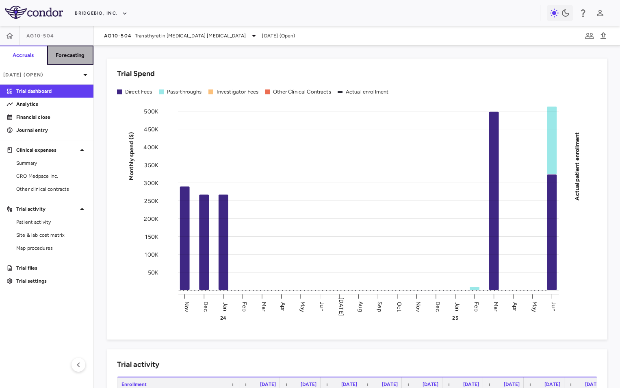
click at [72, 54] on h6 "Forecasting" at bounding box center [70, 55] width 29 height 7
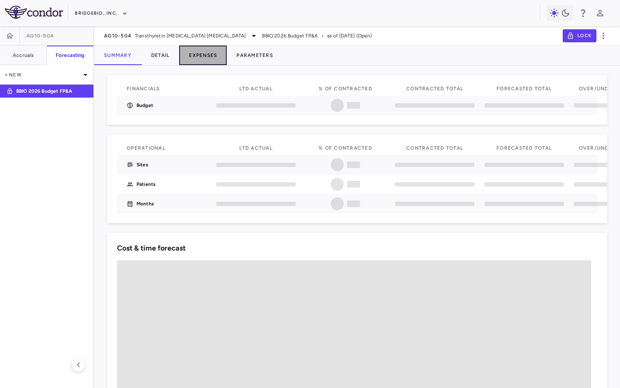
click at [211, 56] on button "Expenses" at bounding box center [203, 56] width 48 height 20
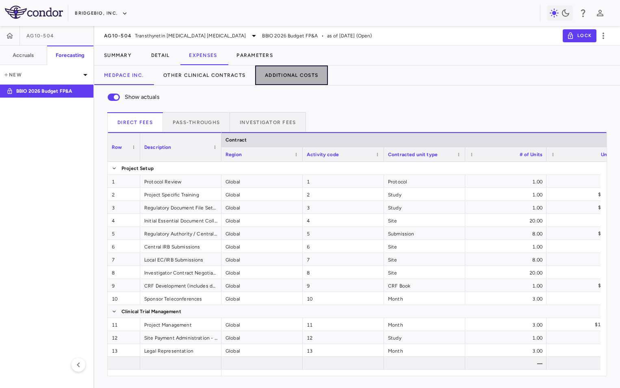
click at [281, 72] on button "Additional Costs" at bounding box center [291, 75] width 73 height 20
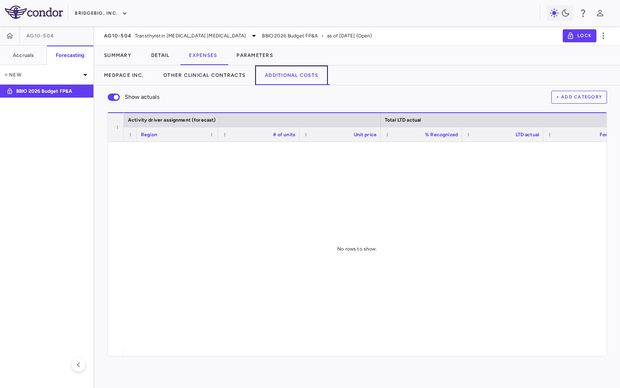
scroll to position [0, 737]
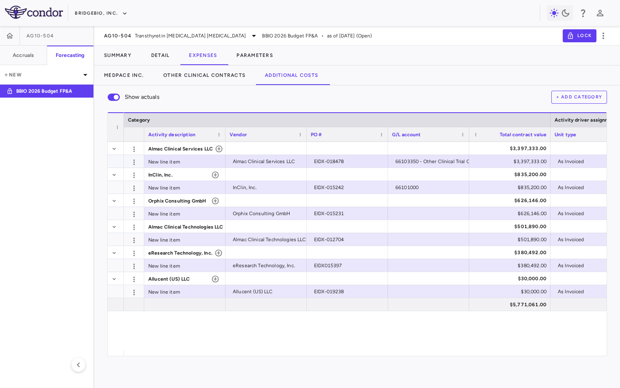
click at [424, 162] on div "66103350 - Other Clinical Trial Costs" at bounding box center [438, 161] width 85 height 13
click at [496, 162] on div "$3,397,333.00" at bounding box center [512, 161] width 70 height 13
click at [382, 135] on span at bounding box center [381, 134] width 5 height 5
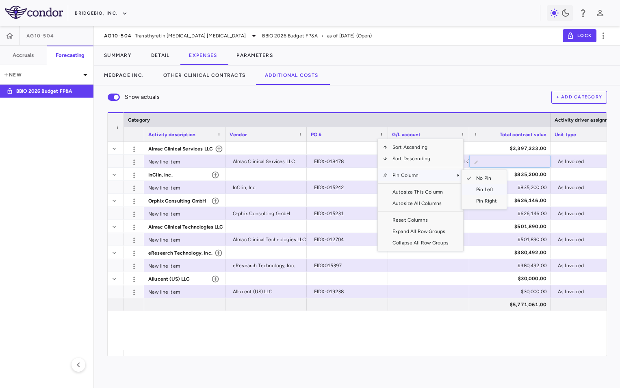
click at [483, 190] on span "Pin Left" at bounding box center [487, 189] width 30 height 11
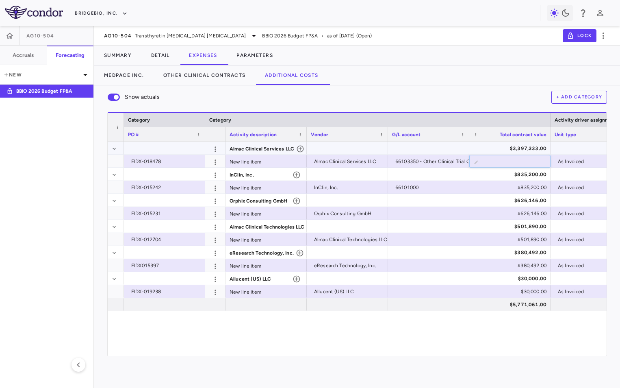
click at [362, 143] on div at bounding box center [347, 148] width 73 height 12
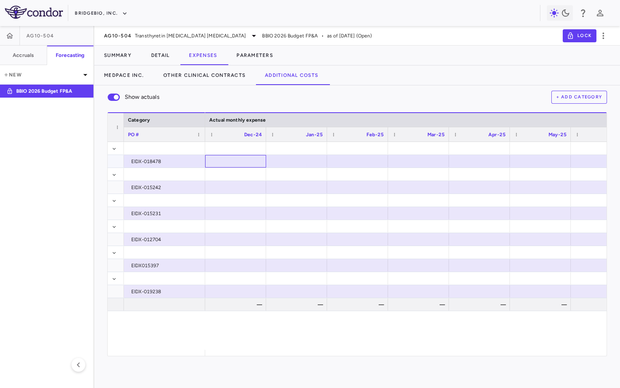
click at [260, 160] on div at bounding box center [235, 161] width 53 height 12
click at [293, 162] on div at bounding box center [296, 161] width 53 height 12
click at [293, 162] on input "number" at bounding box center [303, 161] width 48 height 13
type input "******"
click at [340, 160] on div at bounding box center [357, 161] width 53 height 12
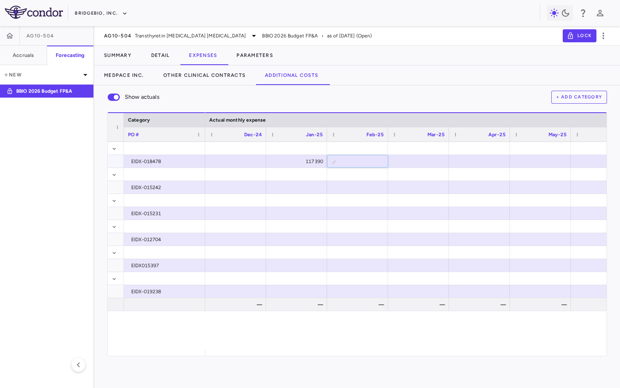
type input "******"
click at [428, 165] on div at bounding box center [418, 161] width 53 height 12
click at [432, 162] on input "number" at bounding box center [425, 161] width 48 height 13
type input "*********"
click at [476, 159] on div at bounding box center [479, 161] width 53 height 12
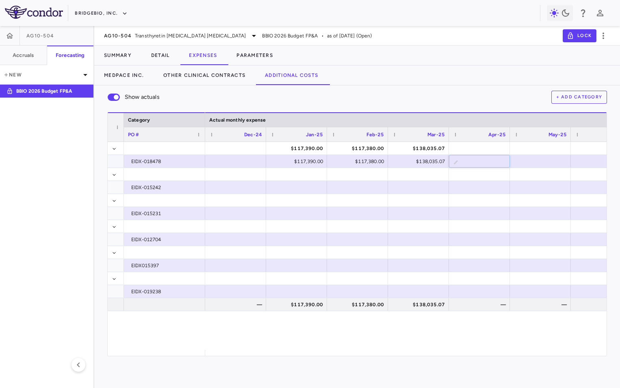
type input "*********"
click at [564, 158] on div at bounding box center [540, 161] width 53 height 12
click at [551, 161] on input "number" at bounding box center [547, 161] width 48 height 13
click at [585, 159] on div at bounding box center [601, 161] width 53 height 12
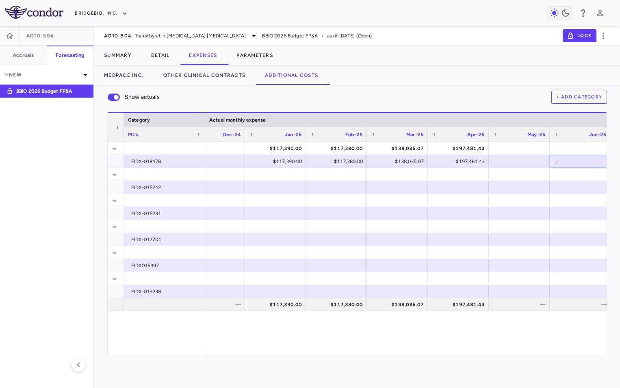
click at [580, 160] on input "number" at bounding box center [587, 161] width 48 height 13
type input "******"
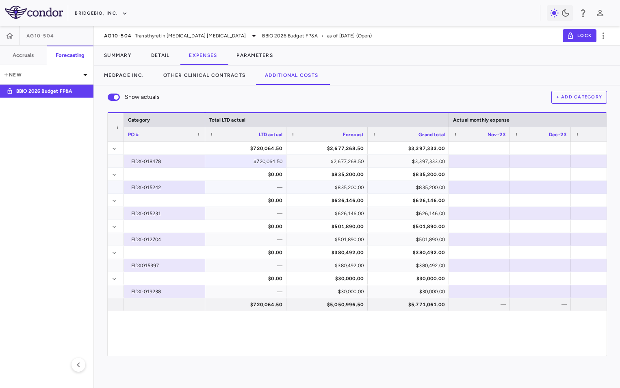
click at [166, 187] on div "EIDX-015242" at bounding box center [166, 187] width 70 height 13
click at [214, 188] on div "—" at bounding box center [248, 187] width 70 height 13
click at [218, 174] on div "$0.00" at bounding box center [248, 174] width 70 height 13
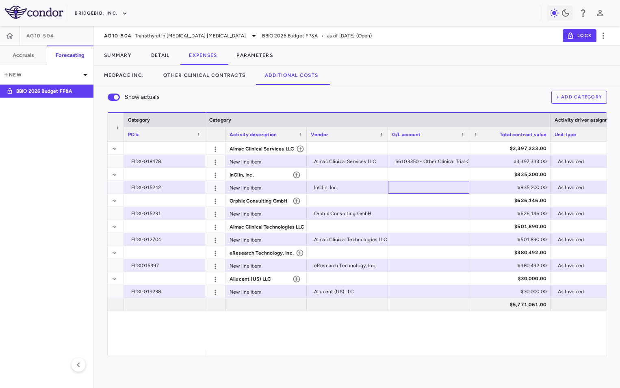
click at [435, 185] on div at bounding box center [428, 187] width 73 height 12
type input "**********"
click at [337, 173] on div at bounding box center [347, 174] width 73 height 12
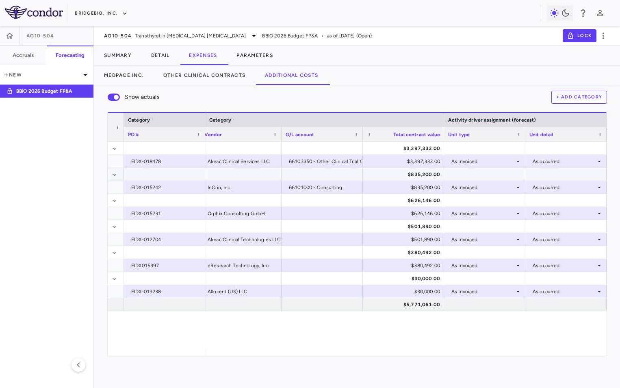
scroll to position [0, 188]
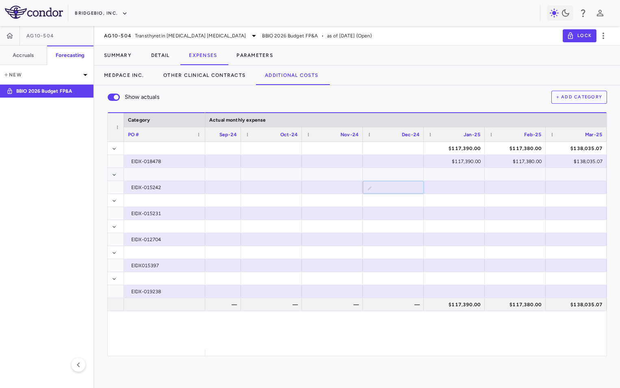
type input "*********"
click at [455, 184] on div at bounding box center [454, 187] width 53 height 12
click at [498, 187] on div at bounding box center [515, 187] width 53 height 12
click at [510, 186] on input "number" at bounding box center [522, 187] width 48 height 13
type input "*******"
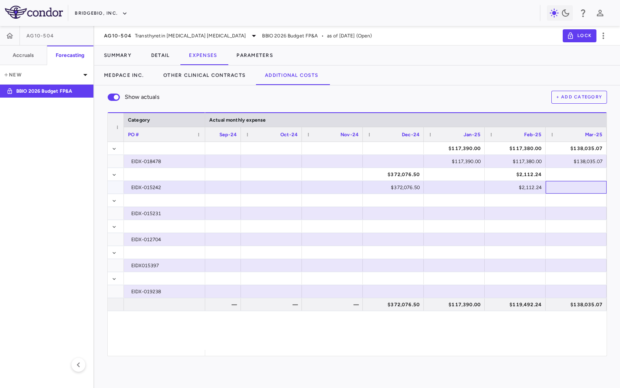
click at [568, 188] on div at bounding box center [576, 187] width 53 height 12
click at [568, 188] on input "number" at bounding box center [583, 187] width 48 height 13
type input "*****"
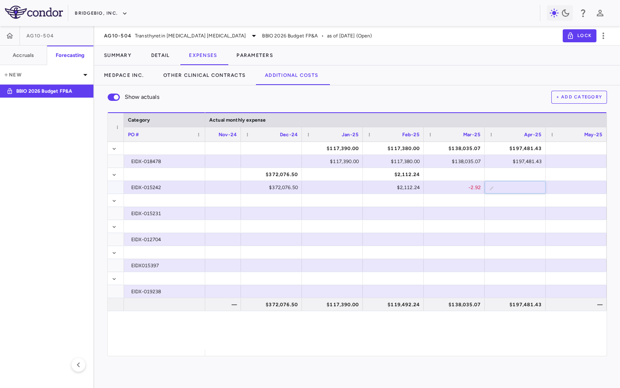
type input "*********"
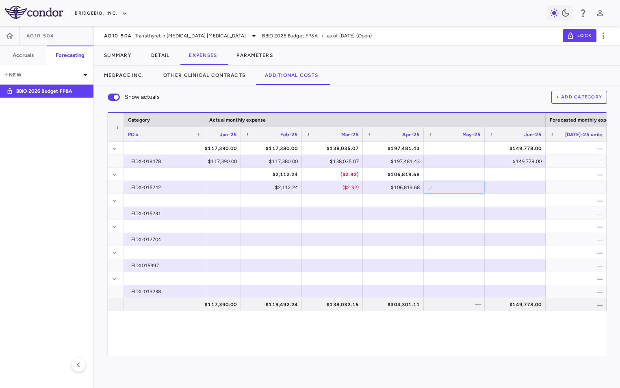
type input "*****"
click at [496, 172] on div at bounding box center [515, 174] width 53 height 12
click at [460, 174] on div "$58,239.00" at bounding box center [456, 174] width 50 height 13
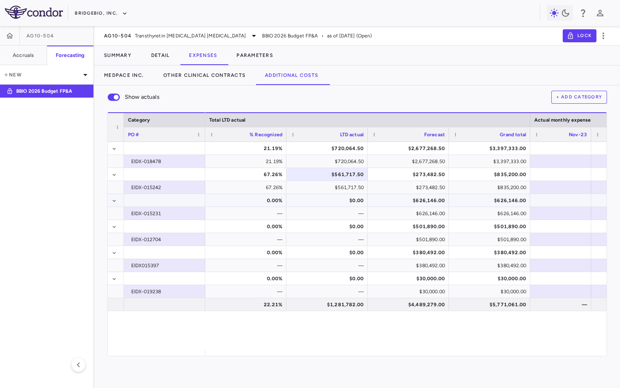
click at [251, 197] on div "0.00%" at bounding box center [248, 200] width 70 height 13
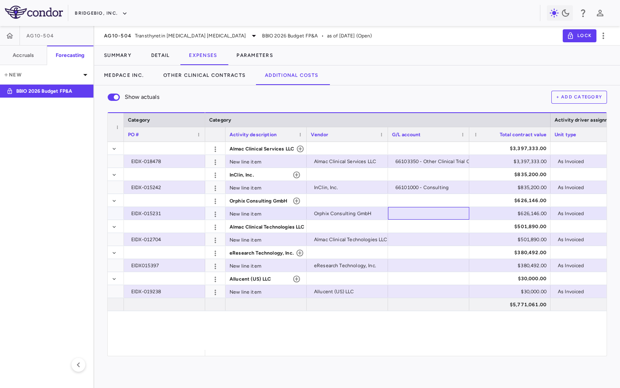
click at [430, 214] on div at bounding box center [428, 213] width 73 height 12
type input "**********"
click at [497, 200] on div "$626,146.00" at bounding box center [512, 200] width 70 height 13
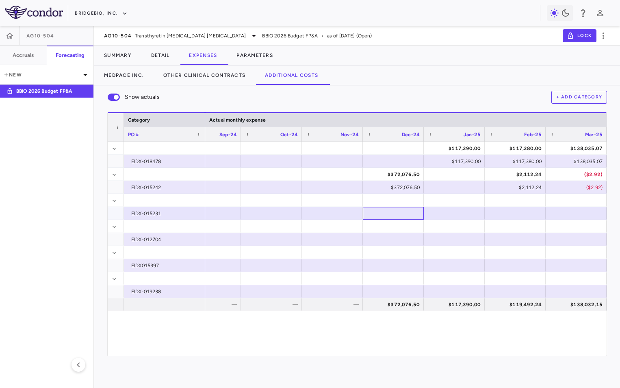
click at [392, 214] on div at bounding box center [393, 213] width 53 height 12
click at [392, 214] on input "number" at bounding box center [400, 213] width 48 height 13
type input "******"
click at [449, 200] on div at bounding box center [454, 200] width 53 height 12
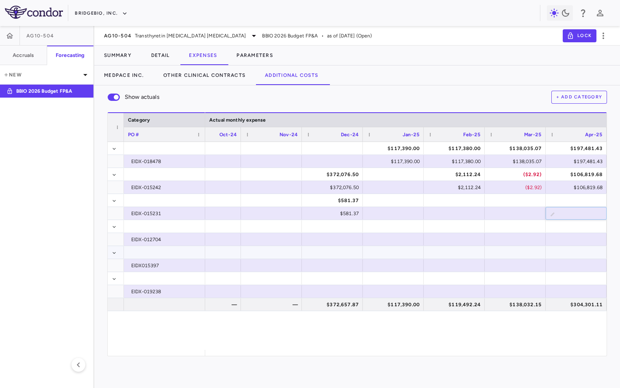
type input "*****"
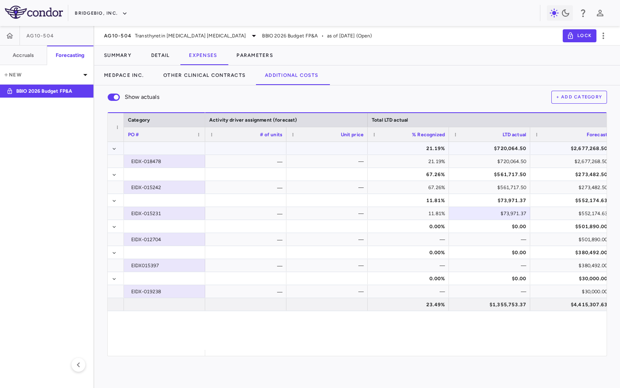
click at [256, 148] on div at bounding box center [245, 148] width 81 height 13
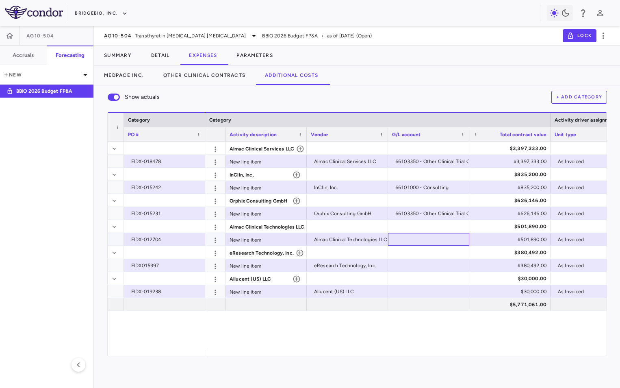
click at [421, 237] on div at bounding box center [428, 239] width 73 height 12
type input "**********"
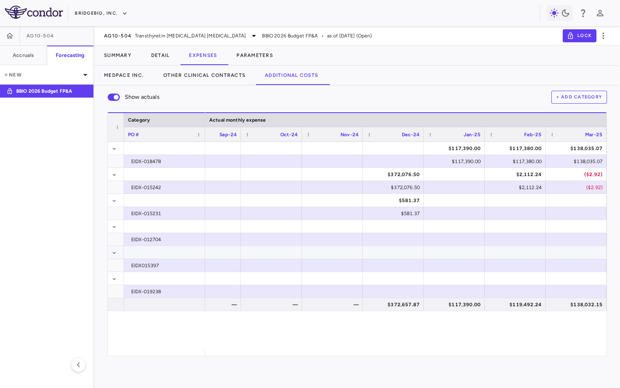
click at [211, 252] on div at bounding box center [210, 252] width 53 height 12
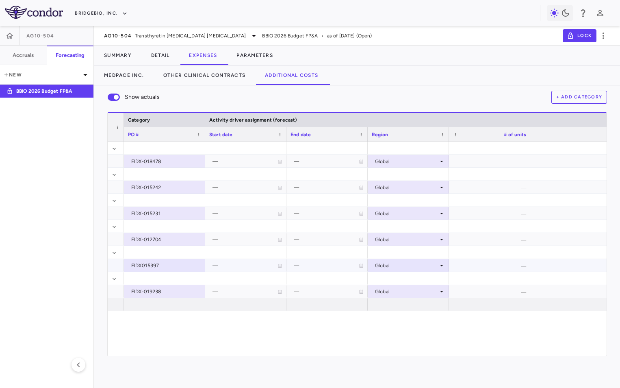
scroll to position [0, 0]
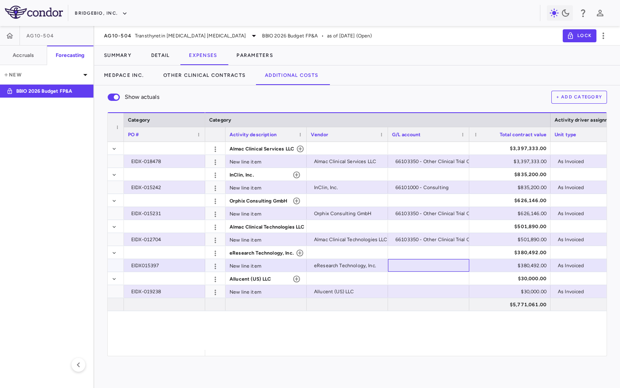
click at [420, 265] on div at bounding box center [428, 265] width 73 height 12
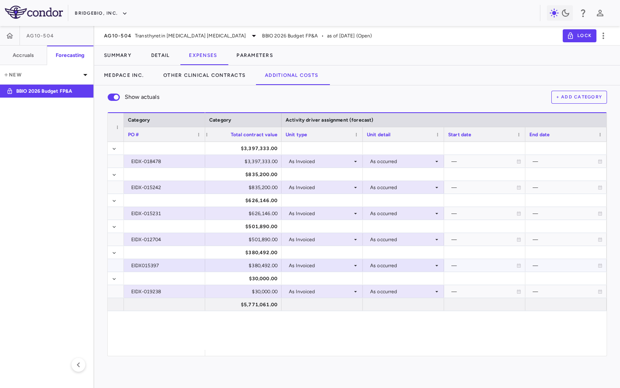
scroll to position [0, 594]
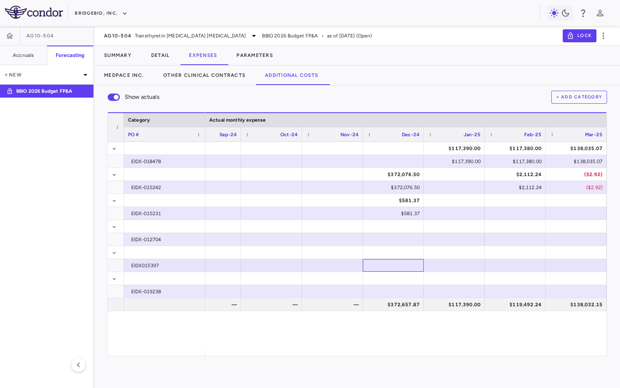
click at [395, 264] on div at bounding box center [393, 265] width 53 height 12
click at [395, 264] on input "number" at bounding box center [400, 265] width 48 height 13
type input "*****"
type input "*******"
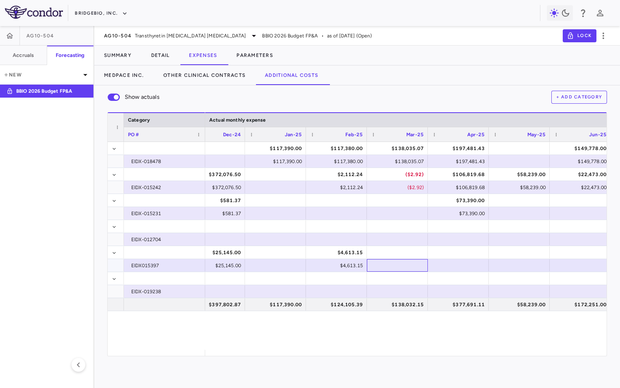
click at [383, 264] on div at bounding box center [397, 265] width 53 height 12
type input "****"
type input "*****"
type input "*******"
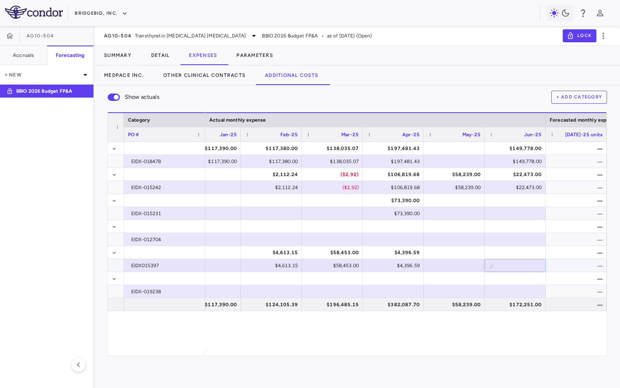
type input "*********"
click at [513, 281] on div at bounding box center [515, 278] width 53 height 12
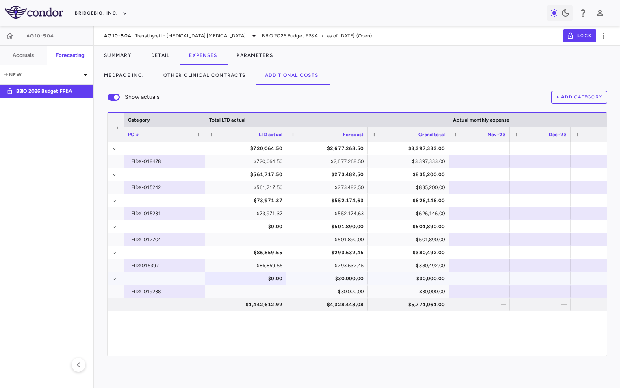
click at [184, 279] on div at bounding box center [164, 278] width 73 height 12
click at [241, 278] on div "$0.00" at bounding box center [248, 278] width 70 height 13
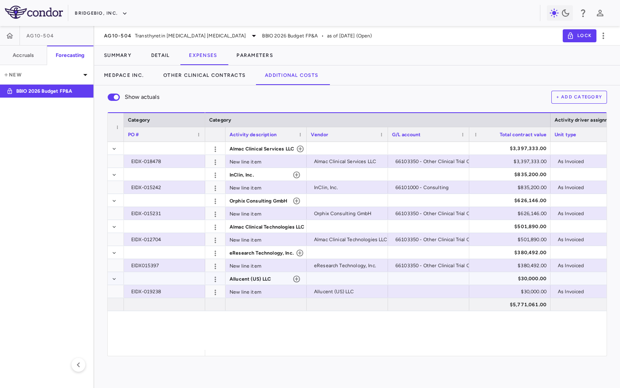
click at [421, 278] on div at bounding box center [428, 278] width 73 height 12
click at [417, 291] on div at bounding box center [428, 291] width 73 height 12
type input "**********"
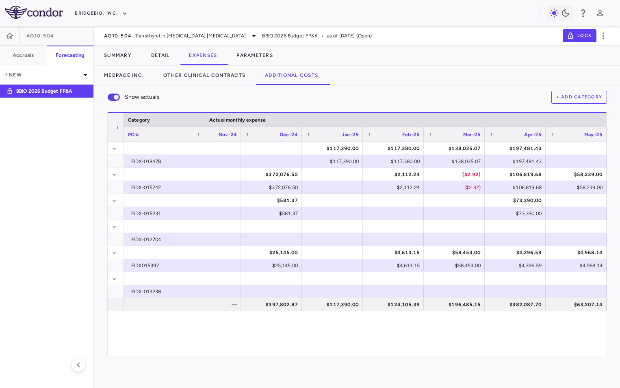
click at [580, 98] on button "+ Add Category" at bounding box center [580, 97] width 56 height 13
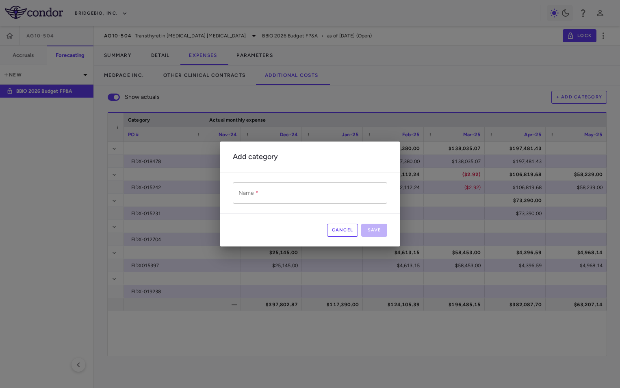
click at [289, 194] on input "Name   *" at bounding box center [310, 193] width 154 height 22
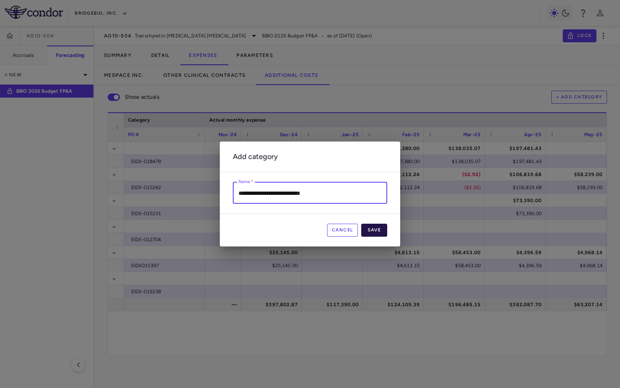
type input "**********"
click at [375, 233] on button "Save" at bounding box center [374, 230] width 26 height 13
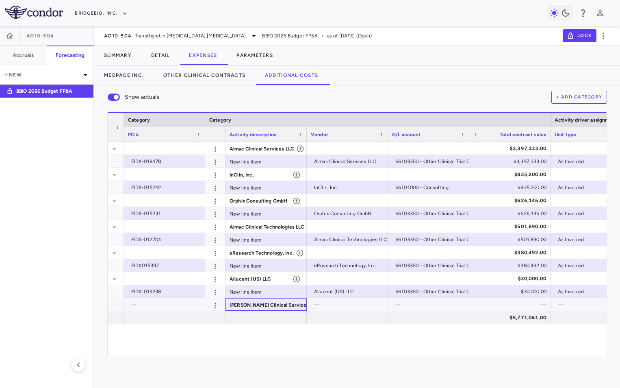
click at [323, 305] on icon "button" at bounding box center [326, 305] width 7 height 7
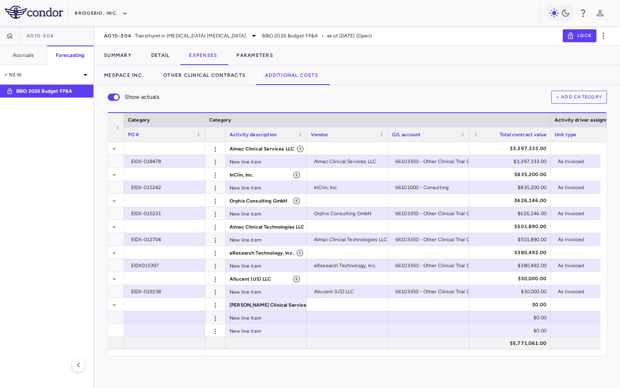
click at [164, 317] on div at bounding box center [164, 317] width 73 height 12
type input "**********"
type input "*"
type input "**********"
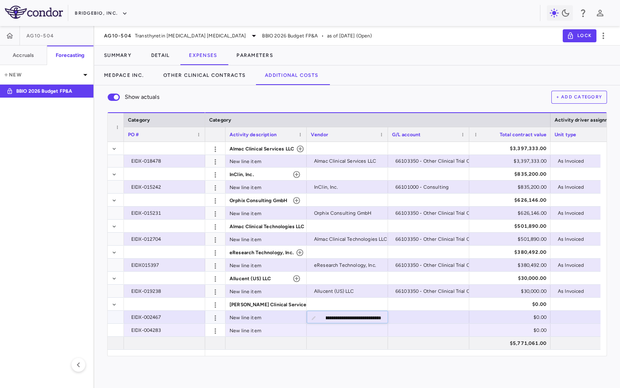
type input "**********"
click at [257, 305] on span "[PERSON_NAME] Clinical Services, Inc." at bounding box center [275, 304] width 91 height 13
click at [278, 302] on span "[PERSON_NAME] Clinical Services, Inc." at bounding box center [275, 304] width 91 height 13
click at [354, 317] on div at bounding box center [347, 317] width 73 height 12
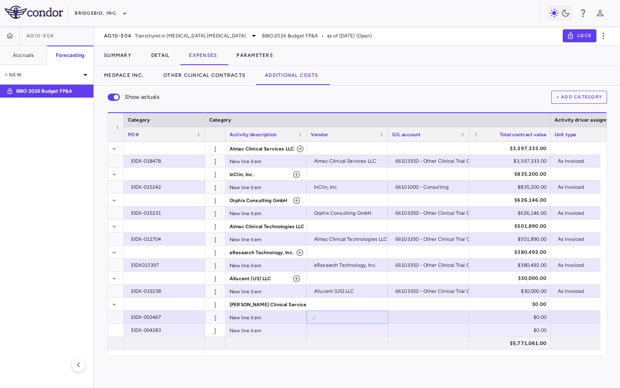
type input "**********"
click at [350, 330] on div at bounding box center [347, 330] width 73 height 12
click at [424, 313] on div at bounding box center [428, 317] width 73 height 12
click at [419, 314] on div at bounding box center [428, 317] width 73 height 12
type input "**********"
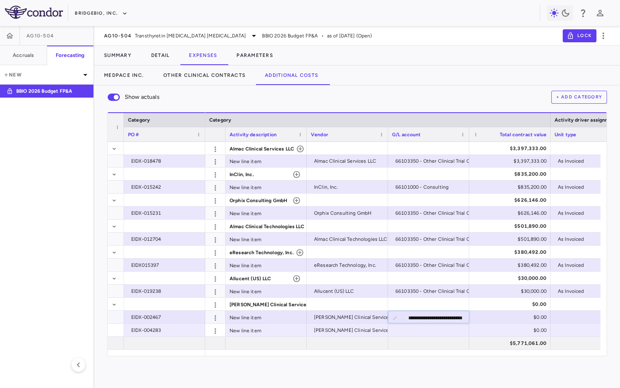
scroll to position [0, 14]
click at [415, 328] on div at bounding box center [428, 330] width 73 height 12
click at [441, 366] on div "Show actuals + Add Category Press ENTER to sort. Press ALT DOWN to open column …" at bounding box center [357, 236] width 526 height 302
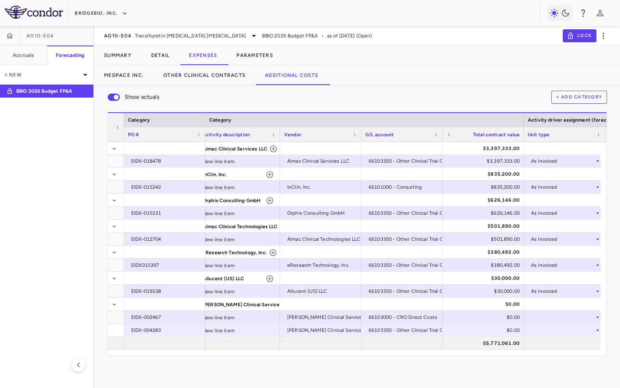
scroll to position [0, 33]
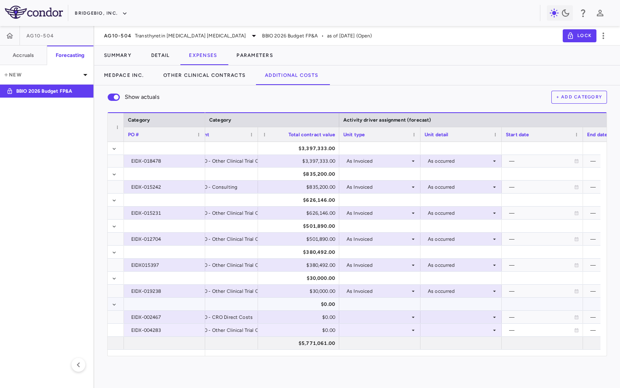
click at [371, 308] on div at bounding box center [380, 304] width 73 height 12
click at [368, 318] on div at bounding box center [380, 317] width 73 height 12
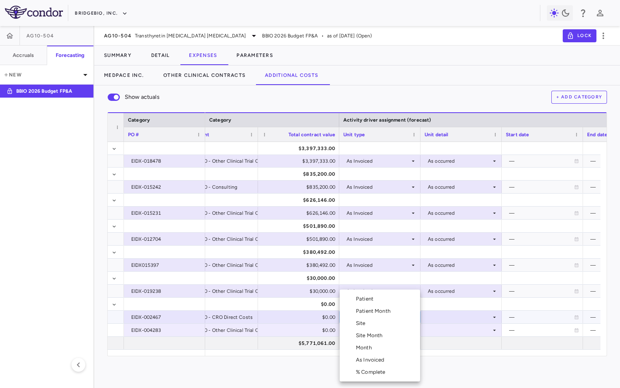
click at [374, 355] on li "As Invoiced" at bounding box center [380, 360] width 80 height 12
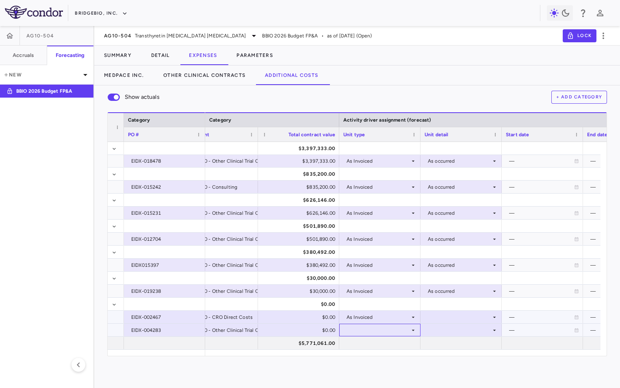
click at [372, 333] on div at bounding box center [380, 330] width 73 height 12
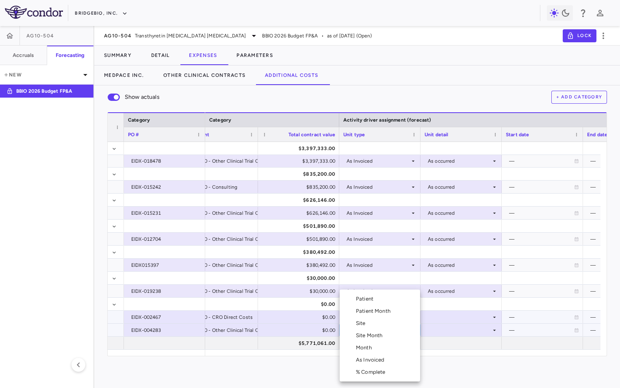
click at [377, 358] on div "As Invoiced" at bounding box center [372, 359] width 32 height 7
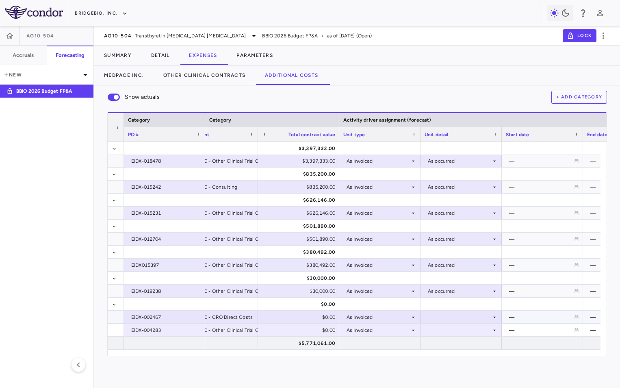
click at [437, 316] on div at bounding box center [461, 317] width 73 height 12
click at [440, 328] on div "As occurred" at bounding box center [453, 331] width 33 height 7
click at [442, 327] on div at bounding box center [461, 330] width 73 height 12
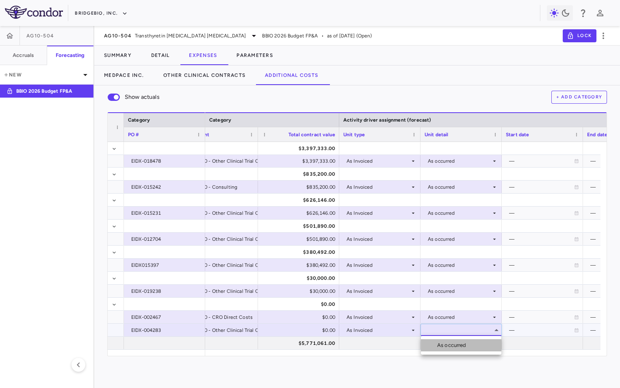
click at [444, 340] on li "As occurred" at bounding box center [461, 345] width 80 height 12
click at [378, 305] on div at bounding box center [380, 304] width 73 height 12
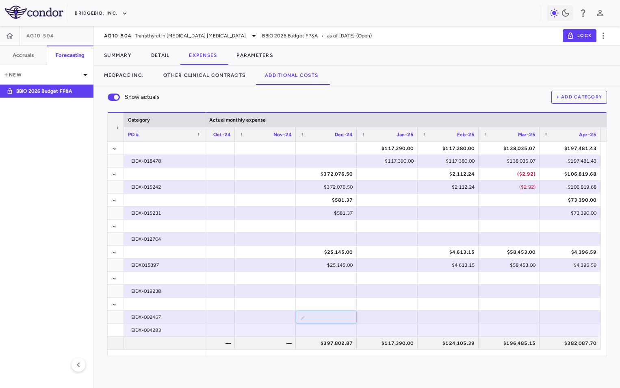
type input "*****"
click at [444, 301] on div at bounding box center [448, 304] width 53 height 12
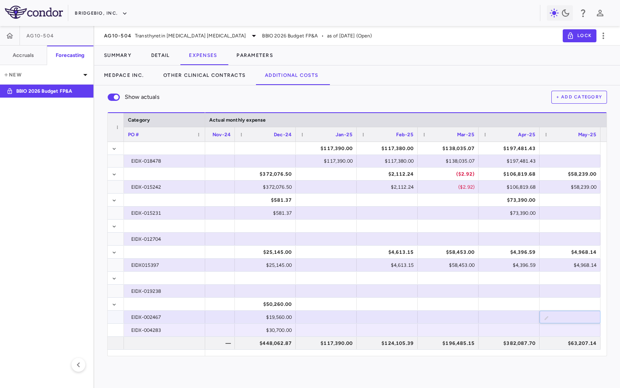
type input "****"
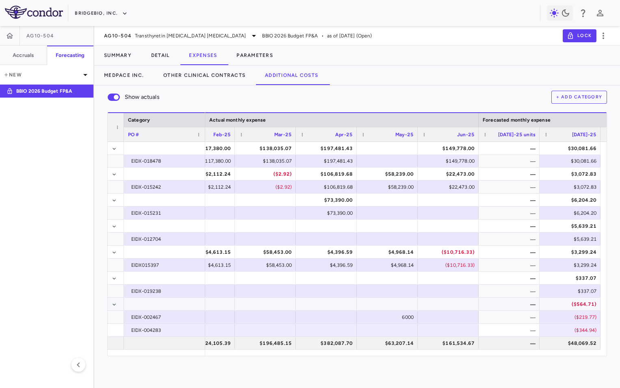
click at [429, 304] on div at bounding box center [448, 304] width 53 height 12
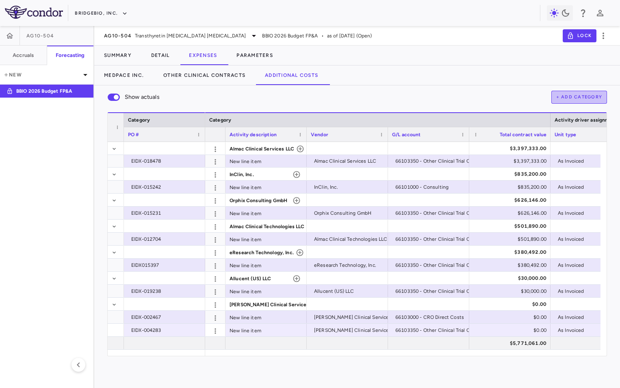
click at [574, 97] on button "+ Add Category" at bounding box center [580, 97] width 56 height 13
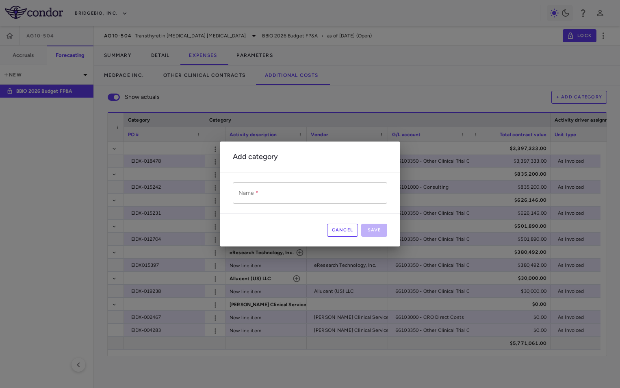
click at [294, 194] on input "Name   *" at bounding box center [310, 193] width 154 height 22
type input "**********"
click at [381, 230] on button "Save" at bounding box center [374, 230] width 26 height 13
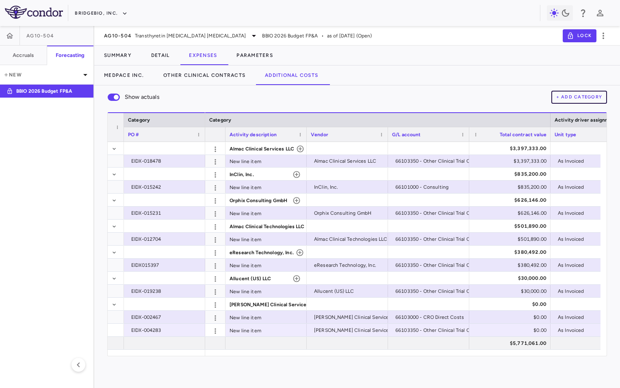
scroll to position [13, 0]
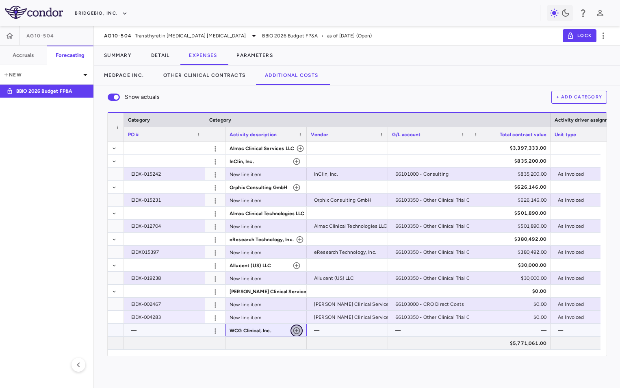
click at [298, 331] on icon "button" at bounding box center [297, 330] width 8 height 8
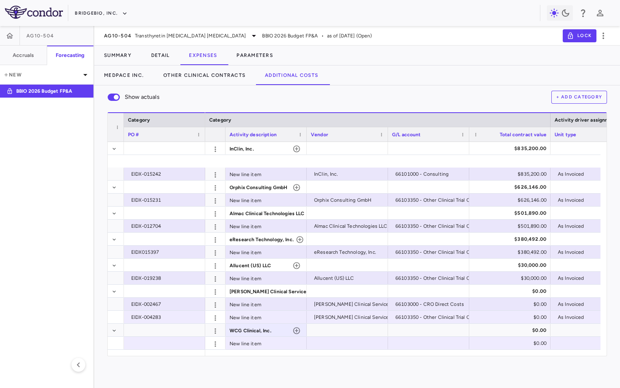
scroll to position [26, 0]
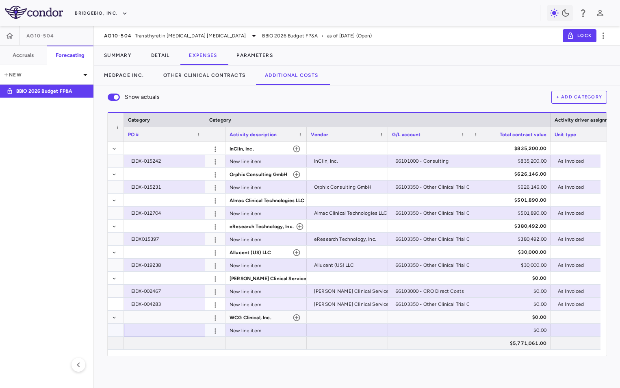
click at [163, 328] on div at bounding box center [164, 330] width 73 height 12
type input "**********"
click at [352, 332] on div at bounding box center [347, 330] width 73 height 12
type input "**********"
click at [431, 324] on div at bounding box center [428, 330] width 73 height 12
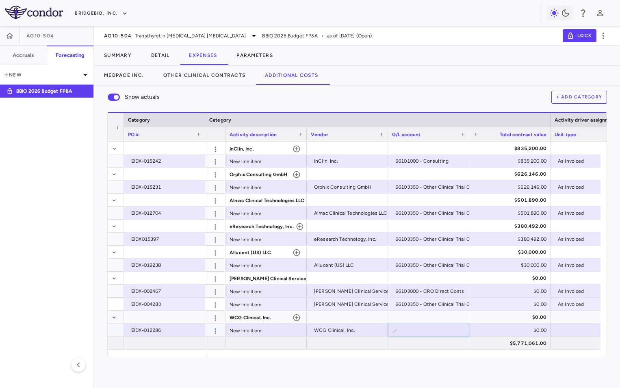
type input "**********"
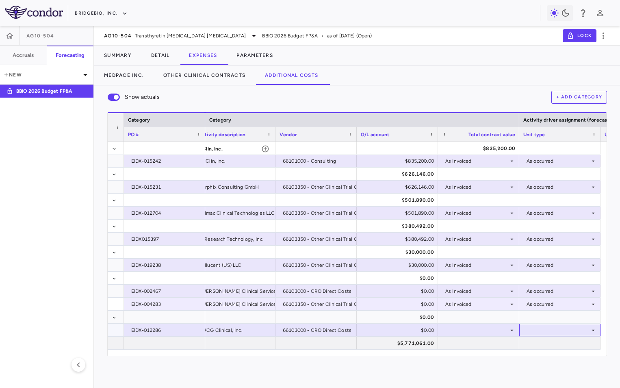
scroll to position [0, 113]
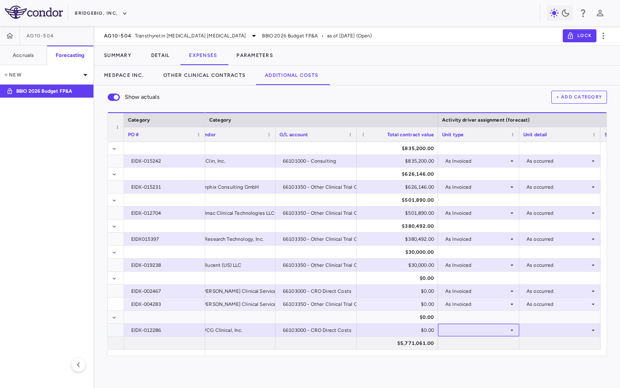
click at [489, 326] on div at bounding box center [478, 330] width 73 height 12
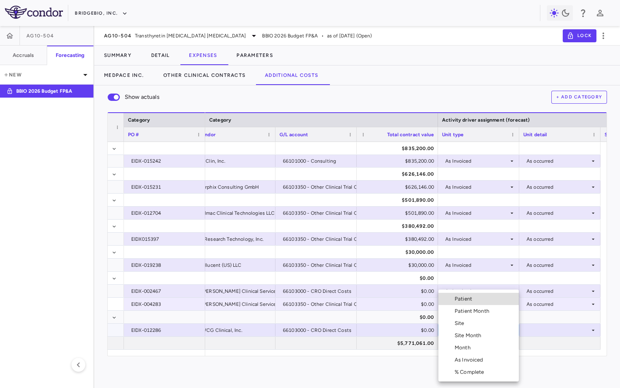
click at [482, 358] on div "As Invoiced" at bounding box center [471, 359] width 32 height 7
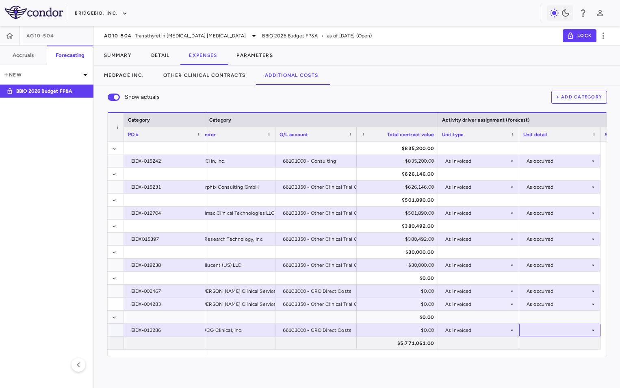
click at [542, 331] on div at bounding box center [560, 330] width 73 height 12
click at [548, 344] on div "As occurred" at bounding box center [552, 345] width 33 height 7
click at [499, 318] on div at bounding box center [478, 317] width 73 height 12
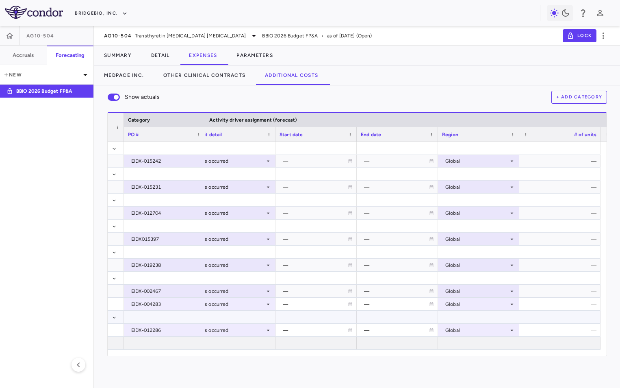
scroll to position [0, 519]
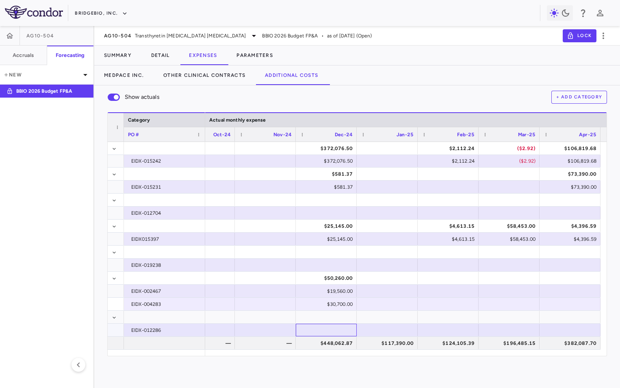
click at [337, 328] on div at bounding box center [326, 330] width 53 height 12
click at [336, 329] on input "number" at bounding box center [333, 330] width 48 height 13
type input "*******"
type input "******"
type input "*****"
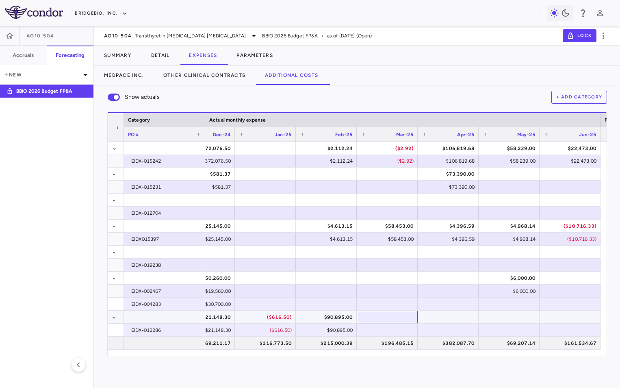
click at [399, 316] on div at bounding box center [387, 317] width 53 height 12
click at [402, 318] on div at bounding box center [387, 317] width 53 height 12
click at [398, 328] on div at bounding box center [387, 330] width 53 height 12
click at [398, 328] on input "number" at bounding box center [394, 330] width 48 height 13
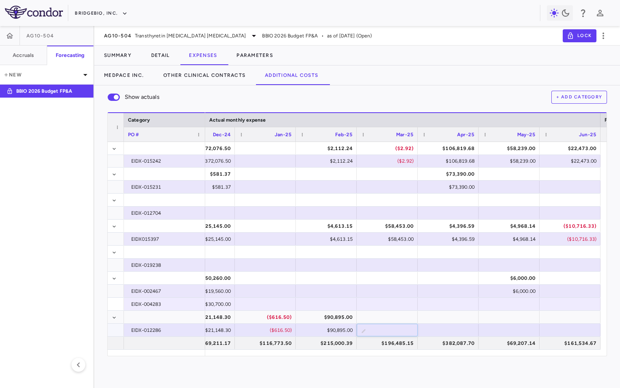
type input "*****"
type input "********"
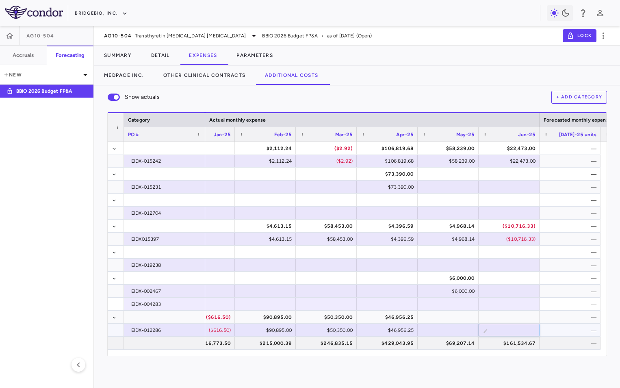
type input "*****"
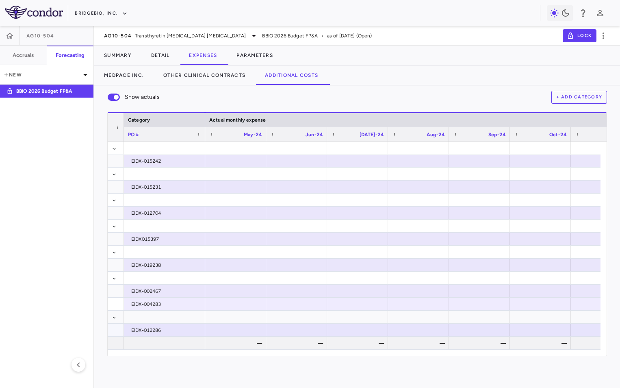
scroll to position [0, 1545]
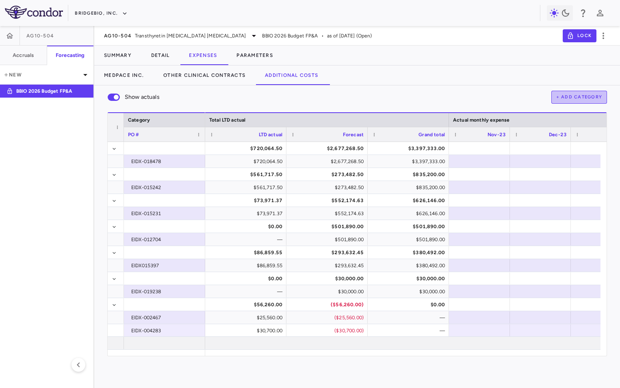
click at [575, 94] on button "+ Add Category" at bounding box center [580, 97] width 56 height 13
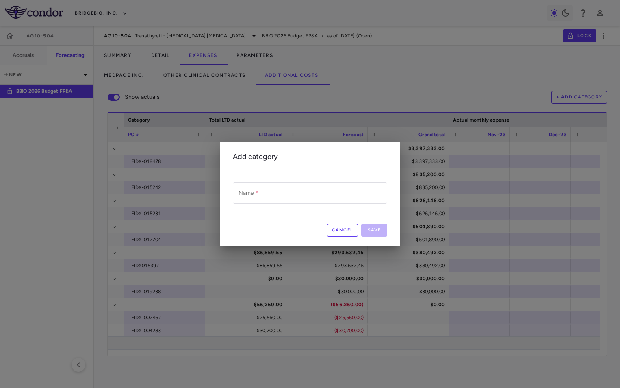
click at [253, 189] on input "Name   *" at bounding box center [310, 193] width 154 height 22
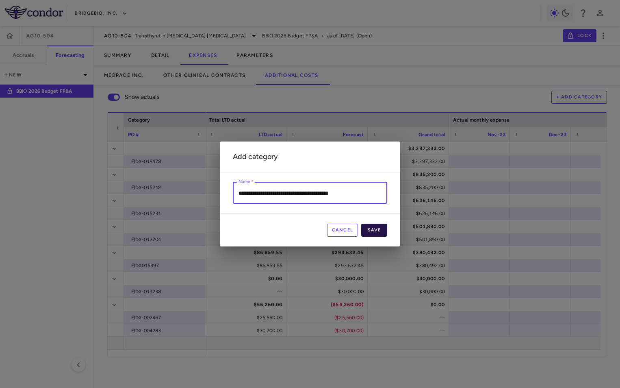
type input "**********"
click at [373, 226] on button "Save" at bounding box center [374, 230] width 26 height 13
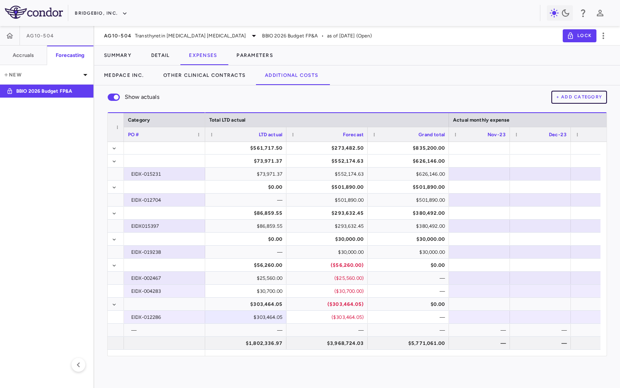
scroll to position [0, 0]
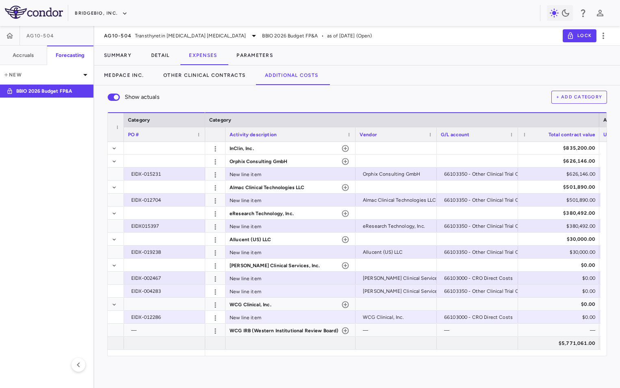
drag, startPoint x: 306, startPoint y: 131, endPoint x: 355, endPoint y: 130, distance: 48.8
click at [355, 130] on div at bounding box center [355, 134] width 3 height 14
click at [345, 330] on icon "button" at bounding box center [346, 330] width 8 height 8
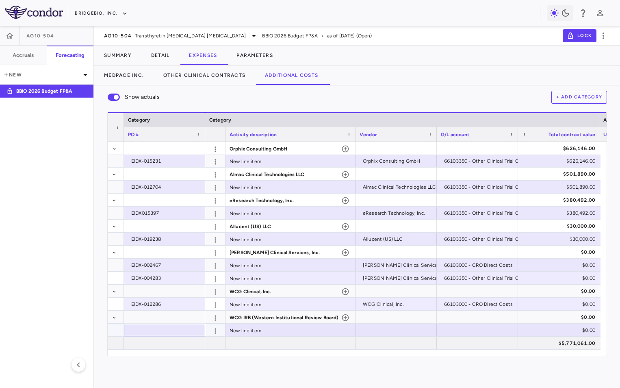
click at [176, 326] on div at bounding box center [164, 330] width 73 height 12
click at [166, 326] on input "text" at bounding box center [171, 330] width 68 height 13
type input "**********"
click at [385, 330] on div at bounding box center [396, 330] width 73 height 12
type input "*******"
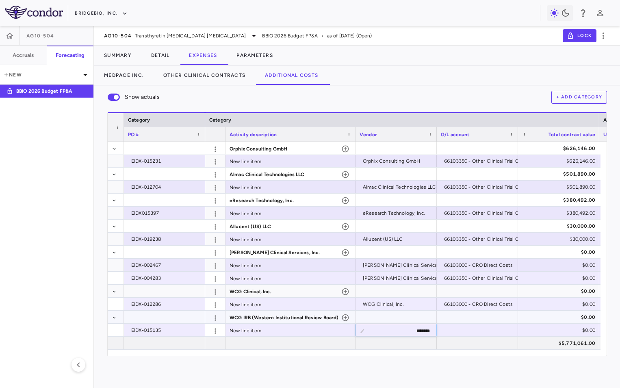
click at [457, 317] on div at bounding box center [477, 317] width 73 height 12
click at [469, 332] on div at bounding box center [477, 330] width 73 height 12
click at [486, 335] on input "text" at bounding box center [484, 330] width 68 height 13
paste input "**********"
type input "**********"
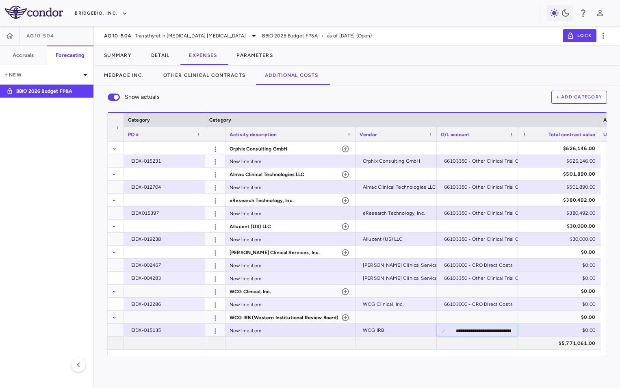
scroll to position [0, 29]
click at [470, 313] on div at bounding box center [477, 317] width 73 height 12
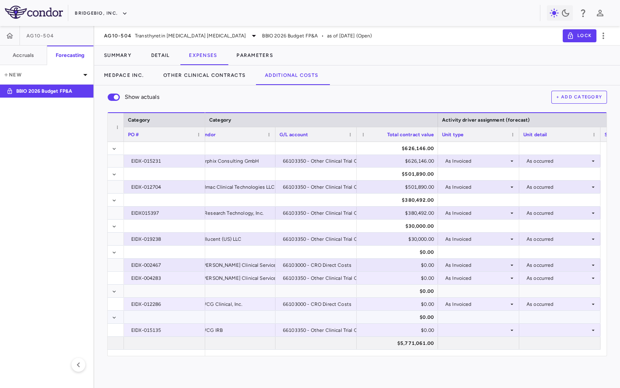
scroll to position [0, 243]
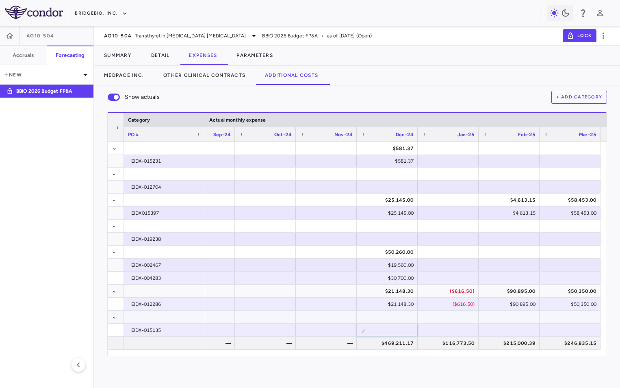
type input "****"
type input "******"
type input "*******"
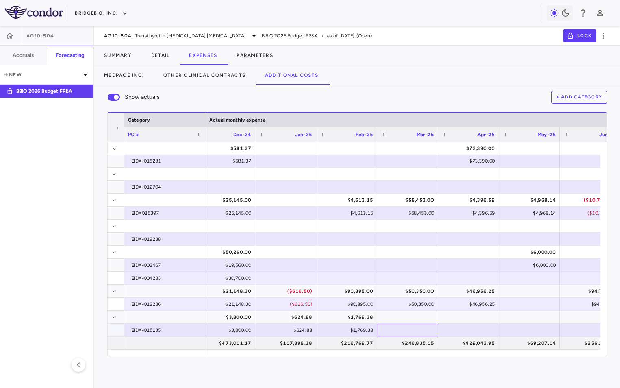
click at [405, 331] on div at bounding box center [407, 330] width 53 height 12
click at [420, 331] on input "number" at bounding box center [414, 330] width 48 height 13
type input "******"
type input "*****"
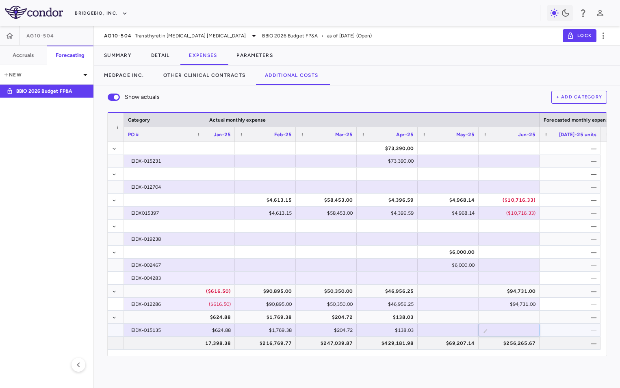
type input "******"
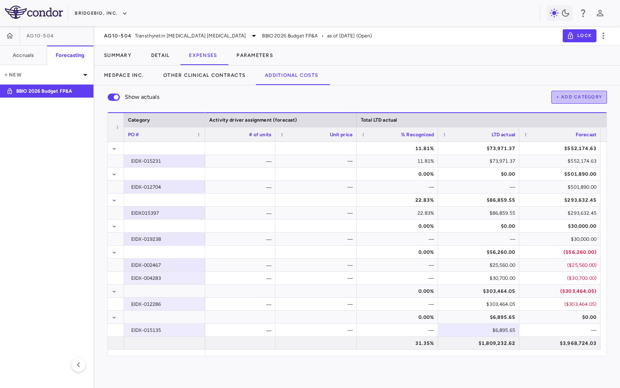
click at [579, 97] on button "+ Add Category" at bounding box center [580, 97] width 56 height 13
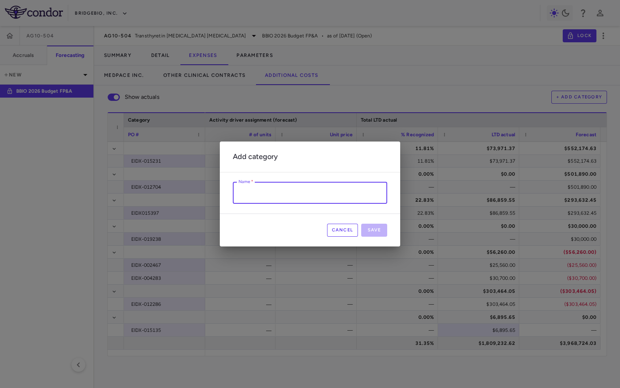
click at [326, 190] on input "Name   *" at bounding box center [310, 193] width 154 height 22
type input "**********"
click at [380, 228] on button "Save" at bounding box center [374, 230] width 26 height 13
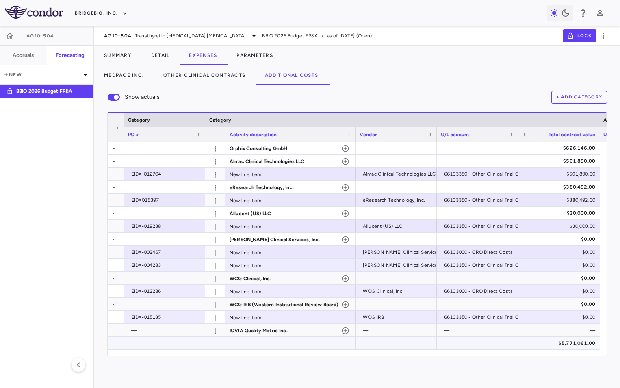
click at [166, 341] on div at bounding box center [164, 343] width 73 height 12
click at [183, 344] on div at bounding box center [164, 343] width 73 height 12
click at [347, 329] on icon "button" at bounding box center [346, 330] width 8 height 8
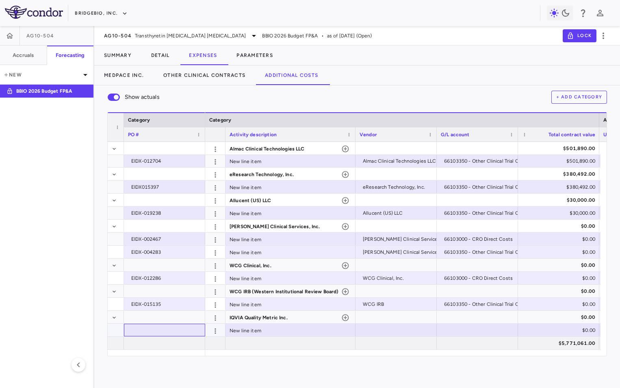
click at [176, 331] on div at bounding box center [164, 330] width 73 height 12
type input "**********"
click at [481, 327] on div at bounding box center [477, 330] width 73 height 12
type input "**********"
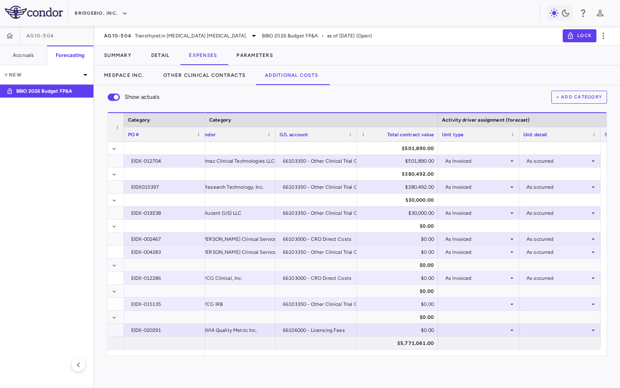
scroll to position [0, 243]
click at [489, 304] on div at bounding box center [478, 304] width 73 height 12
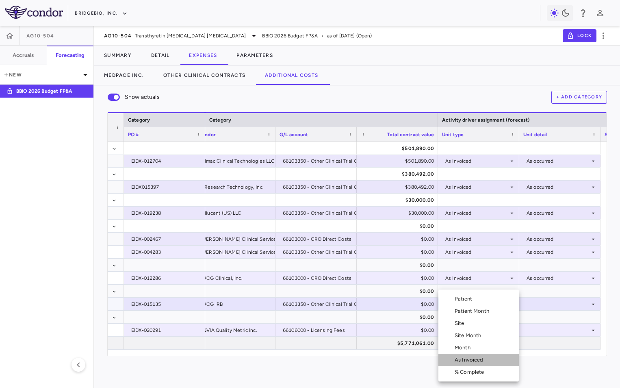
click at [481, 358] on div "As Invoiced" at bounding box center [471, 359] width 32 height 7
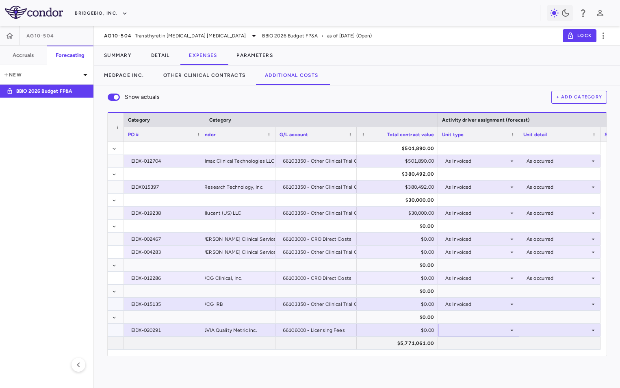
click at [468, 329] on div at bounding box center [478, 330] width 73 height 12
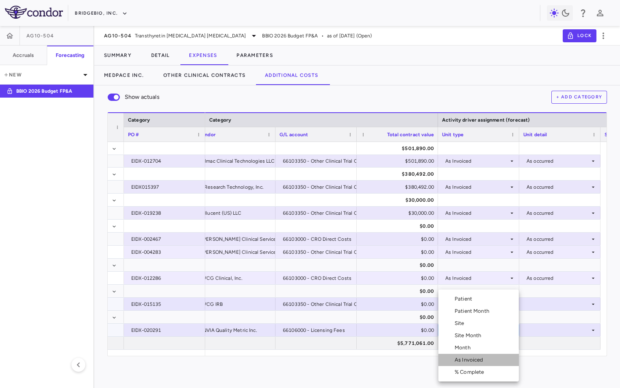
click at [472, 359] on div "As Invoiced" at bounding box center [471, 359] width 32 height 7
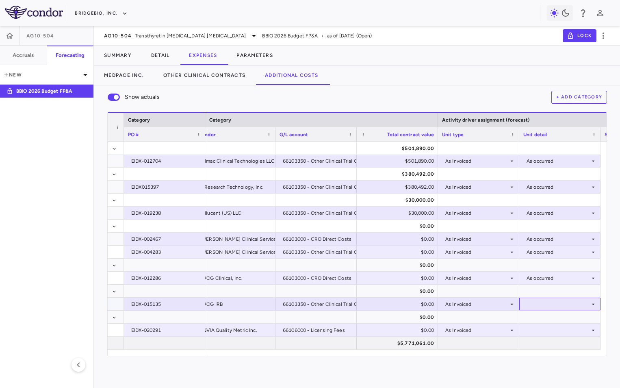
click at [537, 305] on div at bounding box center [560, 304] width 73 height 12
click at [541, 324] on li "As occurred" at bounding box center [560, 319] width 80 height 12
click at [542, 327] on div at bounding box center [560, 330] width 73 height 12
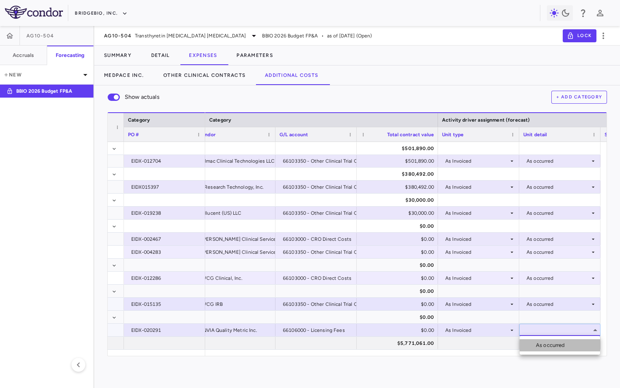
click at [544, 343] on div "As occurred" at bounding box center [552, 345] width 33 height 7
click at [315, 364] on div "Show actuals + Add Category Press ENTER to sort. Press ALT DOWN to open column …" at bounding box center [357, 236] width 526 height 302
click at [426, 369] on div "Show actuals + Add Category Press ENTER to sort. Press ALT DOWN to open column …" at bounding box center [357, 236] width 526 height 302
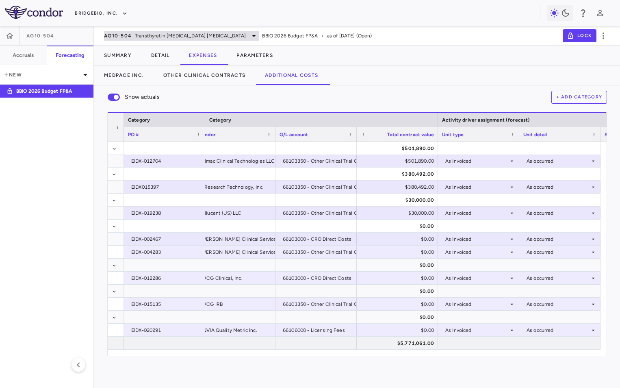
click at [158, 39] on div "AG10-504 Transthyretin [MEDICAL_DATA] [MEDICAL_DATA]" at bounding box center [181, 36] width 155 height 10
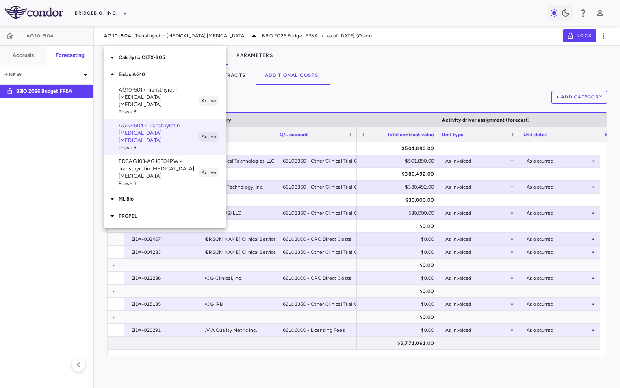
click at [117, 194] on div at bounding box center [112, 199] width 11 height 10
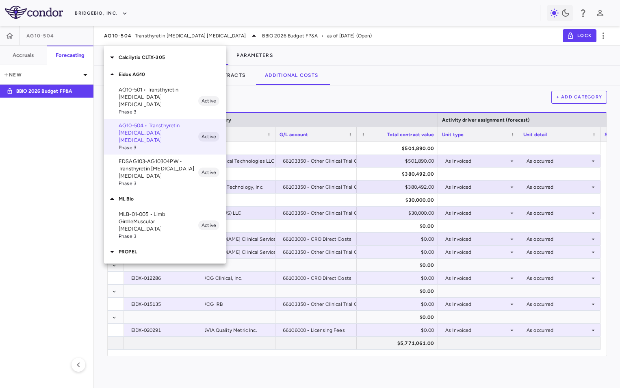
click at [413, 10] on div at bounding box center [310, 194] width 620 height 388
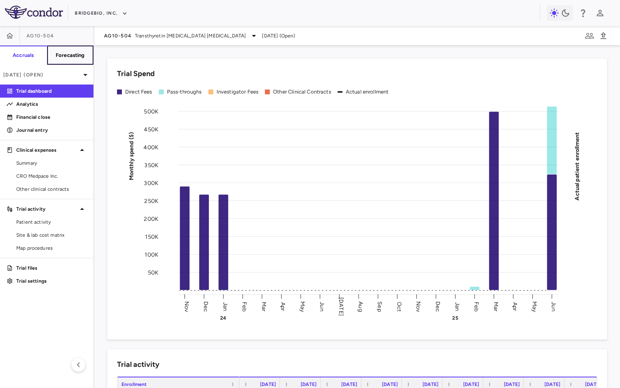
click at [70, 55] on h6 "Forecasting" at bounding box center [70, 55] width 29 height 7
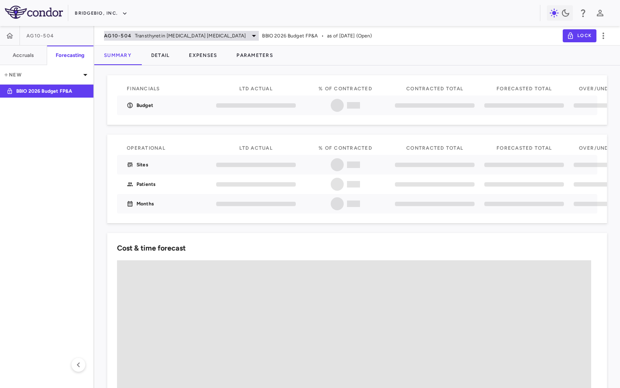
click at [197, 37] on span "Transthyretin [MEDICAL_DATA] [MEDICAL_DATA]" at bounding box center [190, 35] width 111 height 7
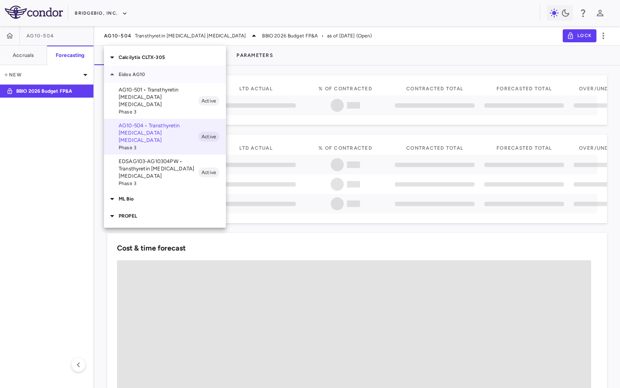
click at [111, 73] on icon at bounding box center [112, 75] width 10 height 10
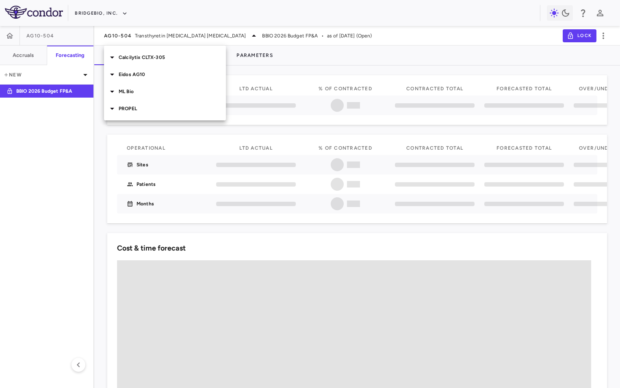
click at [111, 73] on icon at bounding box center [112, 75] width 10 height 10
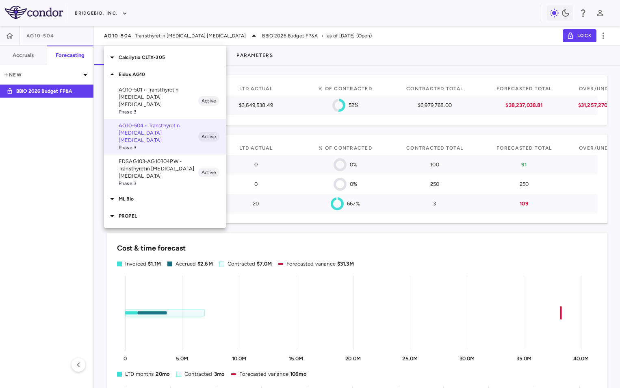
click at [173, 37] on div at bounding box center [310, 194] width 620 height 388
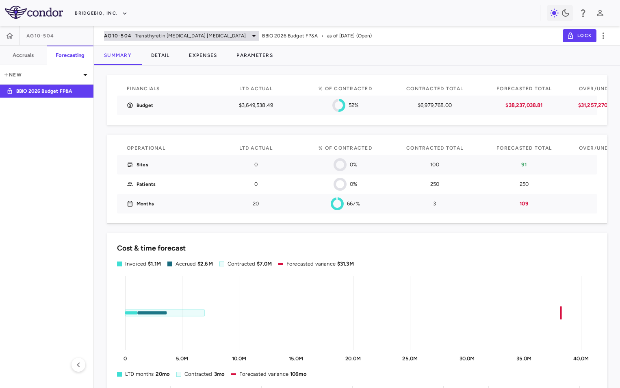
click at [191, 36] on span "Transthyretin [MEDICAL_DATA] [MEDICAL_DATA]" at bounding box center [190, 35] width 111 height 7
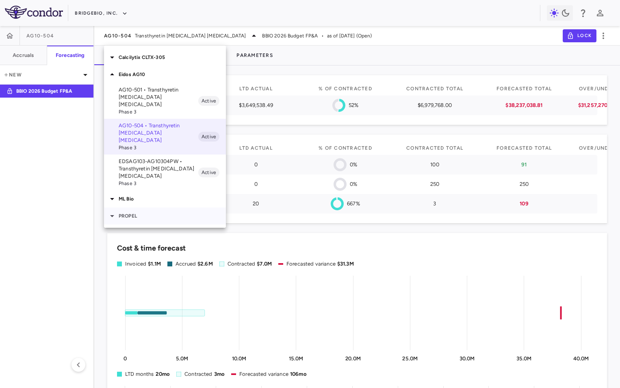
click at [117, 211] on icon at bounding box center [112, 216] width 10 height 10
